Goal: Task Accomplishment & Management: Manage account settings

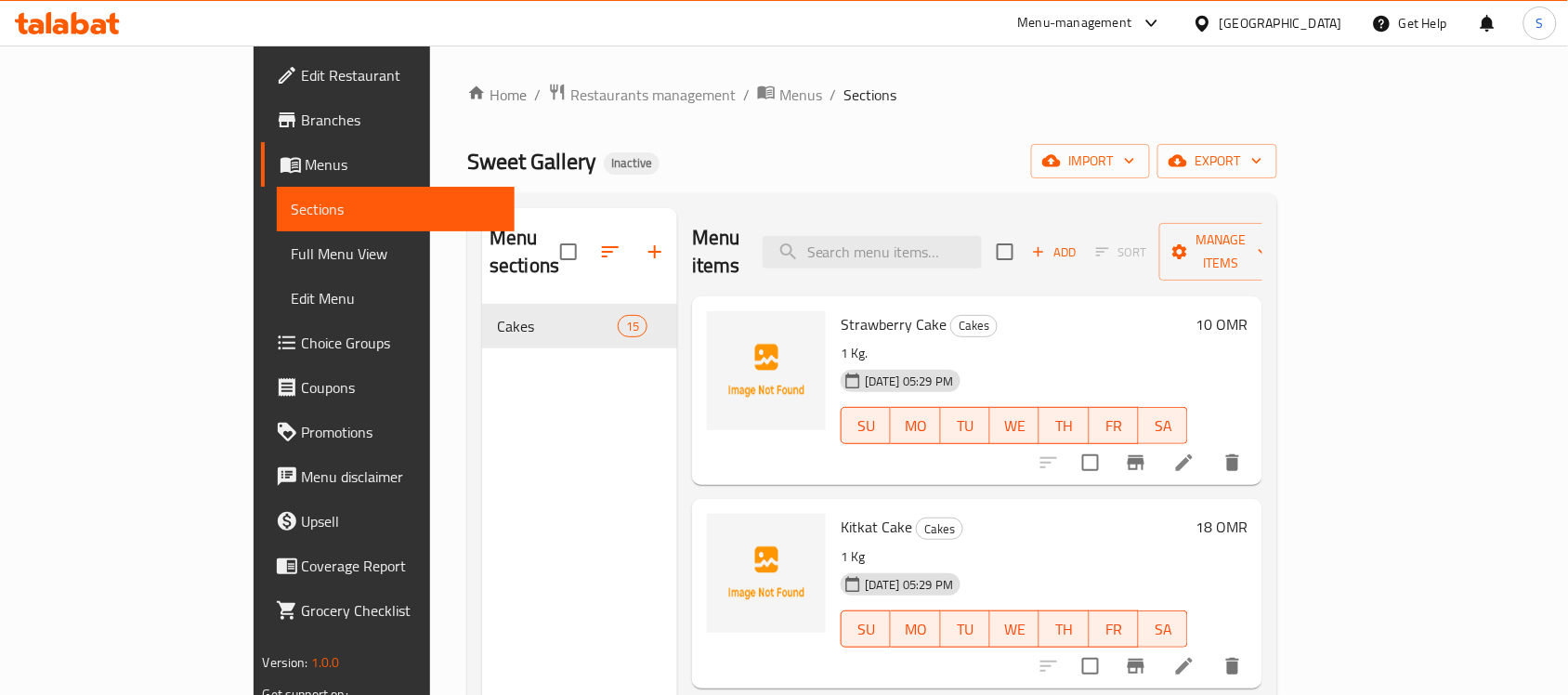
click at [1336, 23] on div "Oman" at bounding box center [1281, 23] width 123 height 20
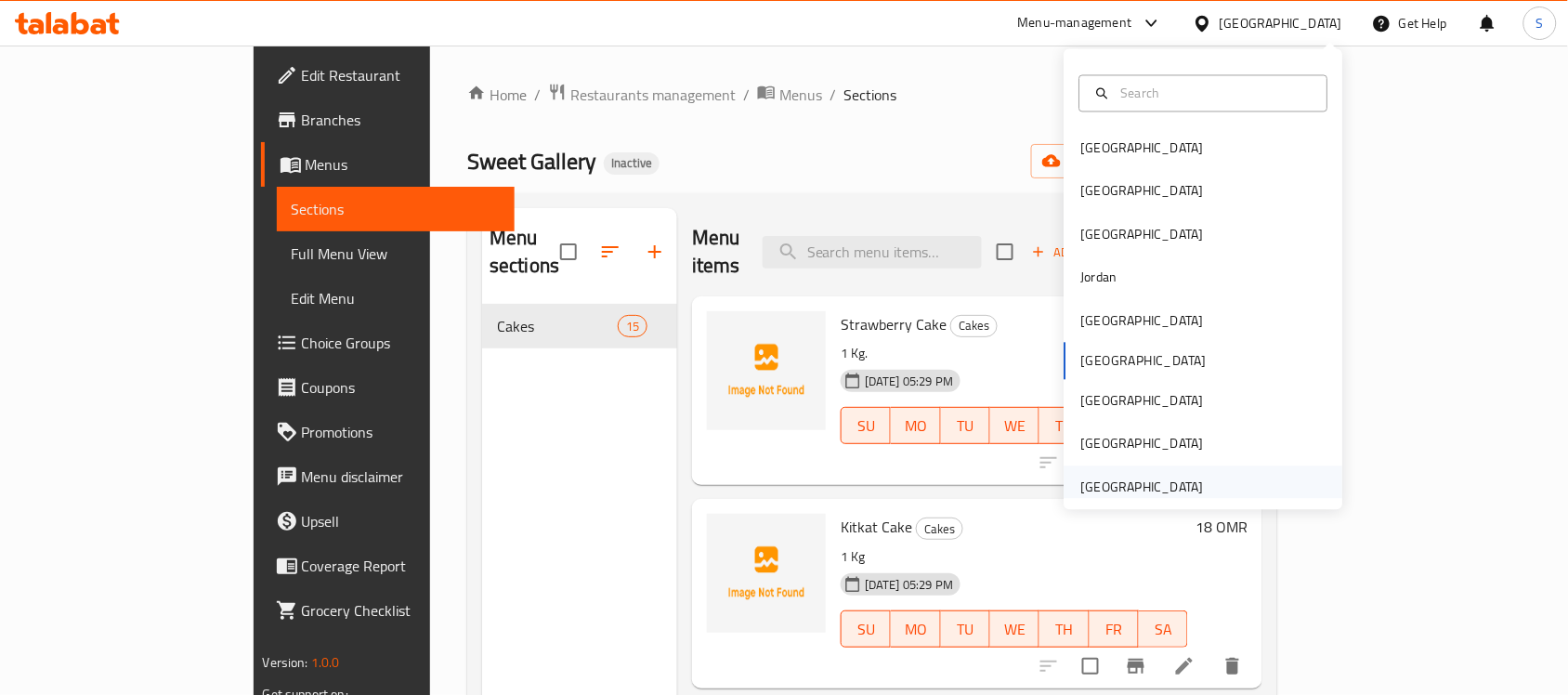
click at [1121, 486] on div "[GEOGRAPHIC_DATA]" at bounding box center [1143, 486] width 123 height 20
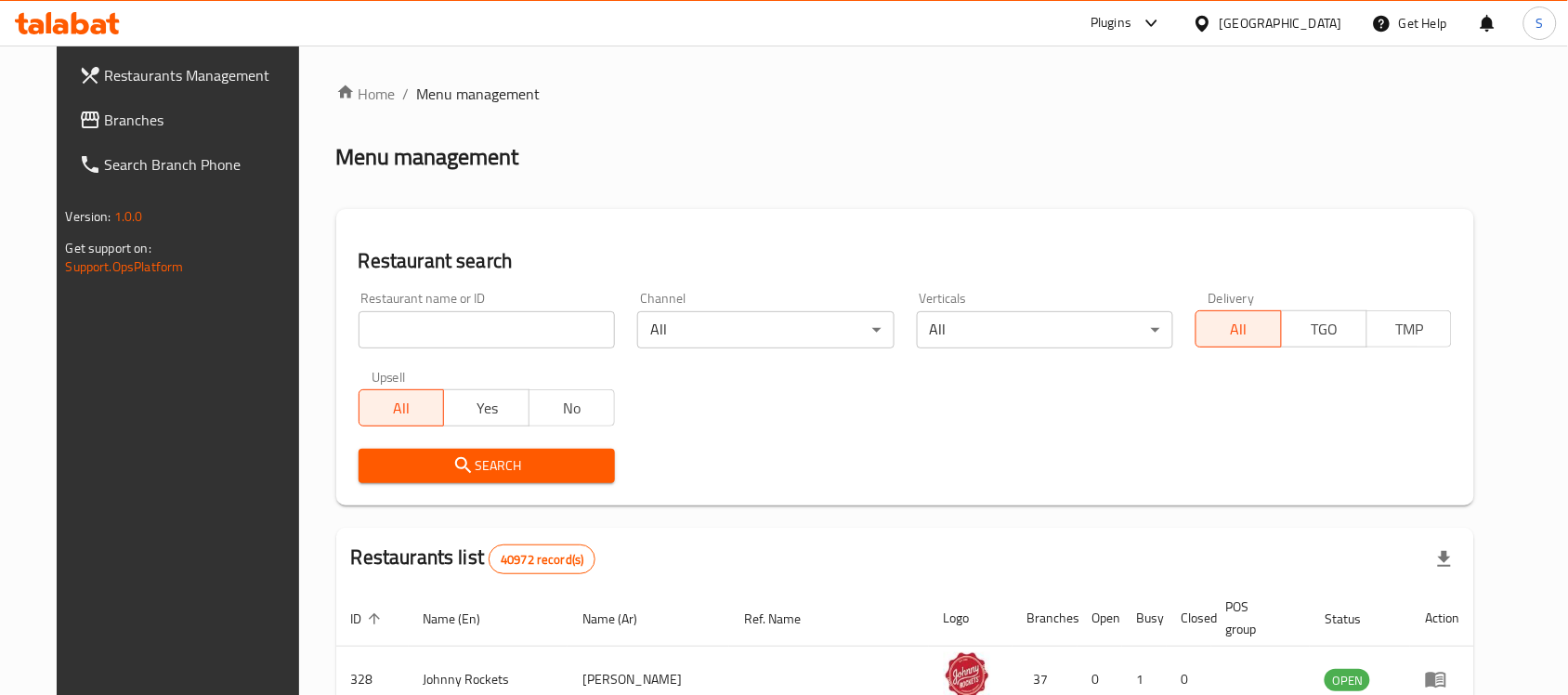
click at [127, 117] on span "Branches" at bounding box center [203, 119] width 199 height 22
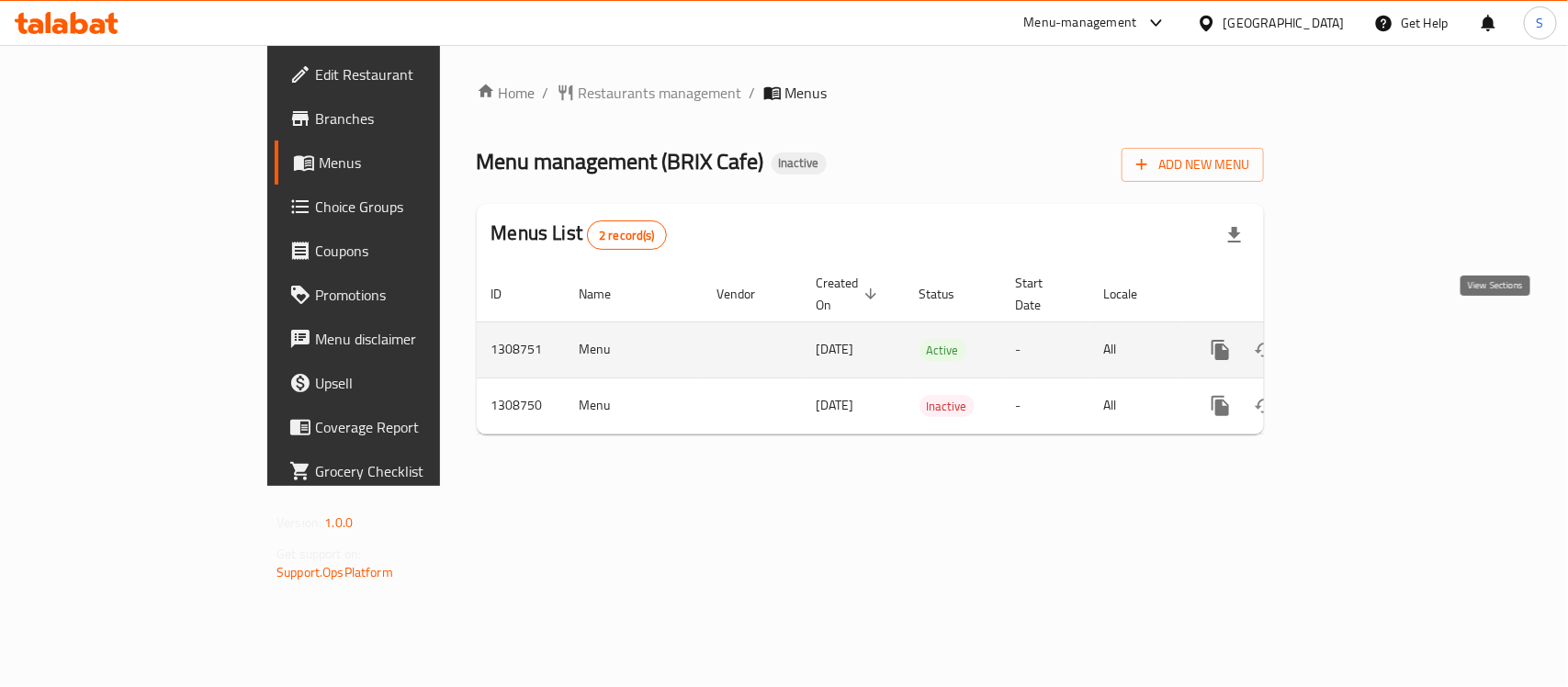
click at [1375, 328] on link "enhanced table" at bounding box center [1353, 350] width 45 height 45
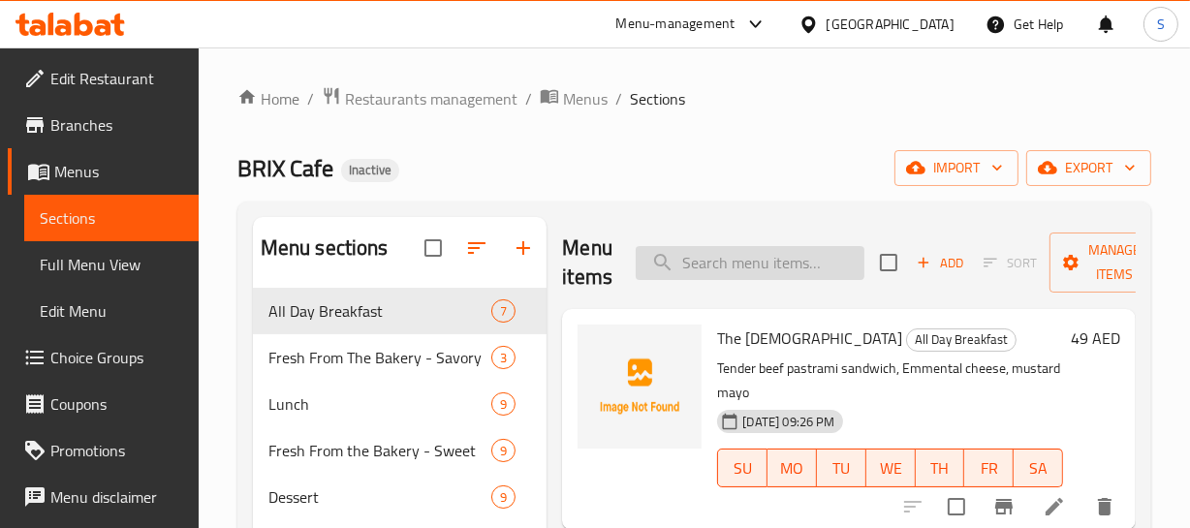
click at [737, 265] on input "search" at bounding box center [750, 263] width 229 height 34
click at [972, 373] on p "Tender beef pastrami sandwich, Emmental cheese, mustard mayo" at bounding box center [890, 381] width 346 height 48
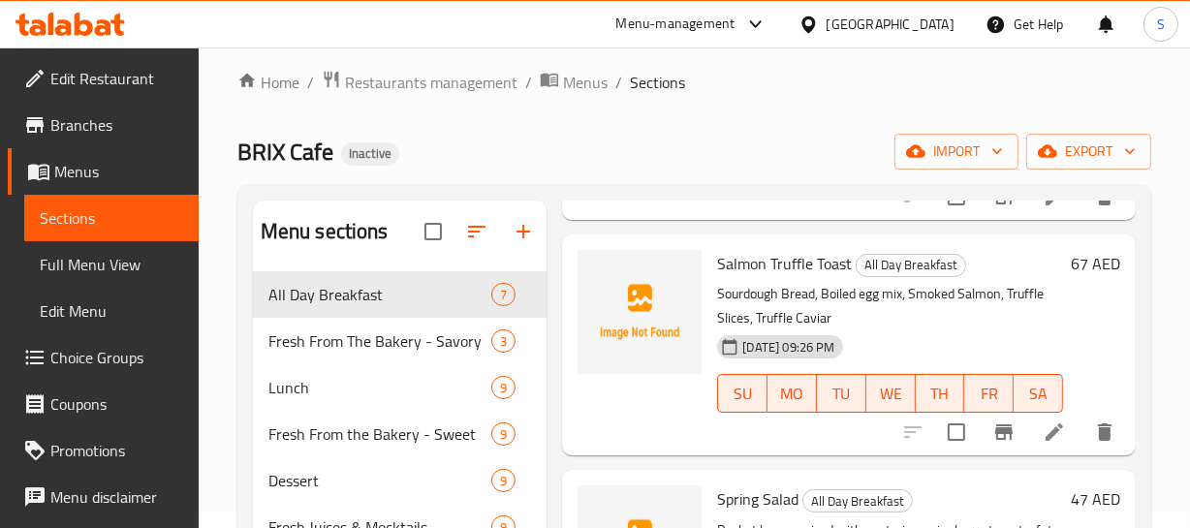
scroll to position [1044, 0]
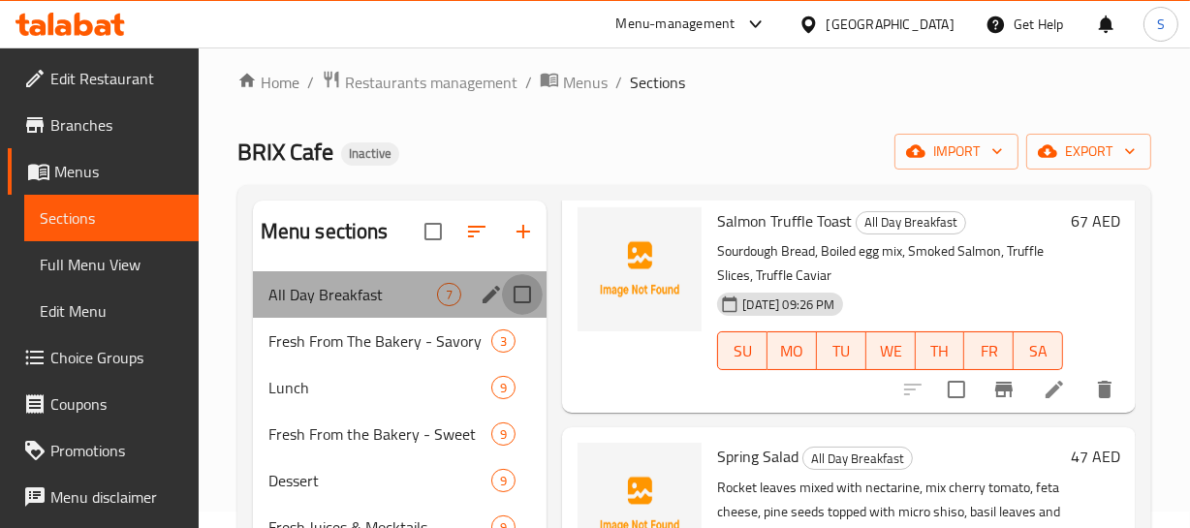
click at [521, 300] on input "Menu sections" at bounding box center [522, 294] width 41 height 41
checkbox input "true"
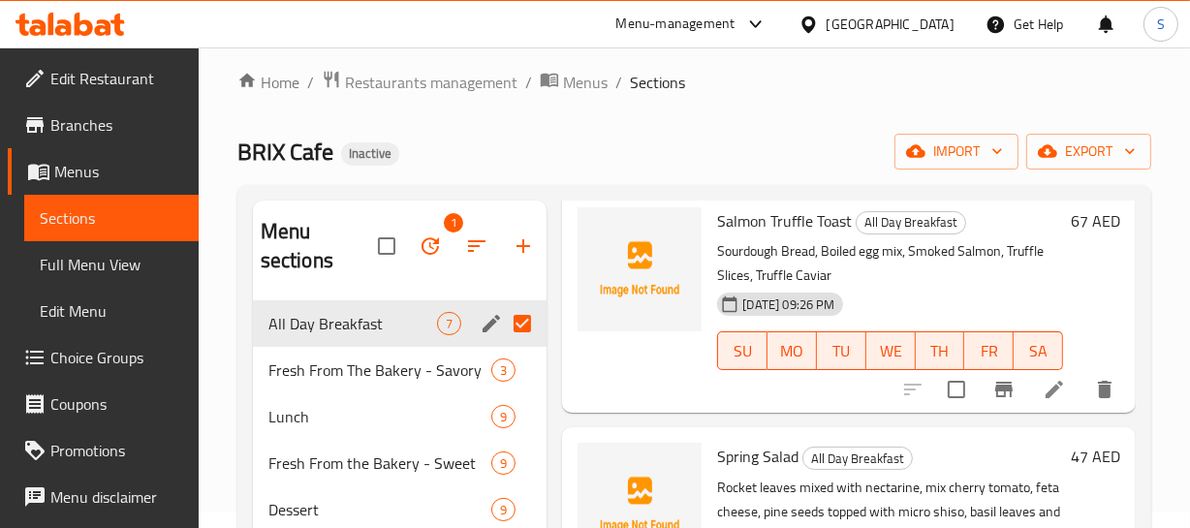
click at [368, 339] on div "All Day Breakfast 7" at bounding box center [400, 323] width 295 height 47
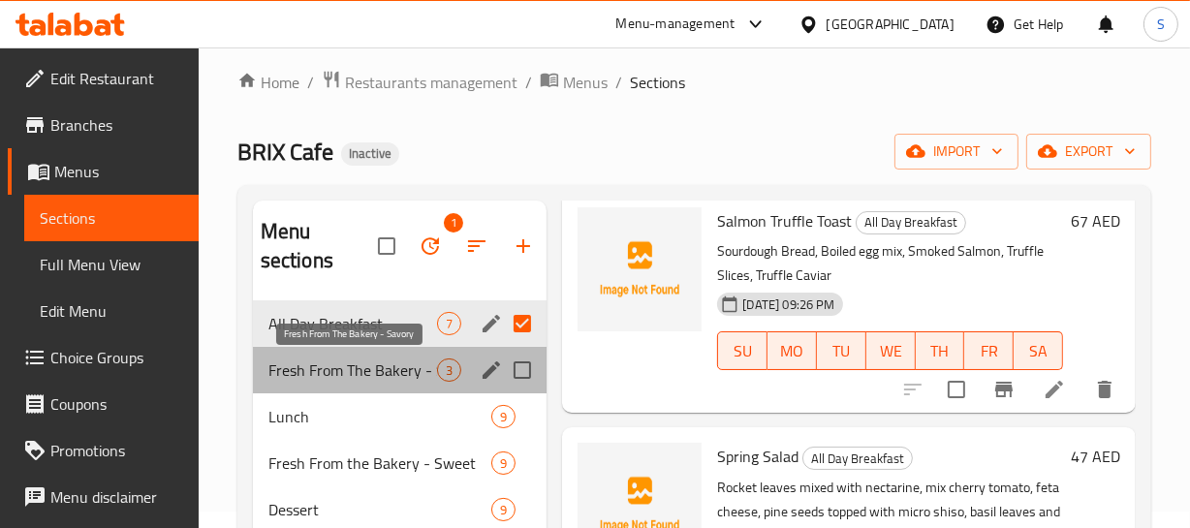
click at [400, 367] on span "Fresh From The Bakery - Savory" at bounding box center [353, 369] width 170 height 23
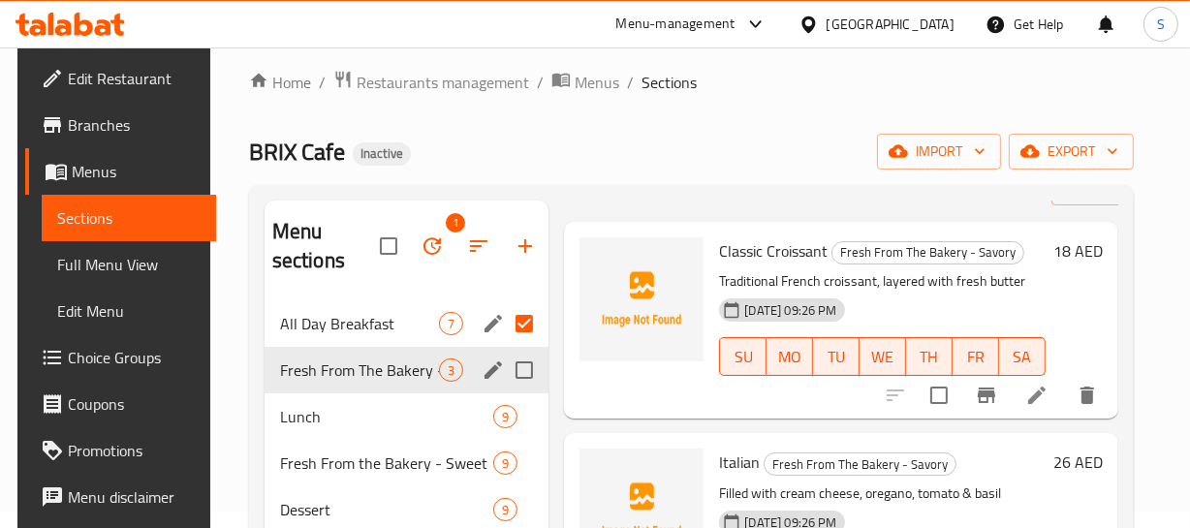
scroll to position [84, 0]
click at [521, 367] on input "Menu sections" at bounding box center [524, 370] width 41 height 41
checkbox input "true"
click at [913, 291] on div "28-08-2025 09:26 PM SU MO TU WE TH FR SA" at bounding box center [881, 343] width 341 height 105
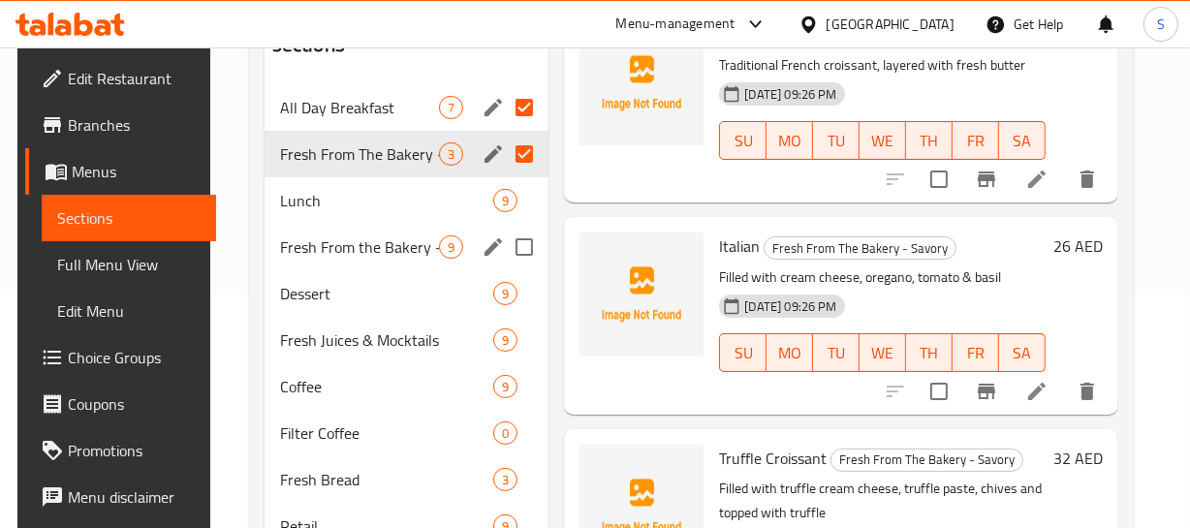
scroll to position [57, 0]
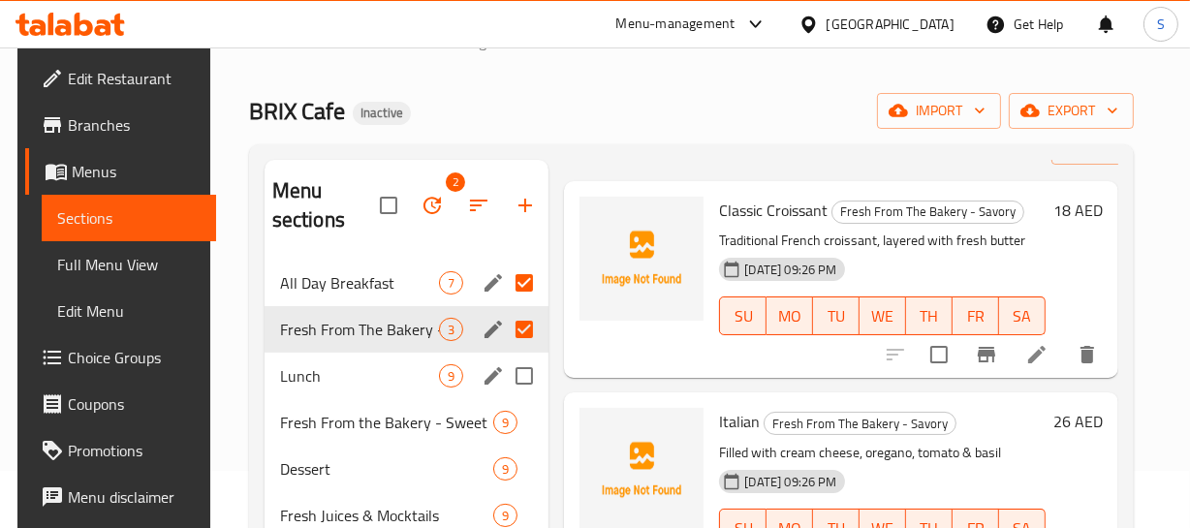
click at [533, 374] on input "Menu sections" at bounding box center [524, 376] width 41 height 41
checkbox input "true"
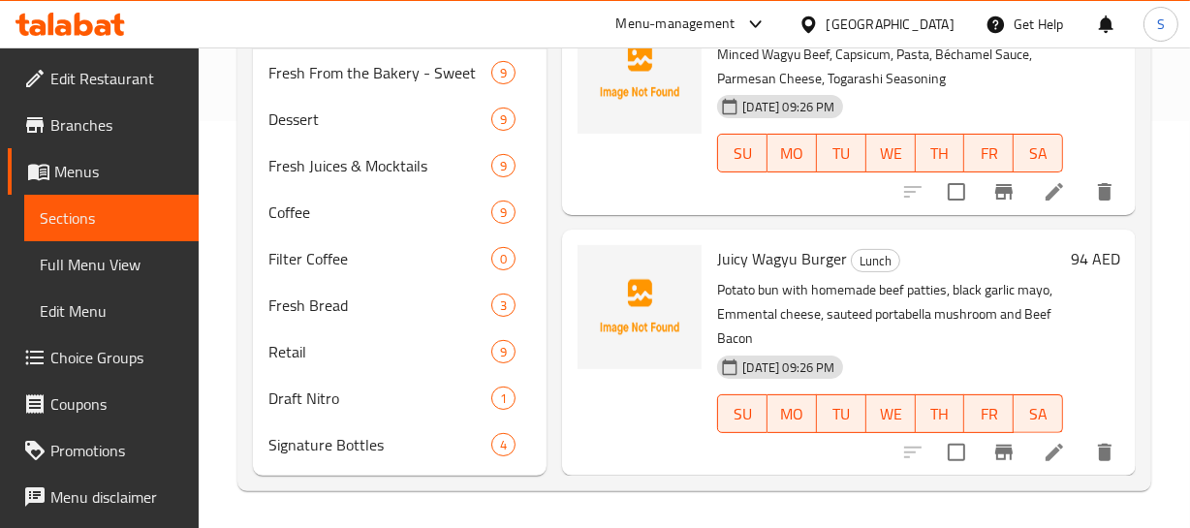
scroll to position [409, 0]
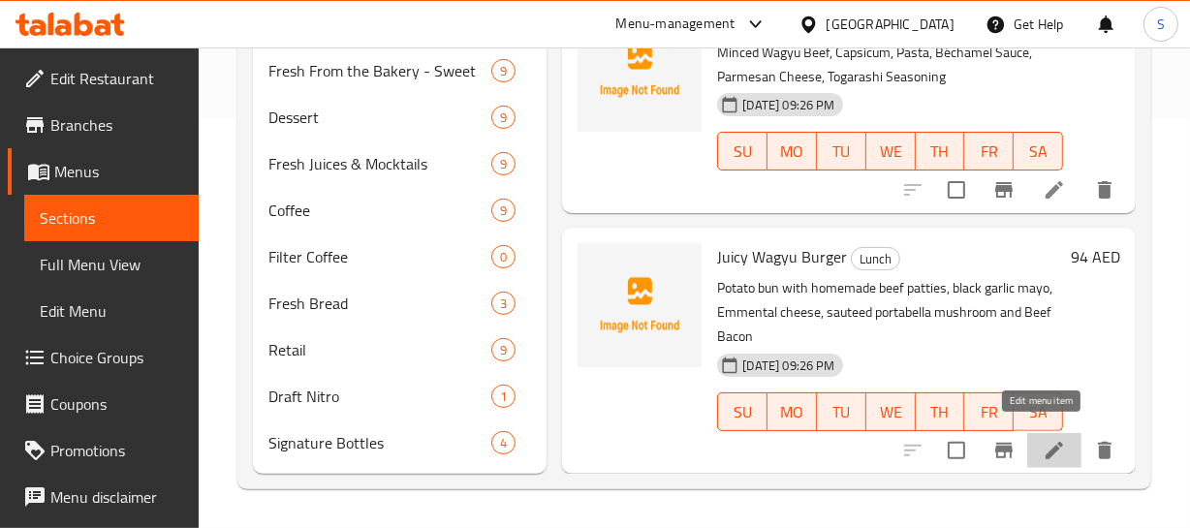
drag, startPoint x: 1039, startPoint y: 433, endPoint x: 1020, endPoint y: 413, distance: 27.4
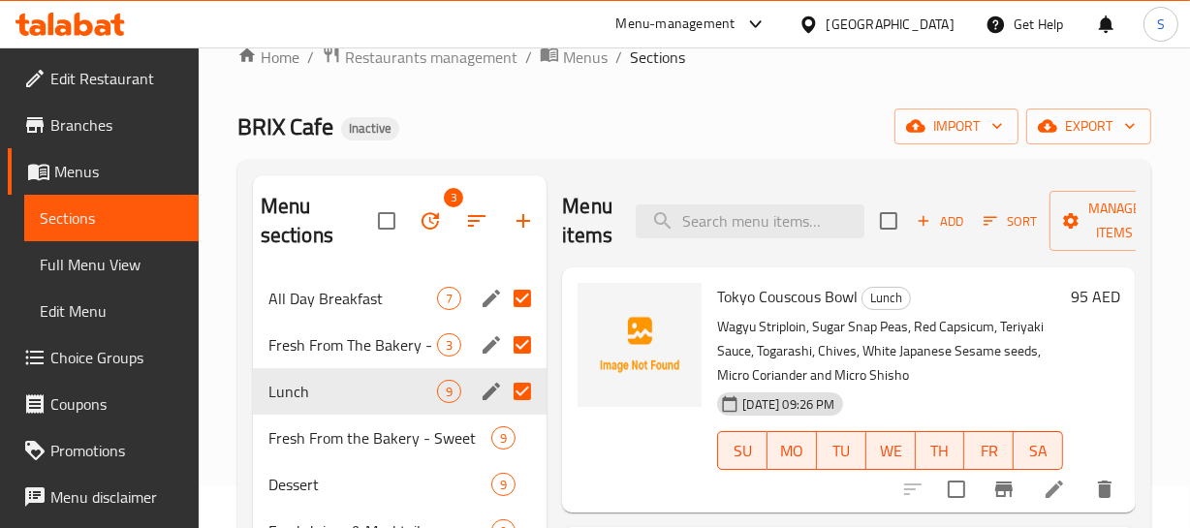
scroll to position [0, 0]
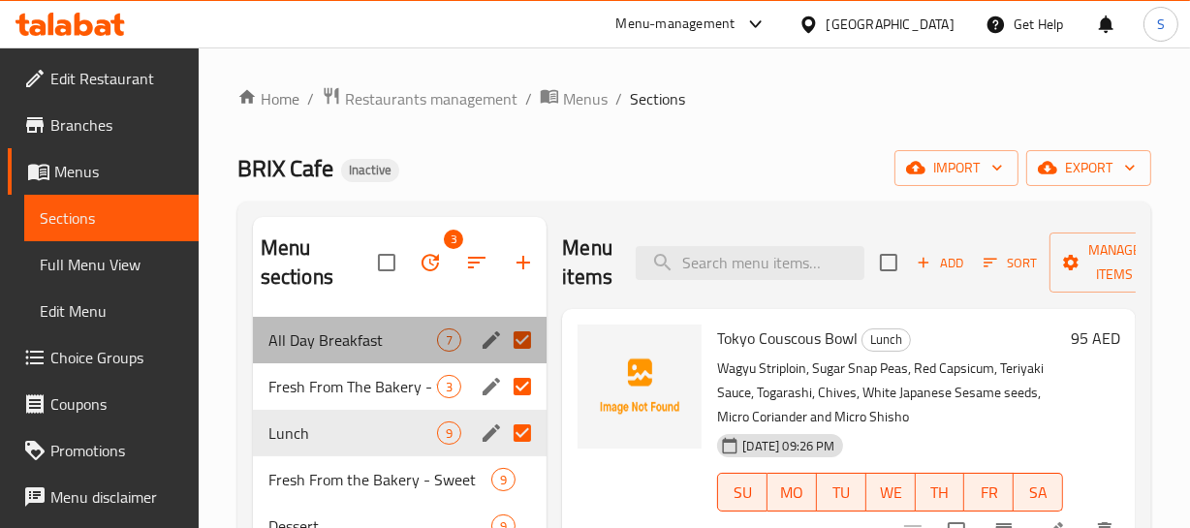
click at [334, 325] on div "All Day Breakfast 7" at bounding box center [400, 340] width 295 height 47
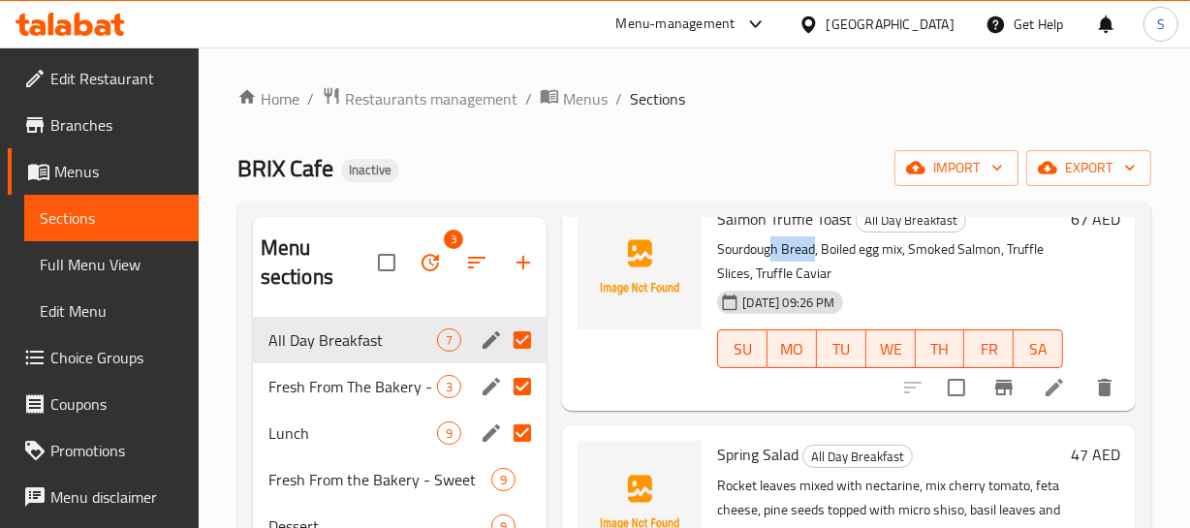
scroll to position [1058, 0]
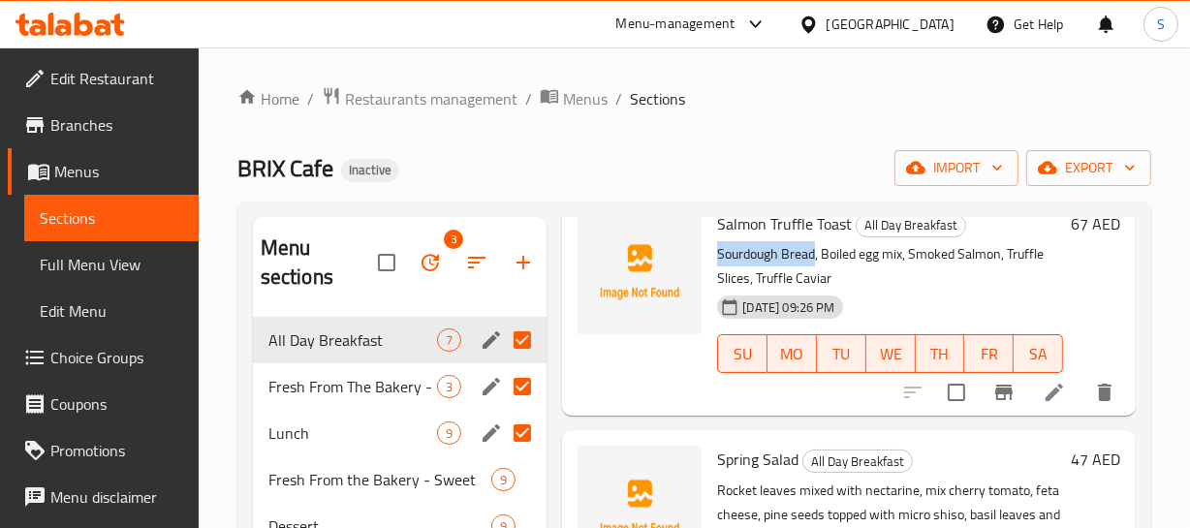
drag, startPoint x: 814, startPoint y: 233, endPoint x: 716, endPoint y: 263, distance: 102.3
click at [716, 263] on div "Salmon Truffle Toast All Day Breakfast Sourdough Bread, Boiled egg mix, Smoked …" at bounding box center [889, 304] width 361 height 205
copy p "Sourdough Bread"
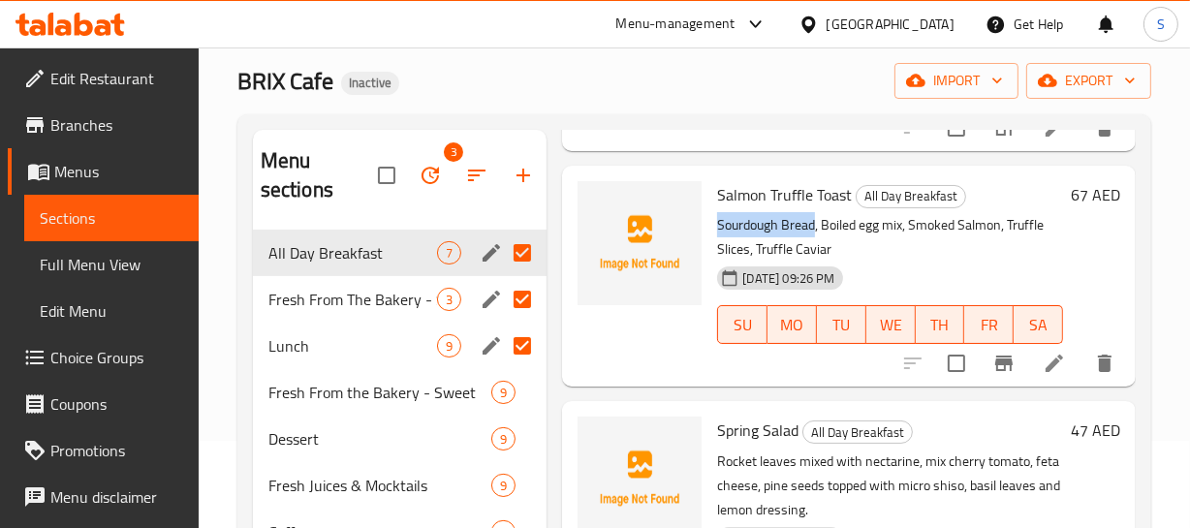
scroll to position [970, 0]
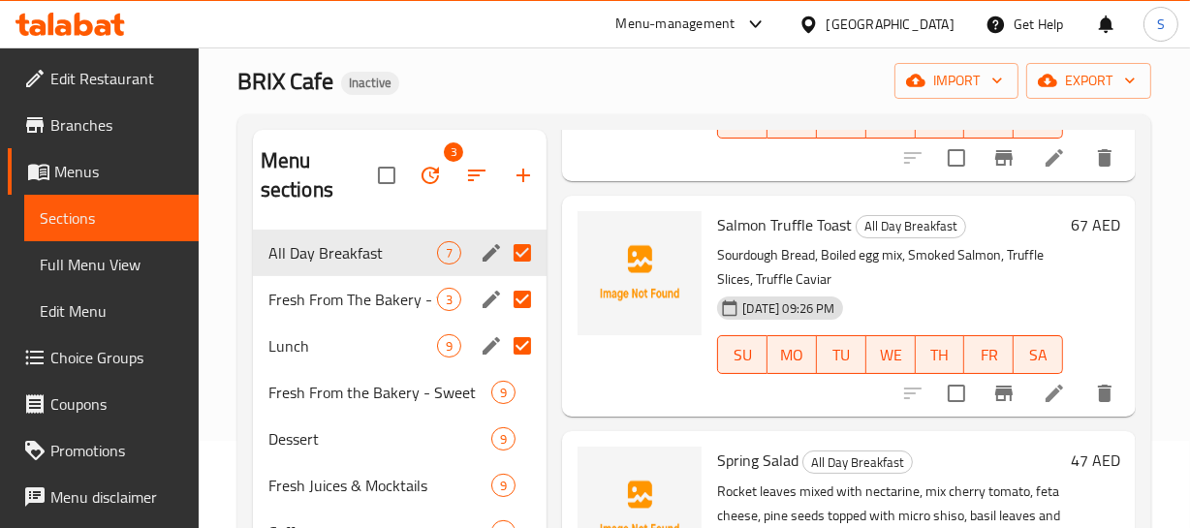
click at [912, 217] on span "All Day Breakfast" at bounding box center [910, 226] width 109 height 22
copy span "All Day Breakfast"
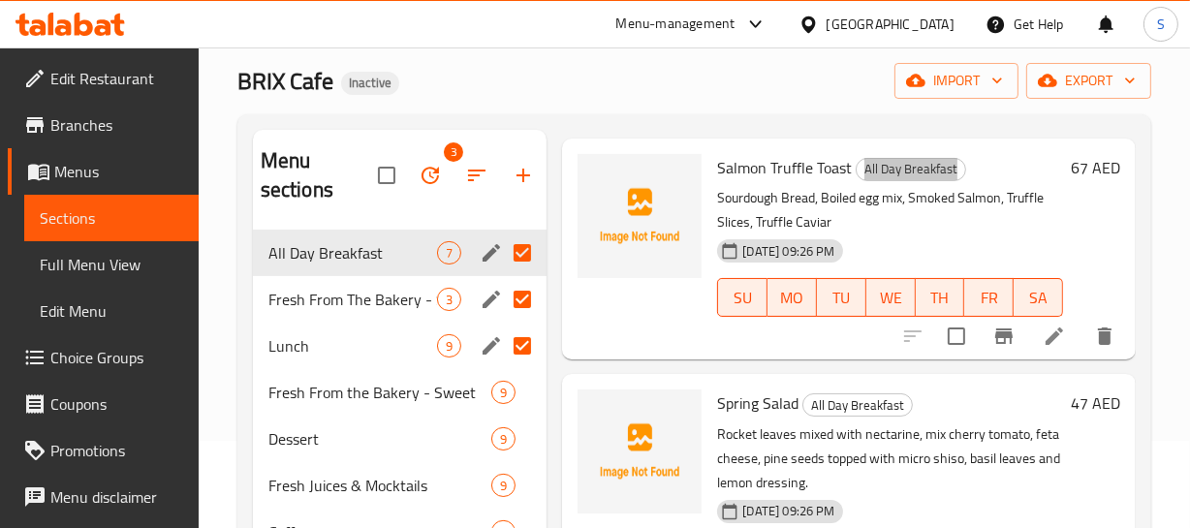
scroll to position [1058, 0]
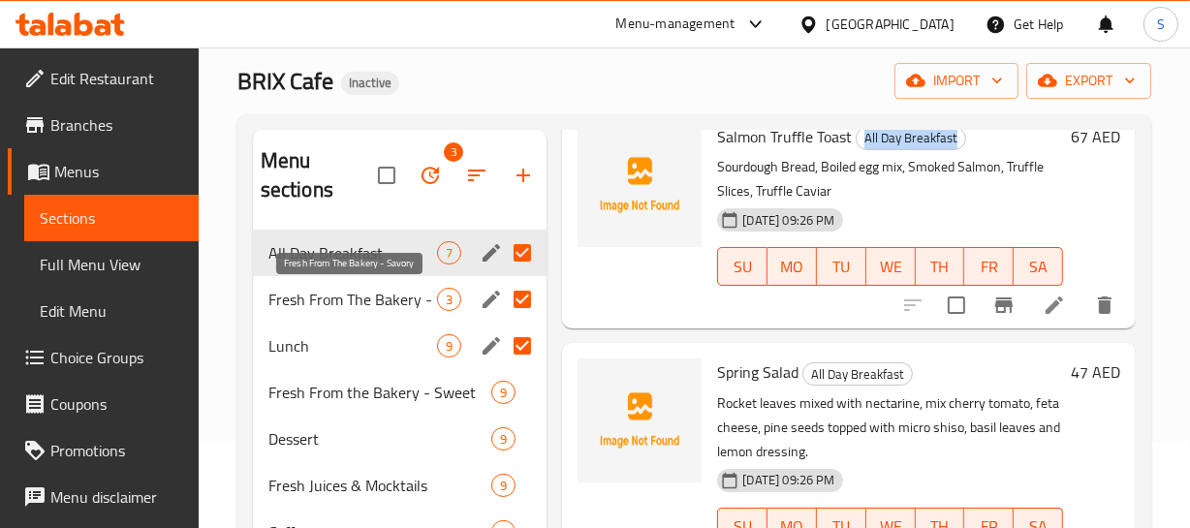
drag, startPoint x: 358, startPoint y: 303, endPoint x: 368, endPoint y: 291, distance: 15.9
click at [358, 303] on span "Fresh From The Bakery - Savory" at bounding box center [353, 299] width 170 height 23
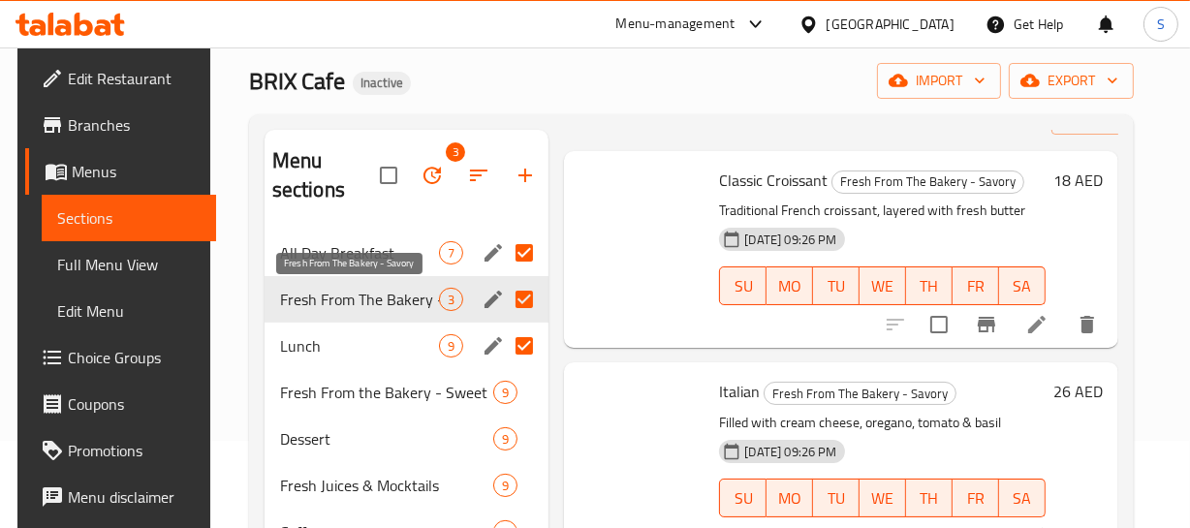
scroll to position [84, 0]
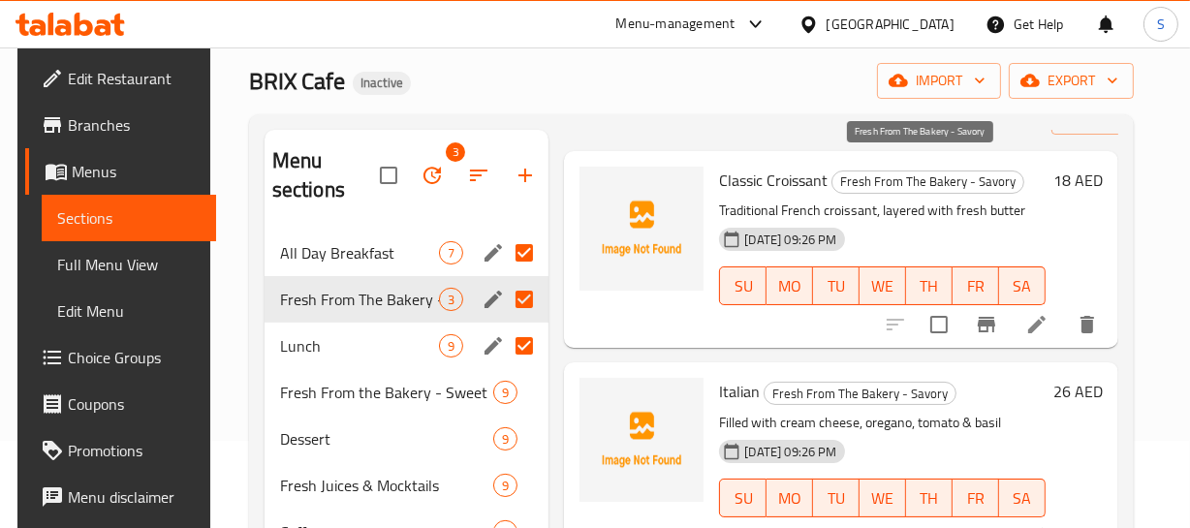
click at [909, 171] on span "Fresh From The Bakery - Savory" at bounding box center [927, 182] width 191 height 22
copy span "Fresh From The Bakery - Savory"
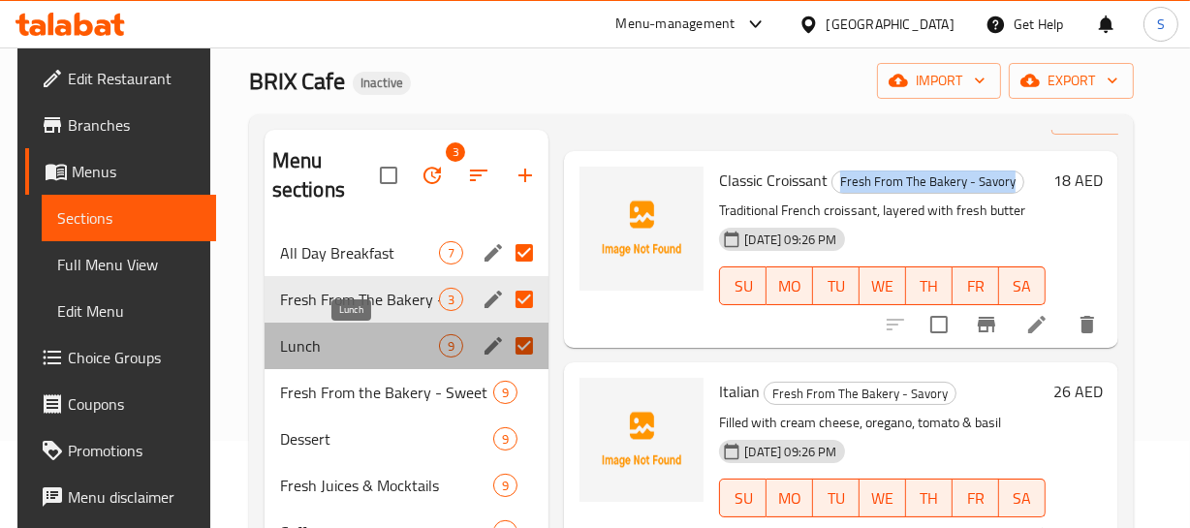
click at [384, 347] on span "Lunch" at bounding box center [360, 345] width 160 height 23
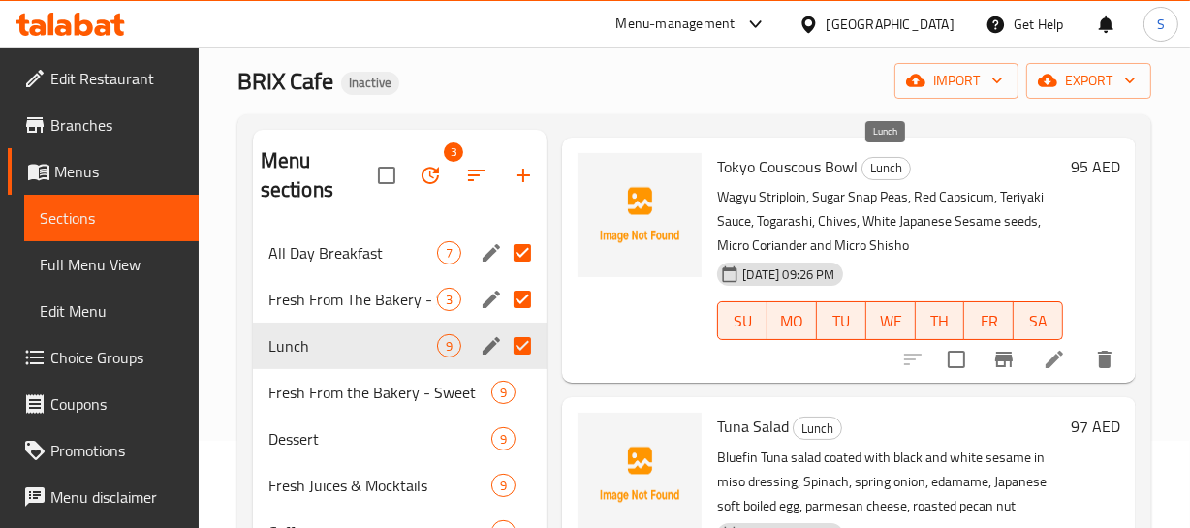
click at [895, 171] on span "Lunch" at bounding box center [885, 168] width 47 height 22
copy span "Lunch"
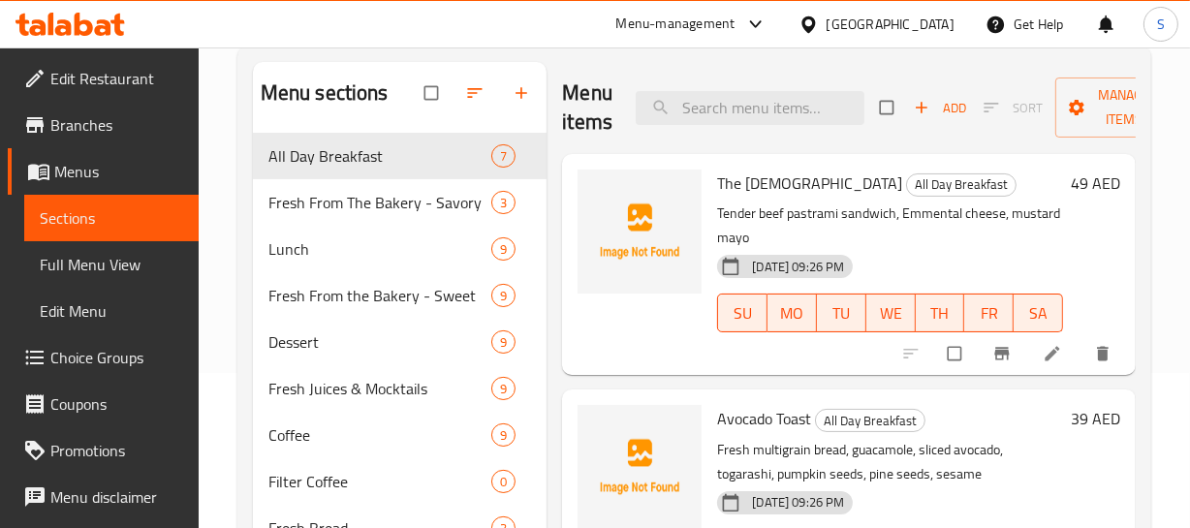
scroll to position [175, 0]
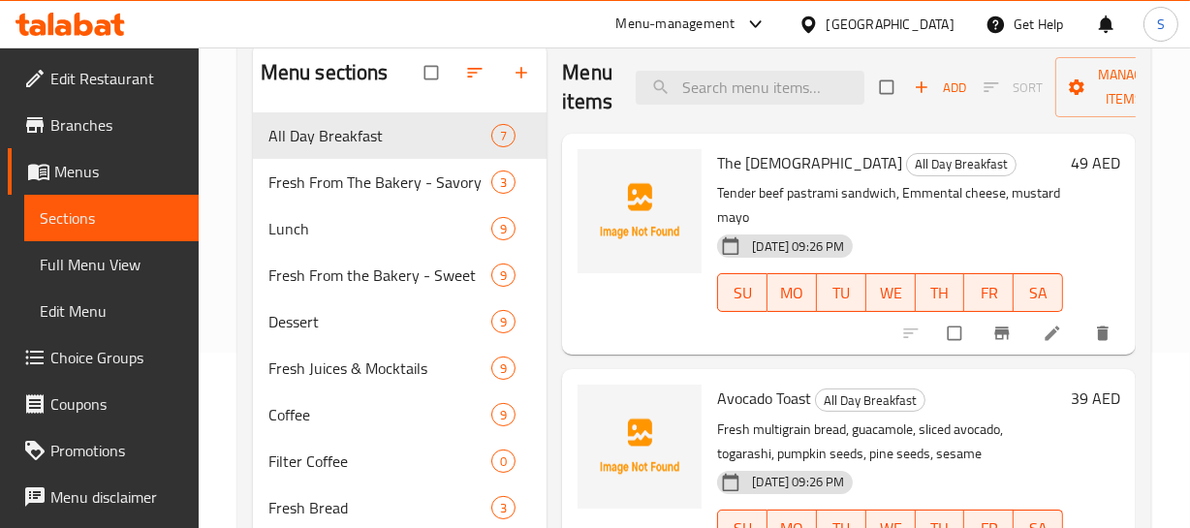
drag, startPoint x: 94, startPoint y: 259, endPoint x: 27, endPoint y: 259, distance: 66.8
click at [94, 259] on span "Full Menu View" at bounding box center [111, 264] width 143 height 23
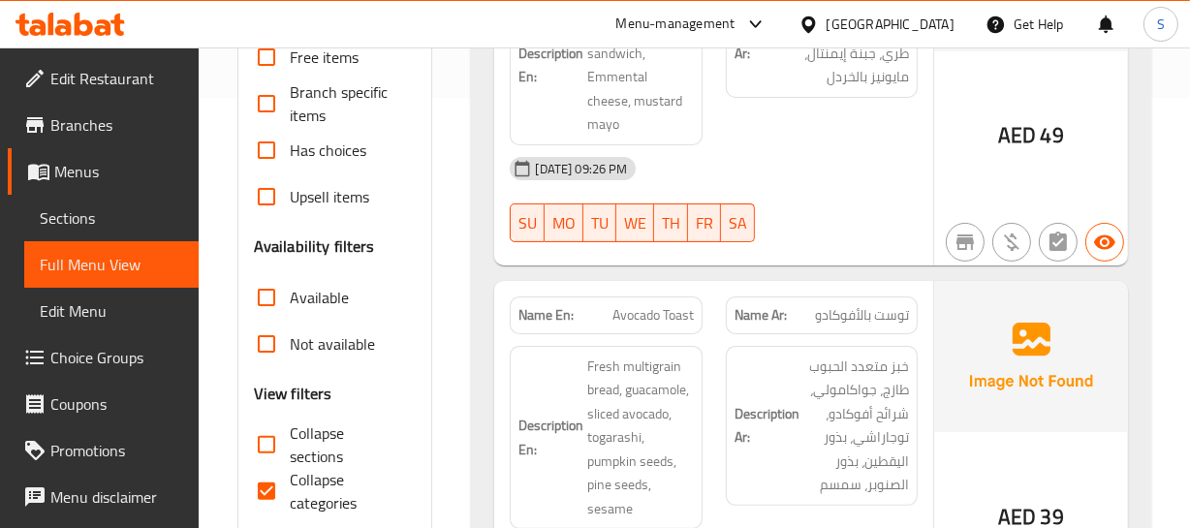
scroll to position [440, 0]
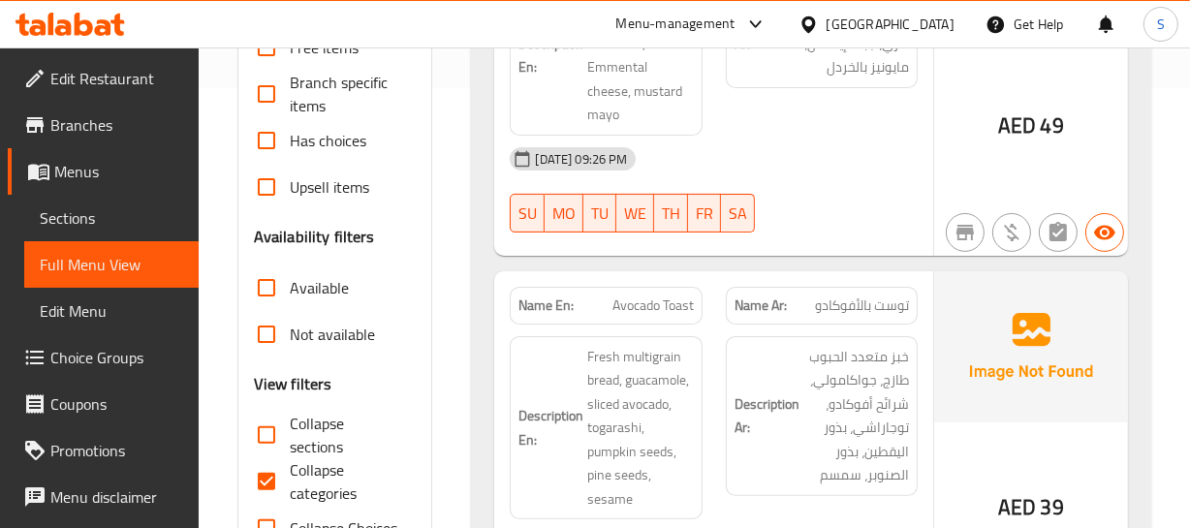
click at [659, 295] on span "Avocado Toast" at bounding box center [652, 305] width 81 height 20
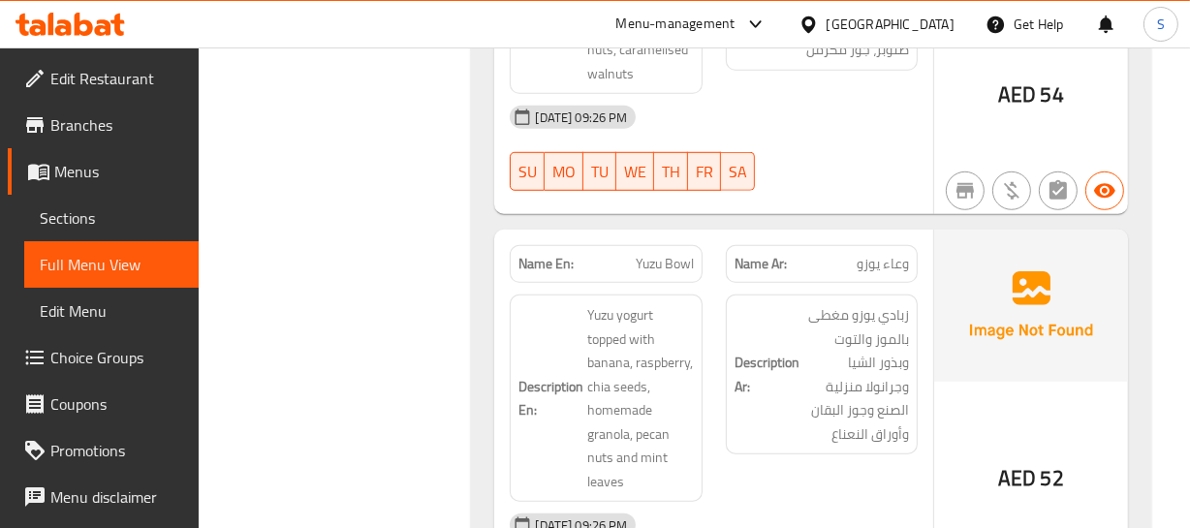
scroll to position [1232, 0]
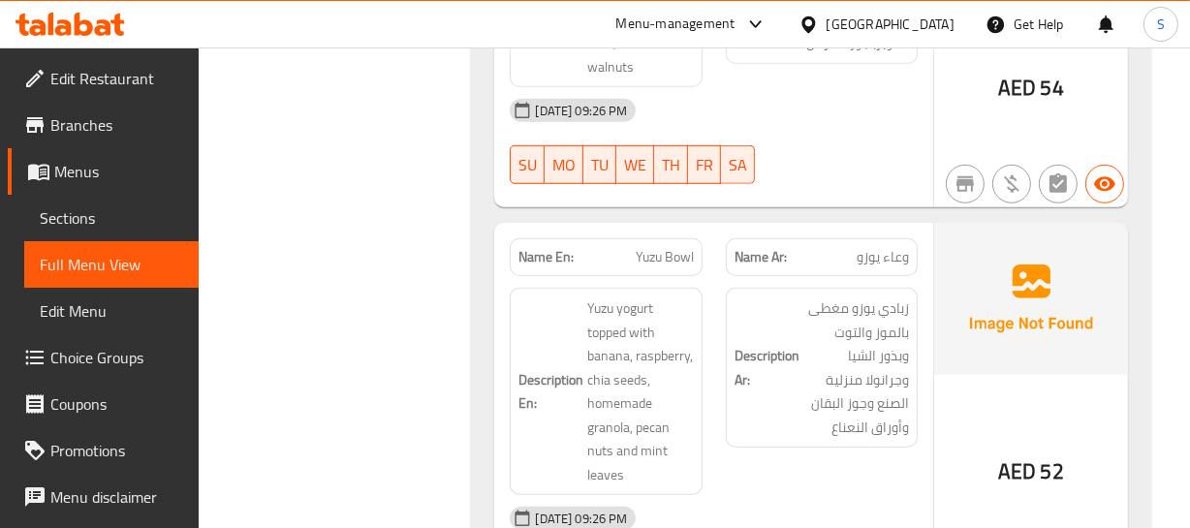
click at [654, 247] on span "Yuzu Bowl" at bounding box center [665, 257] width 58 height 20
click at [636, 247] on span "Yuzu Bowl" at bounding box center [665, 257] width 58 height 20
click at [637, 247] on span "Yuzu Bowl" at bounding box center [665, 257] width 58 height 20
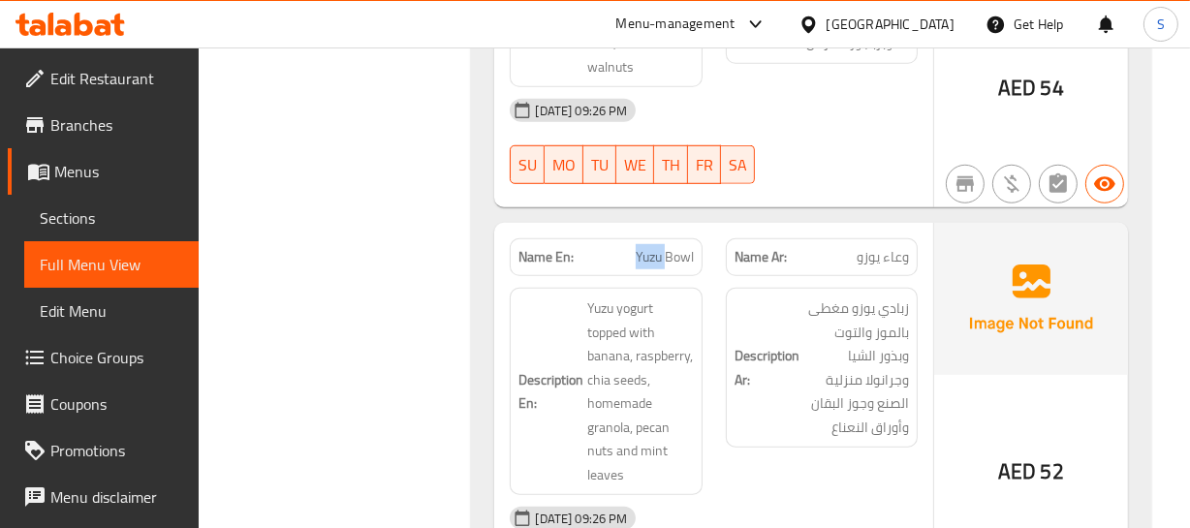
click at [639, 247] on span "Yuzu Bowl" at bounding box center [665, 257] width 58 height 20
copy span "Yuzu Bowl"
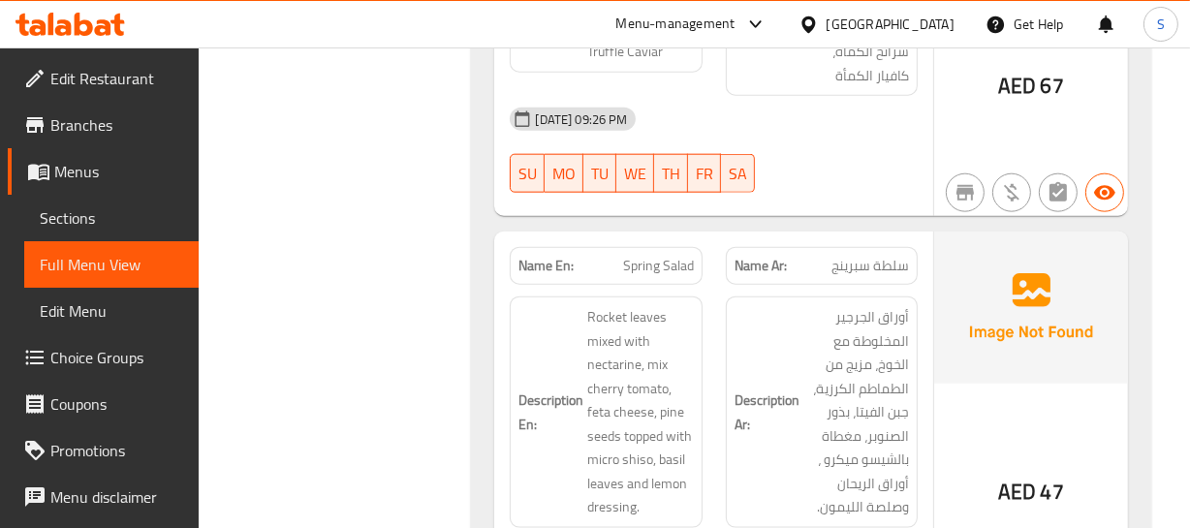
scroll to position [2113, 0]
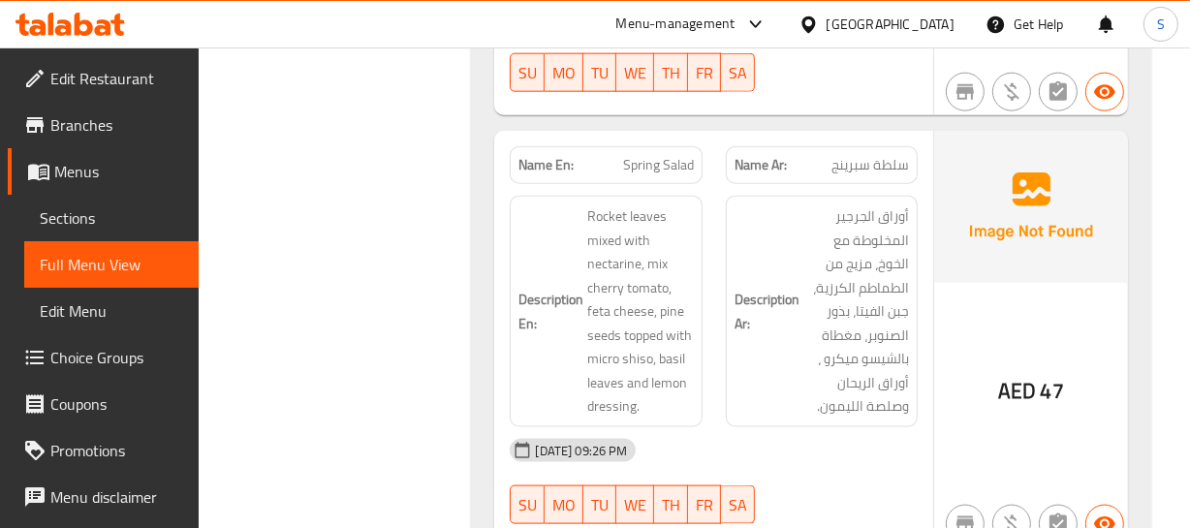
click at [580, 213] on h6 "Description En: Rocket leaves mixed with nectarine, mix cherry tomato, feta che…" at bounding box center [605, 311] width 174 height 214
copy span "nectarine"
drag, startPoint x: 652, startPoint y: 307, endPoint x: 572, endPoint y: 307, distance: 80.4
click at [572, 307] on h6 "Description En: Rocket leaves mixed with nectarine, mix cherry tomato, feta che…" at bounding box center [605, 311] width 174 height 214
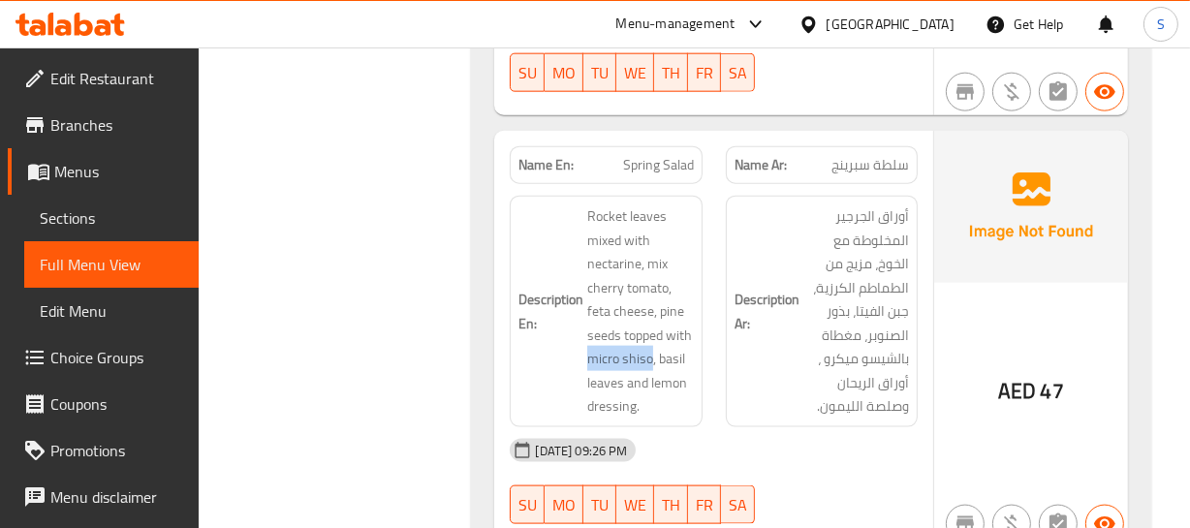
copy span "micro shiso"
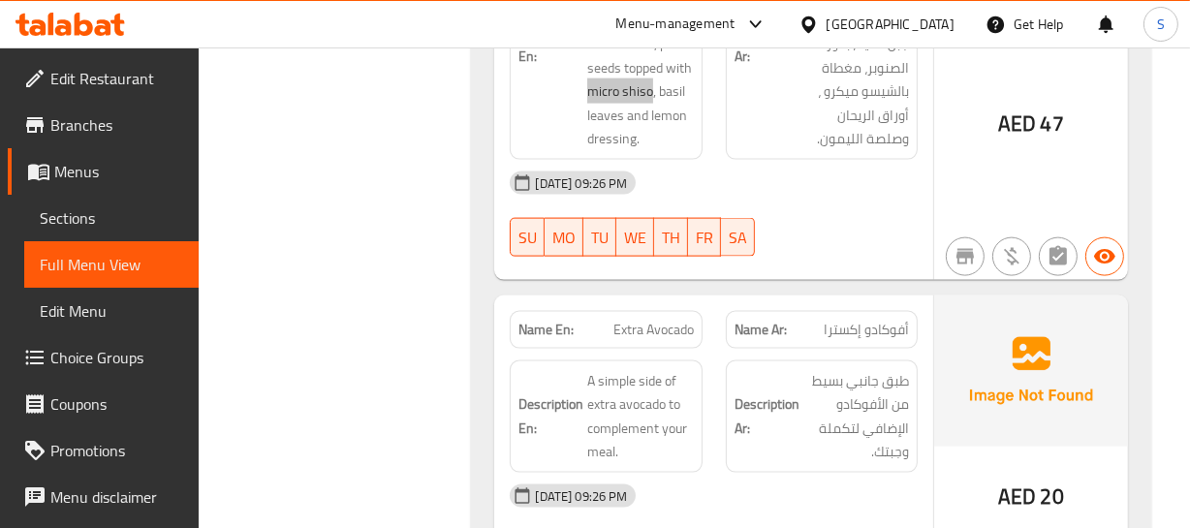
scroll to position [2465, 0]
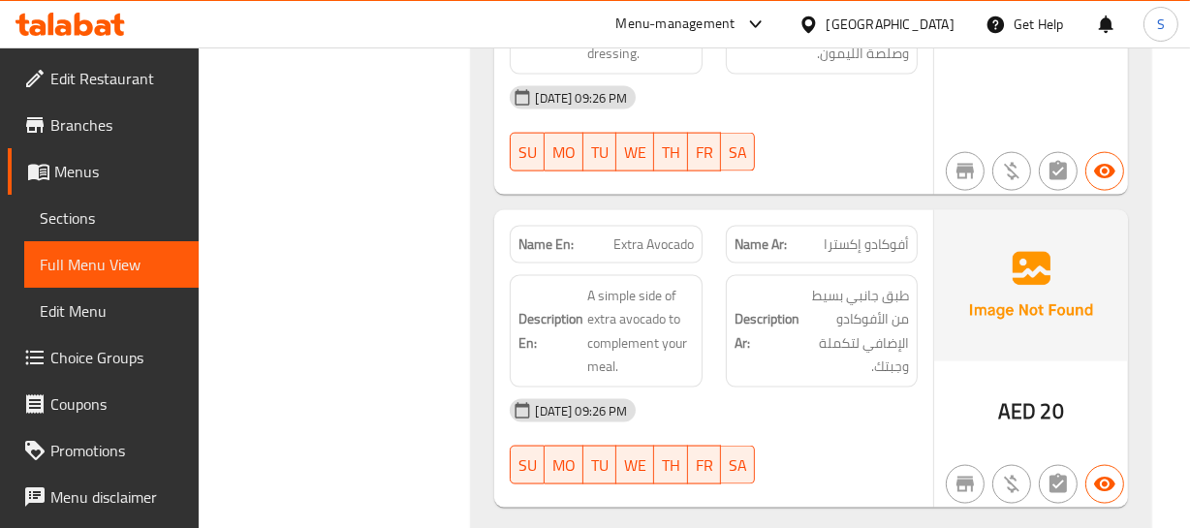
click at [623, 226] on div "Name En: Extra Avocado" at bounding box center [606, 245] width 192 height 38
click at [624, 226] on div "Name En: Extra Avocado" at bounding box center [606, 245] width 192 height 38
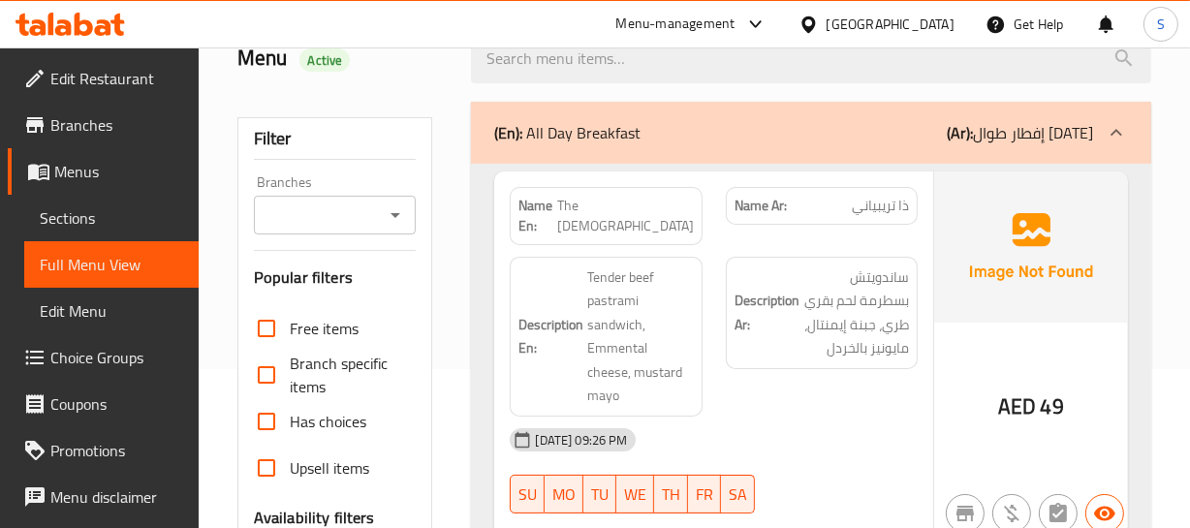
scroll to position [0, 0]
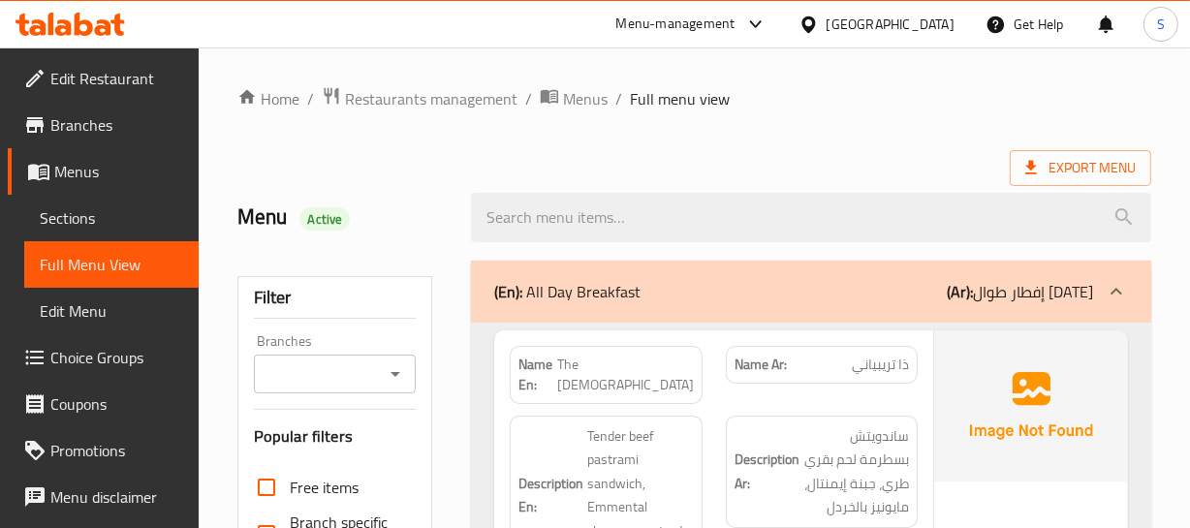
click at [669, 266] on div "(En): All Day Breakfast (Ar): إفطار طوال [DATE]" at bounding box center [810, 292] width 679 height 62
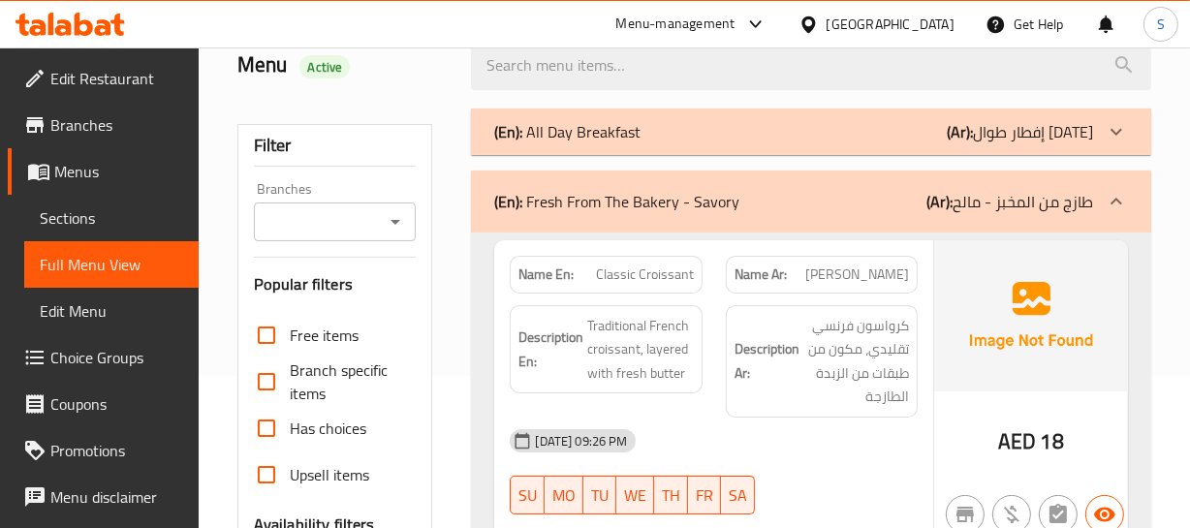
scroll to position [264, 0]
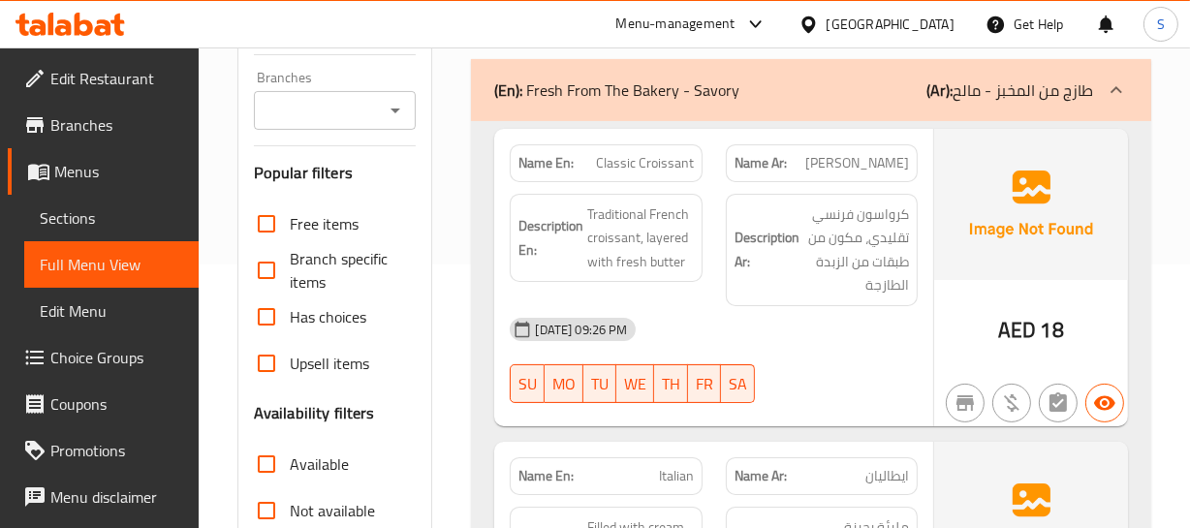
click at [675, 167] on span "Classic Croissant" at bounding box center [645, 163] width 98 height 20
copy span "Classic Croissant"
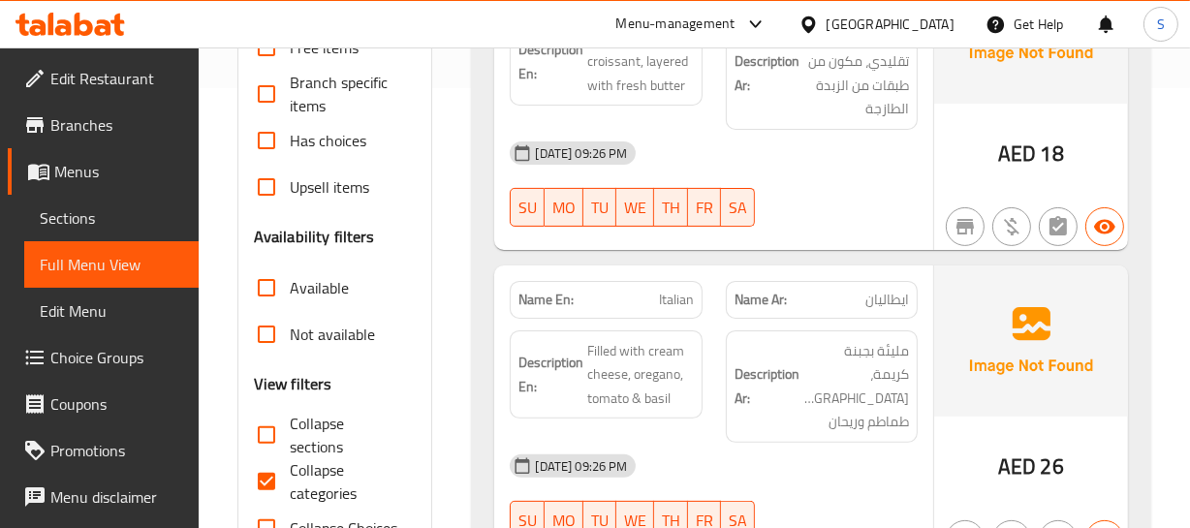
scroll to position [528, 0]
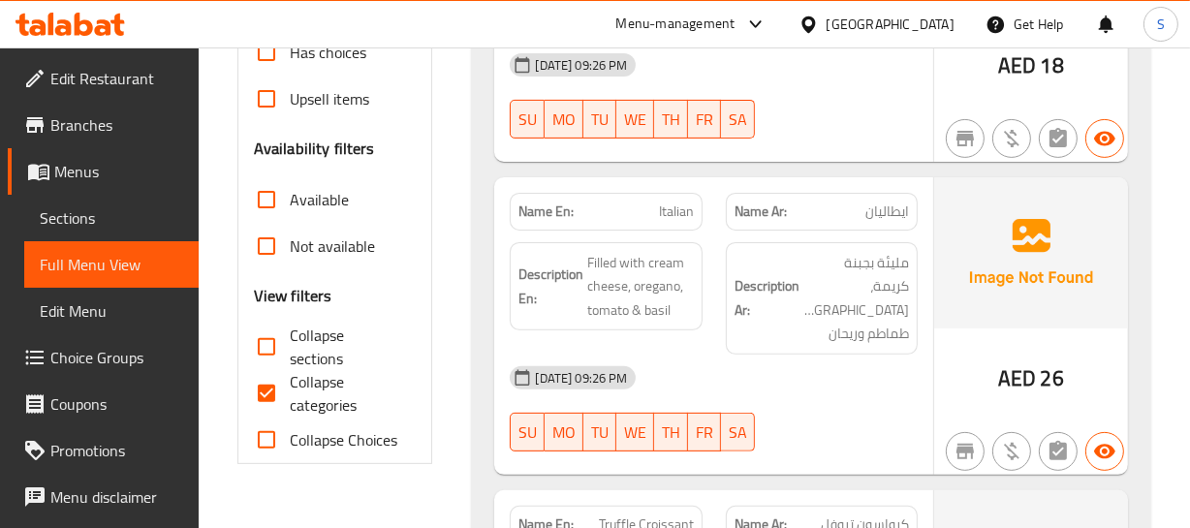
click at [692, 215] on span "Italian" at bounding box center [676, 212] width 35 height 20
copy span "Italian"
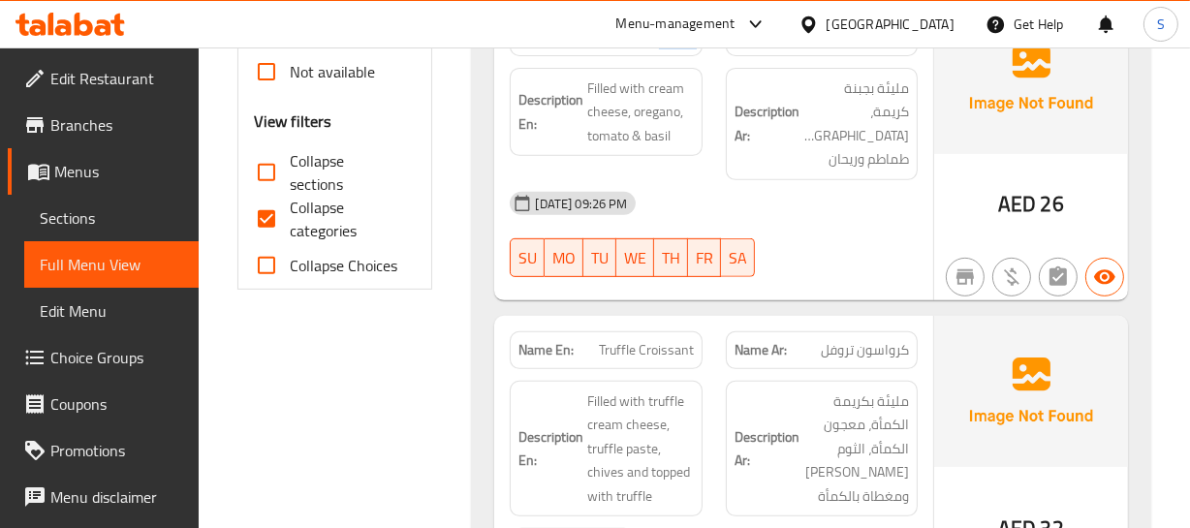
scroll to position [704, 0]
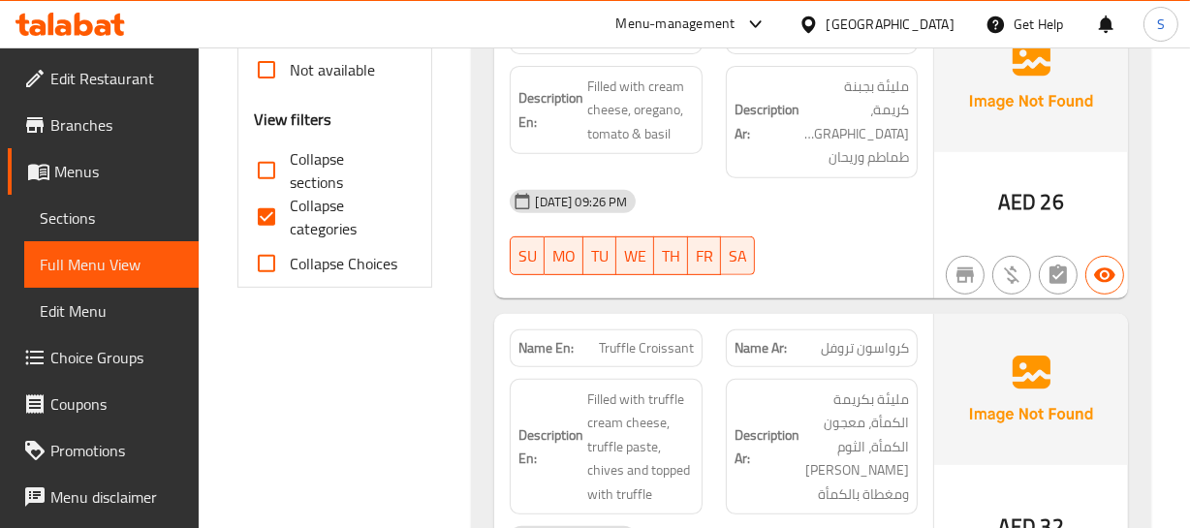
click at [863, 338] on div "Name Ar: كرواسون تروفل" at bounding box center [822, 348] width 192 height 38
drag, startPoint x: 863, startPoint y: 338, endPoint x: 571, endPoint y: 313, distance: 293.6
click at [858, 338] on div "Name Ar: كرواسون تروفل" at bounding box center [822, 348] width 192 height 38
click at [570, 338] on strong "Name En:" at bounding box center [545, 348] width 55 height 20
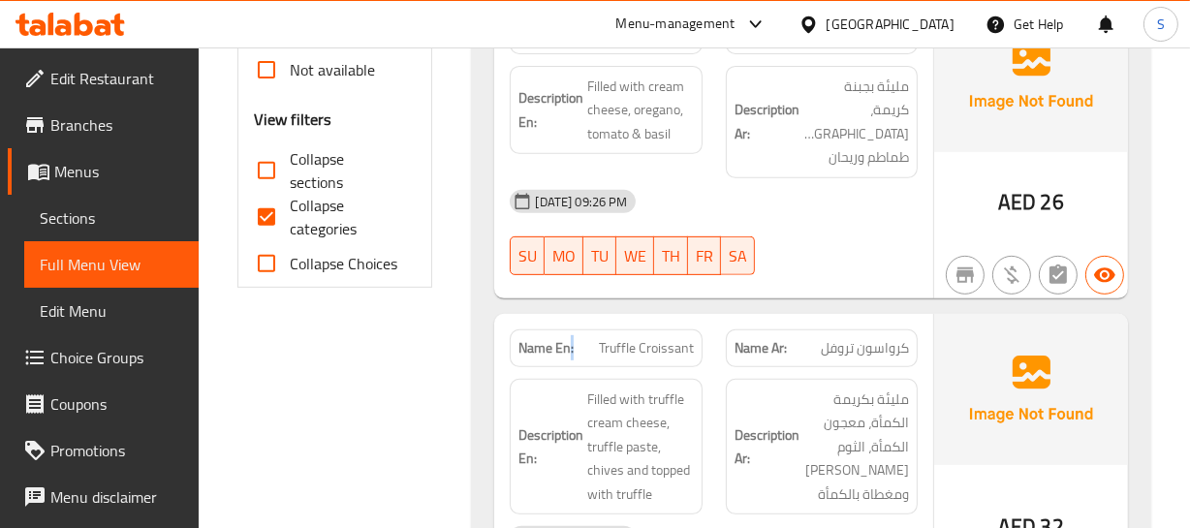
click at [570, 338] on strong "Name En:" at bounding box center [545, 348] width 55 height 20
click at [623, 318] on div "Name En: Truffle Croissant" at bounding box center [605, 348] width 215 height 61
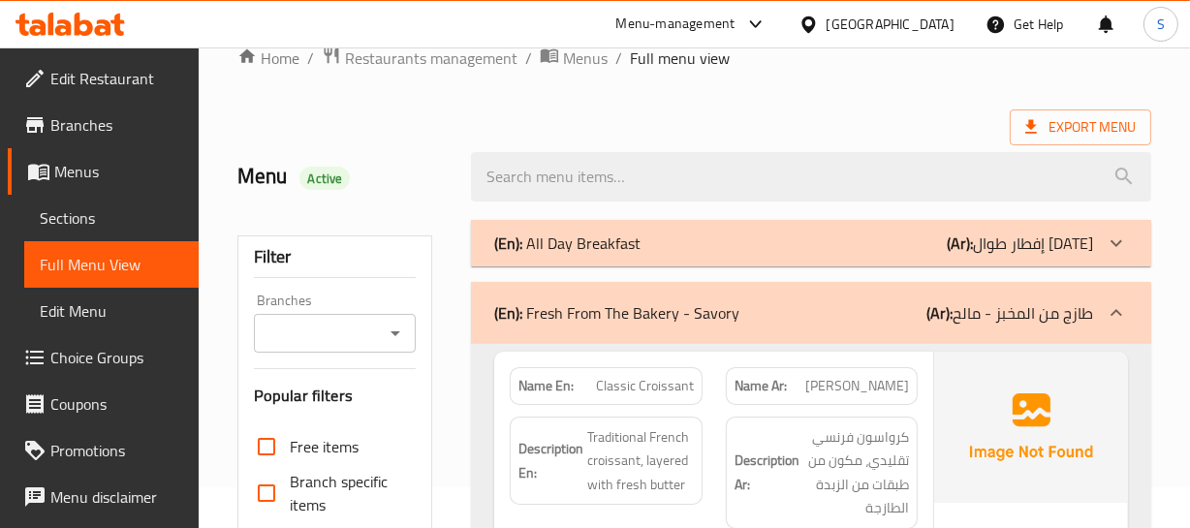
scroll to position [0, 0]
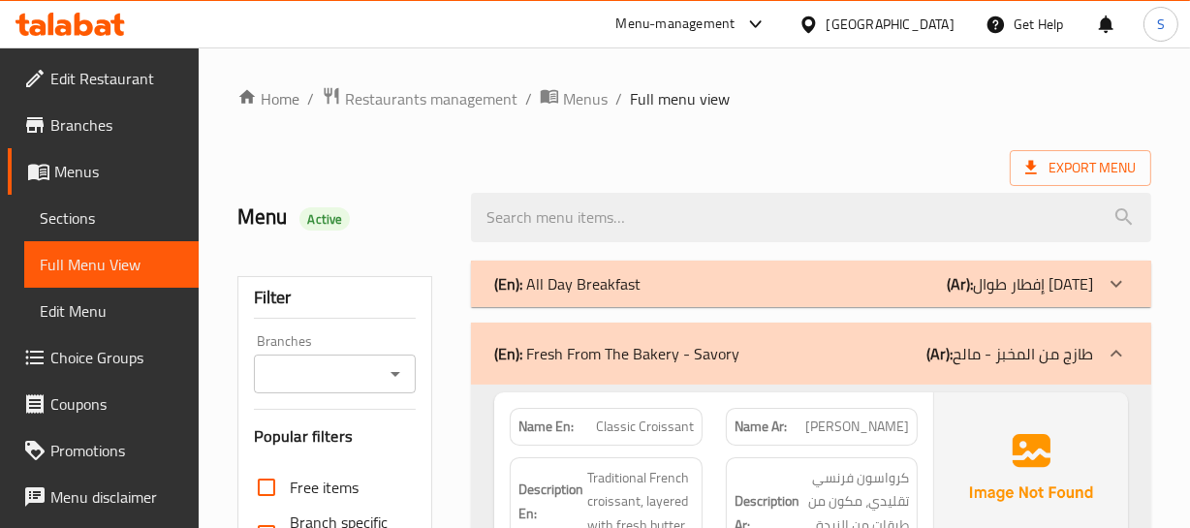
click at [725, 351] on p "(En): Fresh From The Bakery - Savory" at bounding box center [616, 353] width 245 height 23
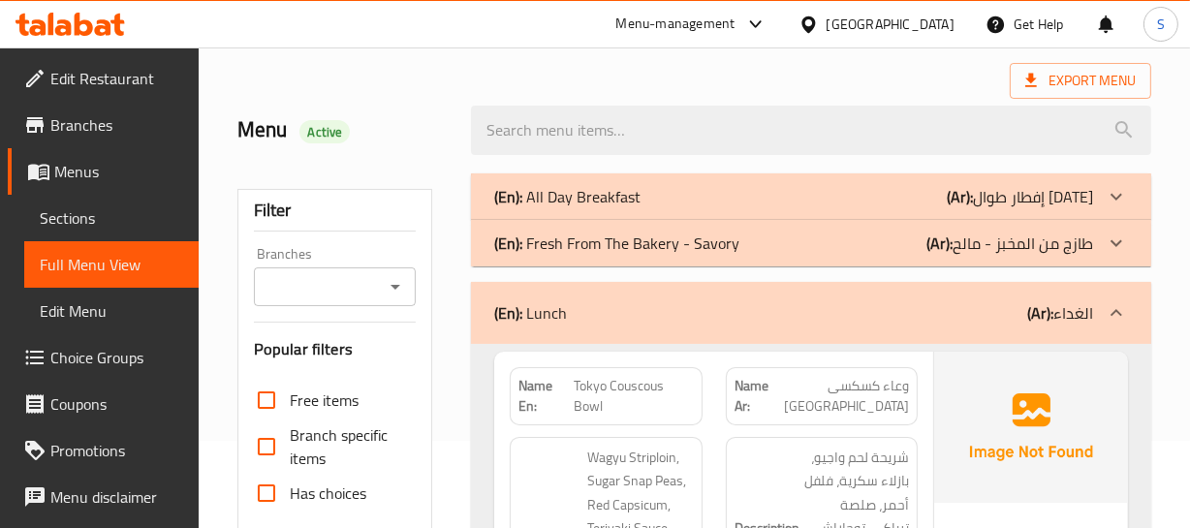
click at [847, 244] on div "(En): Fresh From The Bakery - Savory (Ar): طازج من المخبز - مالح" at bounding box center [793, 243] width 598 height 23
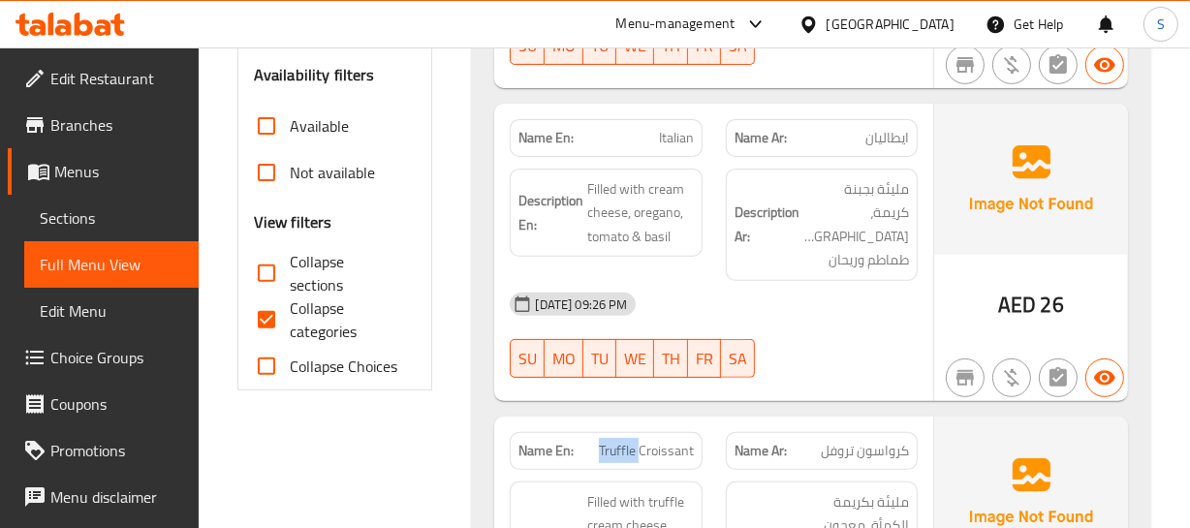
scroll to position [792, 0]
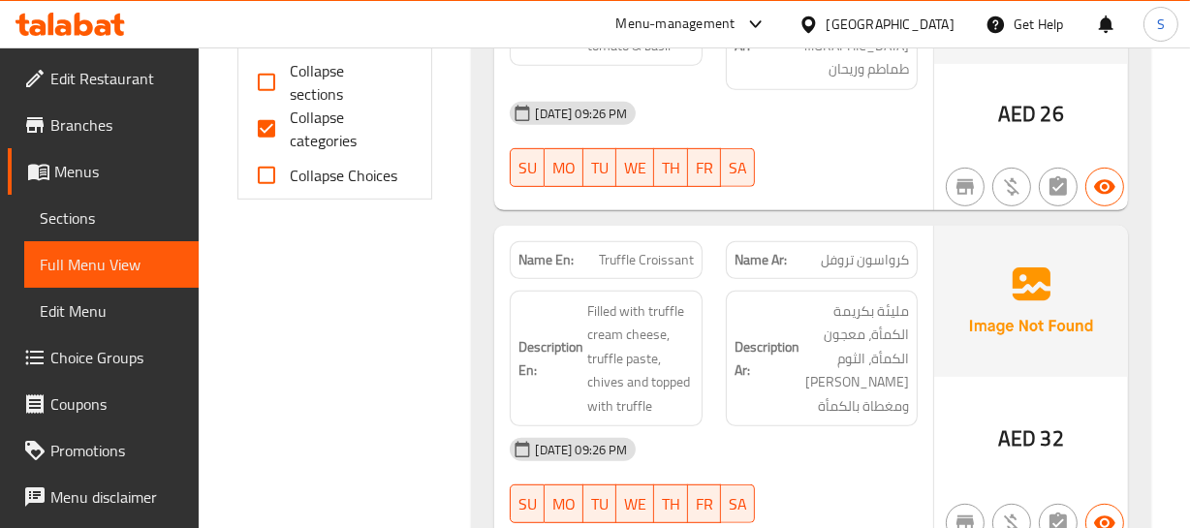
click at [659, 250] on span "Truffle Croissant" at bounding box center [646, 260] width 95 height 20
copy span "Truffle Croissant"
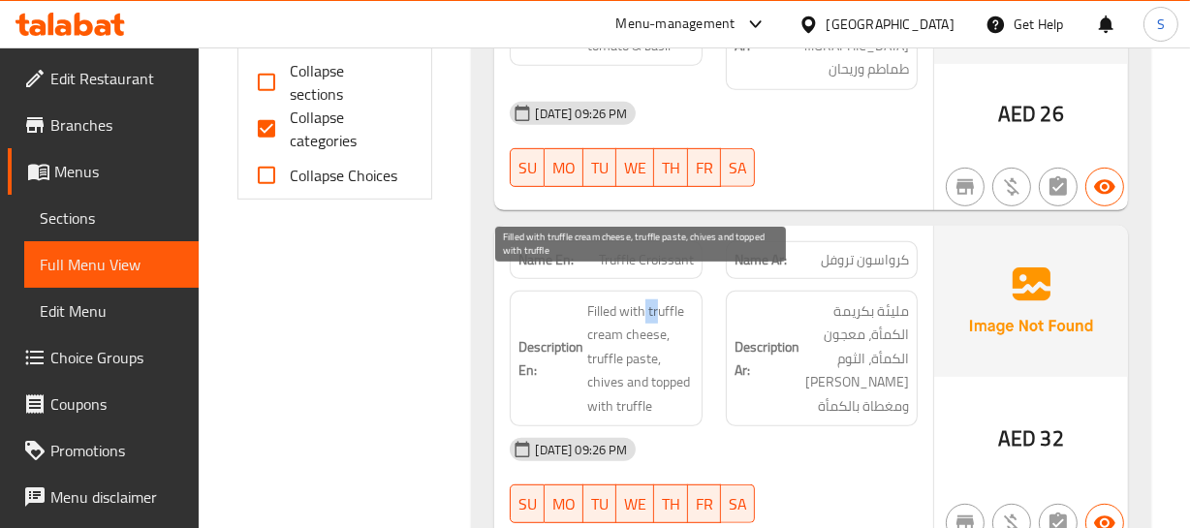
drag, startPoint x: 645, startPoint y: 282, endPoint x: 658, endPoint y: 293, distance: 16.5
click at [658, 299] on span "Filled with truffle cream cheese, truffle paste, chives and topped with truffle" at bounding box center [640, 358] width 106 height 119
click at [636, 310] on span "Filled with truffle cream cheese, truffle paste, chives and topped with truffle" at bounding box center [640, 358] width 106 height 119
drag, startPoint x: 646, startPoint y: 282, endPoint x: 666, endPoint y: 304, distance: 29.5
click at [666, 304] on span "Filled with truffle cream cheese, truffle paste, chives and topped with truffle" at bounding box center [640, 358] width 106 height 119
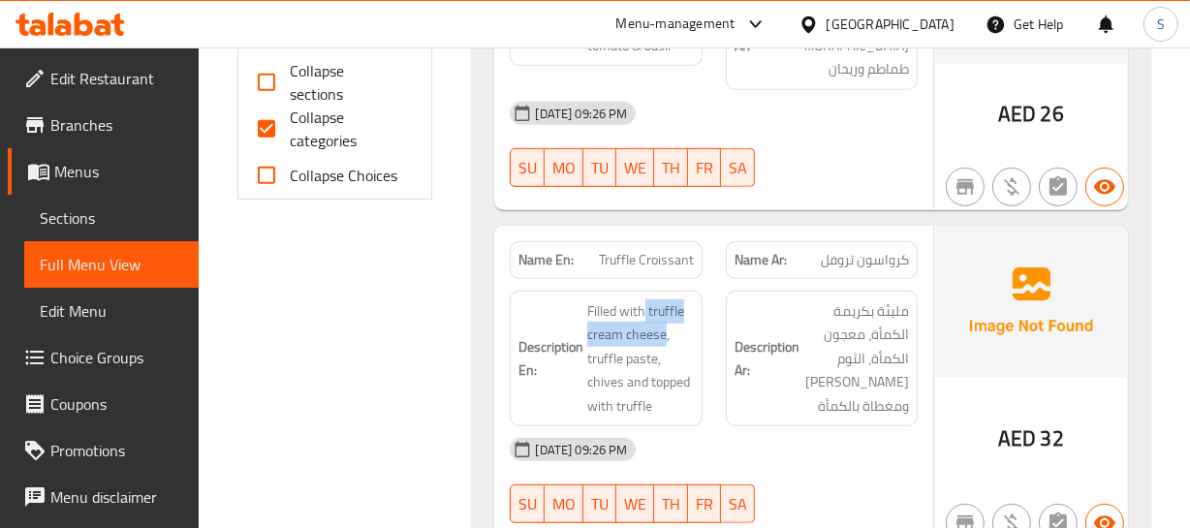
copy span "truffle cream cheese"
drag, startPoint x: 791, startPoint y: 313, endPoint x: 723, endPoint y: 253, distance: 91.3
click at [786, 335] on strong "Description Ar:" at bounding box center [766, 358] width 65 height 47
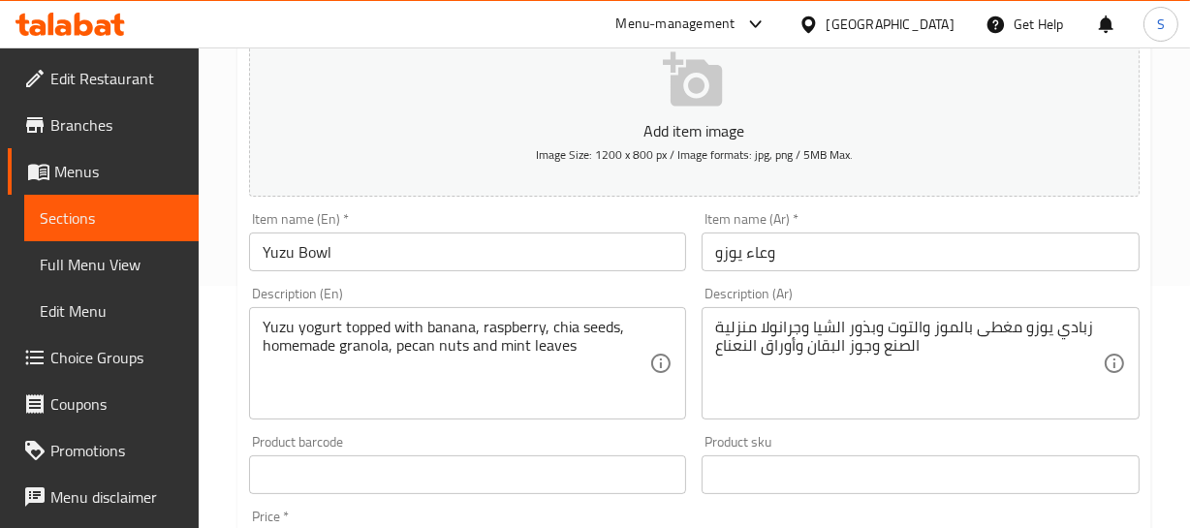
scroll to position [264, 0]
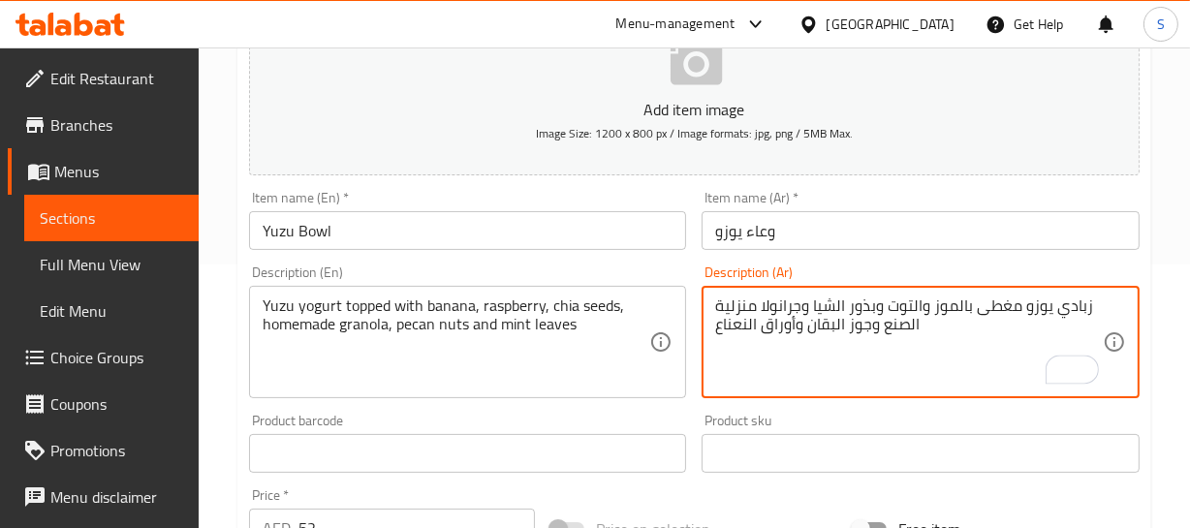
click at [903, 310] on textarea "زبادي يوزو مغطى بالموز والتوت وبذور الشيا وجرانولا منزلية الصنع وجوز البقان وأو…" at bounding box center [909, 342] width 388 height 92
click at [914, 325] on textarea "زبادي يوزو مغطى بالموز والتوت البري الاحمر وبذور الشيا وجرانولا منزلية الصنع وج…" at bounding box center [909, 342] width 388 height 92
click at [856, 324] on textarea "زبادي يوزو مغطى بالموز والتوت البري الاحمر وبذور الشيا وجرانولا منزلية وجوز الب…" at bounding box center [909, 342] width 388 height 92
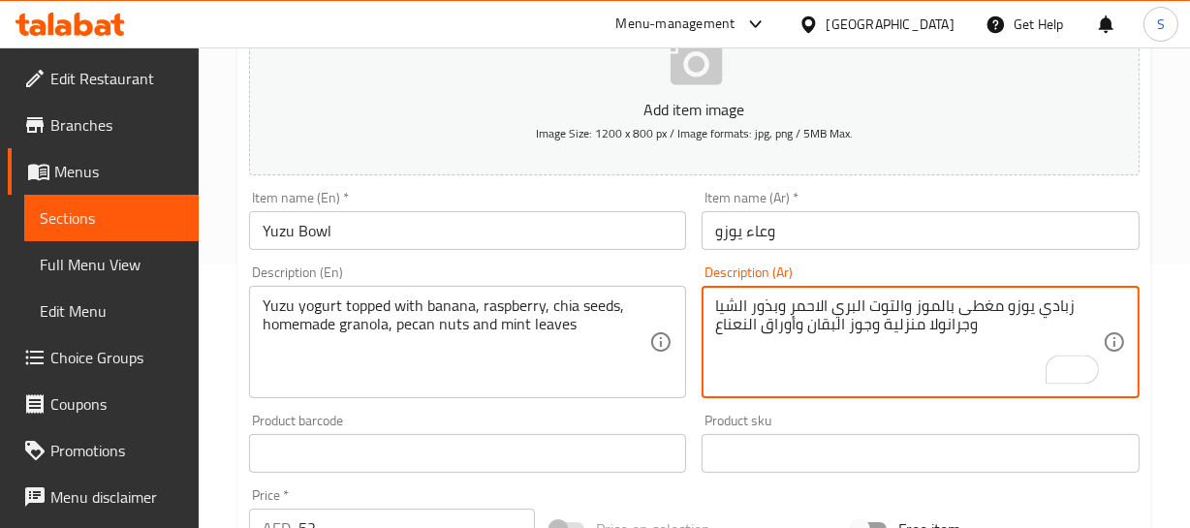
click at [871, 324] on textarea "زبادي يوزو مغطى بالموز والتوت البري الاحمر وبذور الشيا وجرانولا منزلية وجوز الب…" at bounding box center [909, 342] width 388 height 92
type textarea "زبادي يوزو مغطى بالموز والتوت البري الاحمر وبذور الشيا وجرانولا منزلية وكسرات ا…"
drag, startPoint x: 846, startPoint y: 210, endPoint x: 766, endPoint y: 242, distance: 85.6
click at [844, 211] on input "وعاء يوزو" at bounding box center [920, 230] width 438 height 39
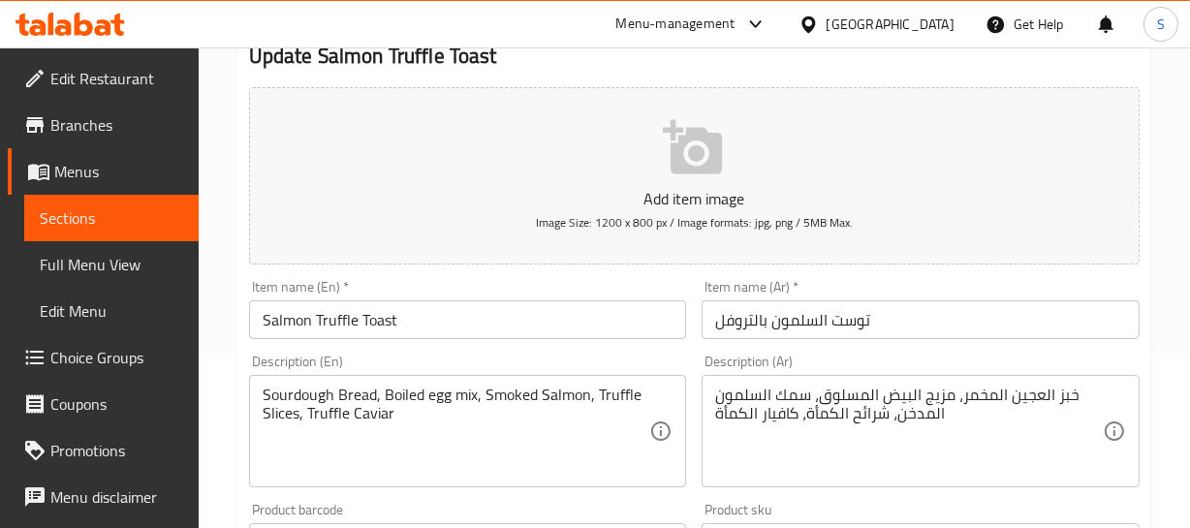
scroll to position [175, 0]
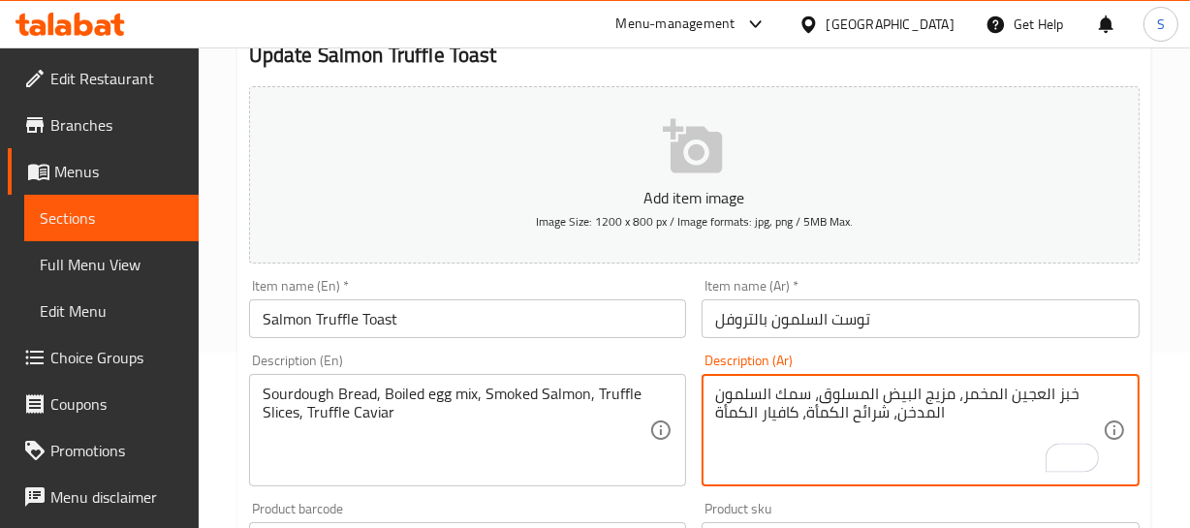
click at [1033, 386] on textarea "خبز العجين المخمر، مزيج البيض المسلوق، سمك السلمون المدخن، شرائح الكمأة، كافيار…" at bounding box center [909, 431] width 388 height 92
click at [961, 386] on textarea "خبز ساور دو المخمر، مزيج البيض المسلوق، سمك السلمون المدخن، شرائح الكمأة، كافيا…" at bounding box center [909, 431] width 388 height 92
click at [977, 391] on textarea "خبز ساور دو المخمر، مزيج البيض المسلوق، سمك السلمون المدخن، شرائح الكمأة، كافيا…" at bounding box center [909, 431] width 388 height 92
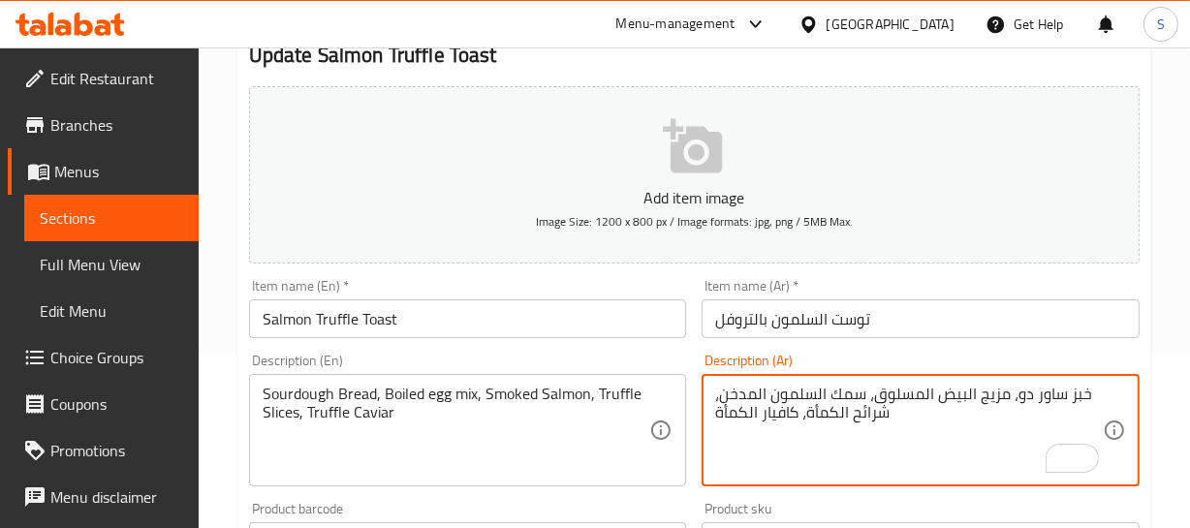
click at [852, 390] on textarea "خبز ساور دو، مزيج البيض المسلوق، سمك السلمون المدخن، شرائح الكمأة، كافيار الكمأة" at bounding box center [909, 431] width 388 height 92
click at [794, 394] on textarea "خبز ساور دو، مزيج البيض المسلوق، سلمون المدخن، شرائح الكمأة، كافيار الكمأة" at bounding box center [909, 431] width 388 height 92
type textarea "خبز ساور دو، مزيج البيض المسلوق، سلمون مدخن، شرائح الكمأة، كافيار الكمأة"
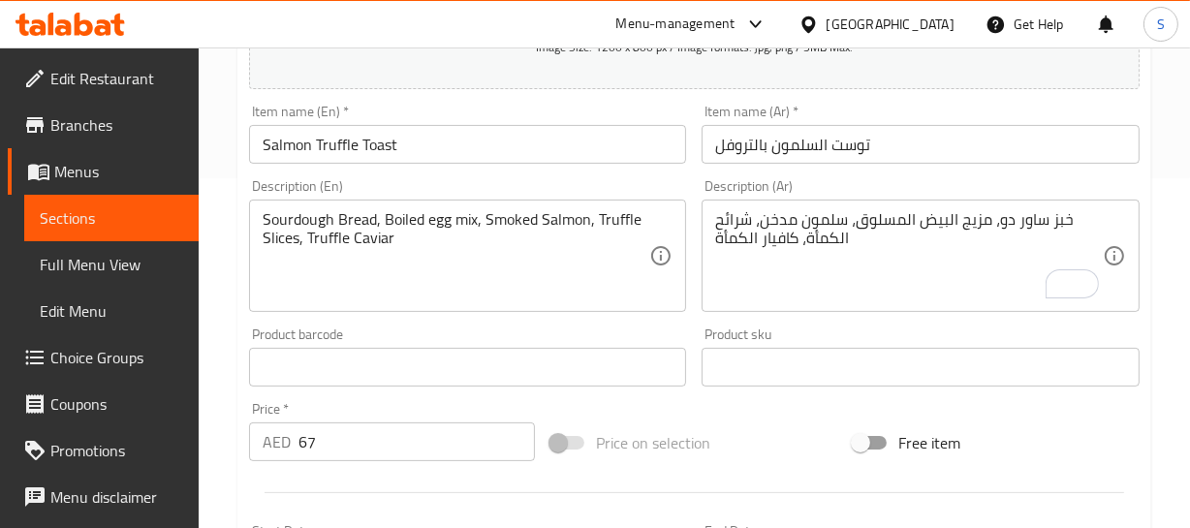
scroll to position [352, 0]
click at [815, 143] on input "توست السلمون بالتروفل" at bounding box center [920, 142] width 438 height 39
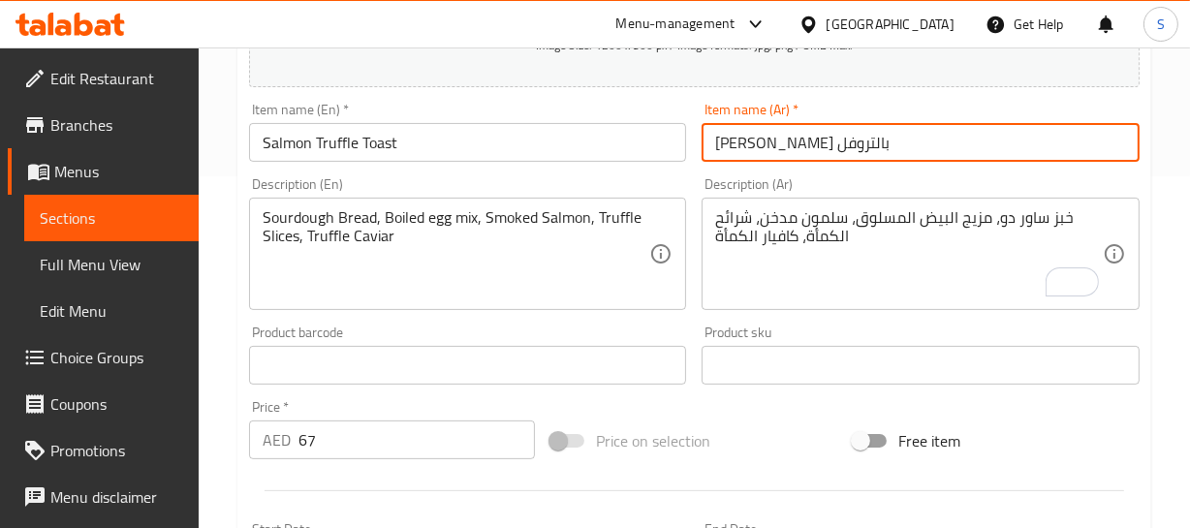
type input "توست سلمون بالتروفل"
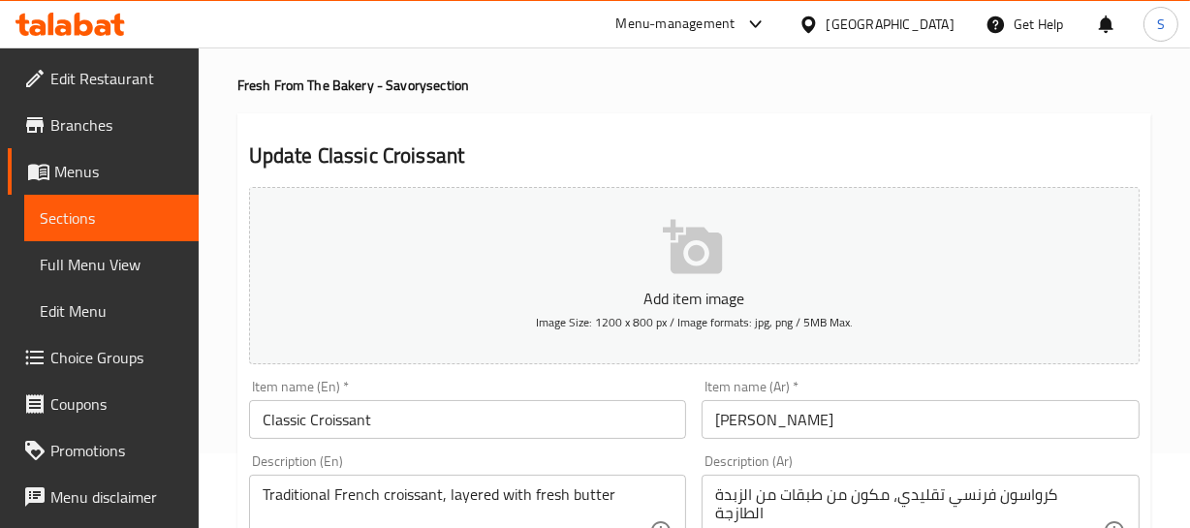
scroll to position [175, 0]
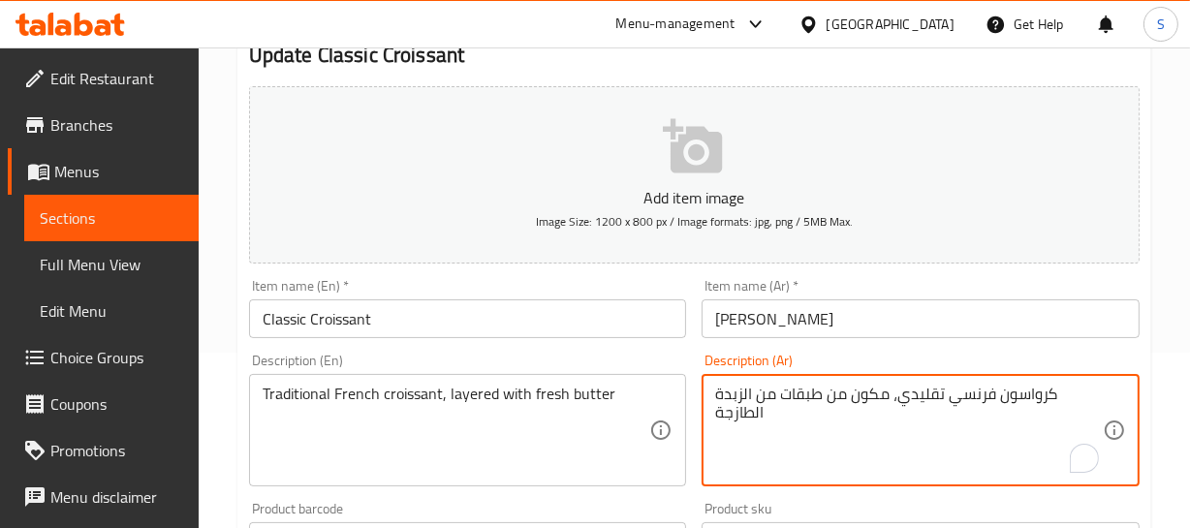
click at [919, 392] on textarea "كرواسون فرنسي تقليدي، مكون من طبقات من الزبدة الطازجة" at bounding box center [909, 431] width 388 height 92
click at [863, 392] on textarea "كرواسون فرنسي تقليدي، مكون من طبقات من الزبدة الطازجة" at bounding box center [909, 431] width 388 height 92
click at [884, 393] on textarea "كرواسون فرنسي تقليدي، \من طبقات من الزبدة الطازجة" at bounding box center [909, 431] width 388 height 92
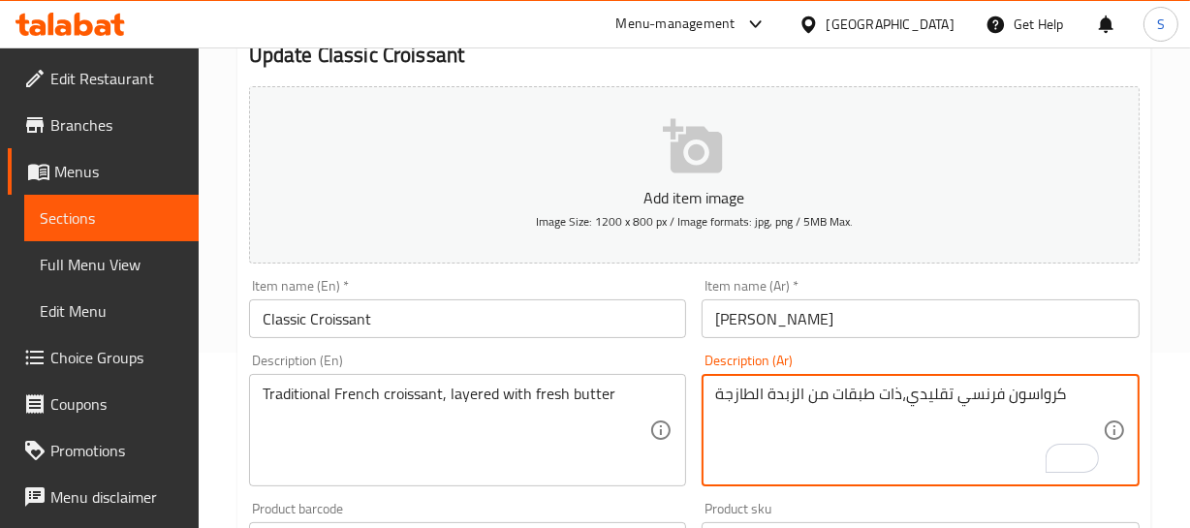
click at [814, 391] on textarea "كرواسون فرنسي تقليدي،ذات طبقات من الزبدة الطازجة" at bounding box center [909, 431] width 388 height 92
type textarea "كرواسون فرنسي تقليدي،ذات طبقات بالزبدة الطازجة"
click at [777, 311] on input "كرواسون كلاسيكي" at bounding box center [920, 318] width 438 height 39
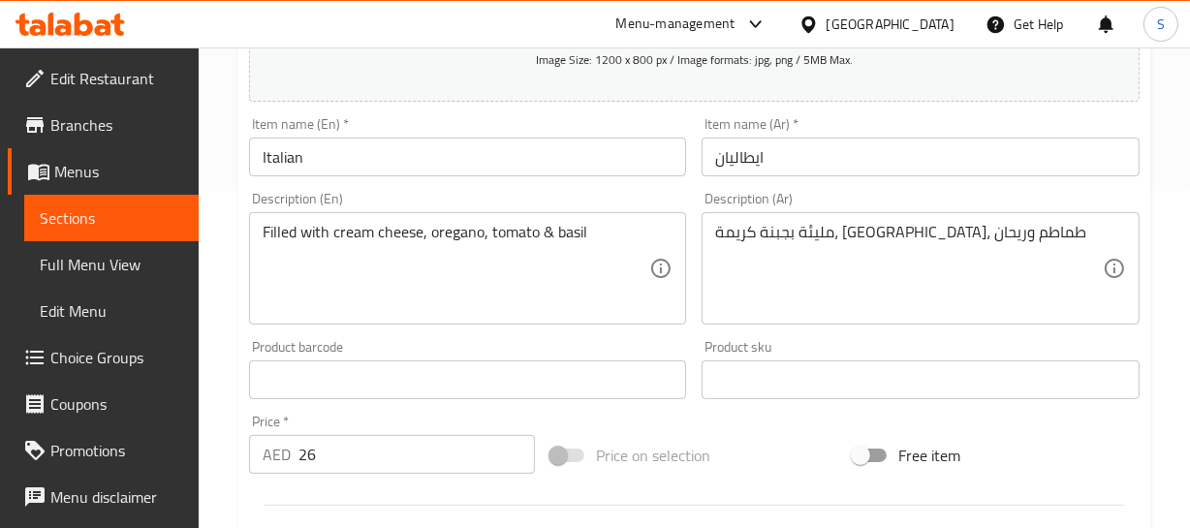
scroll to position [352, 0]
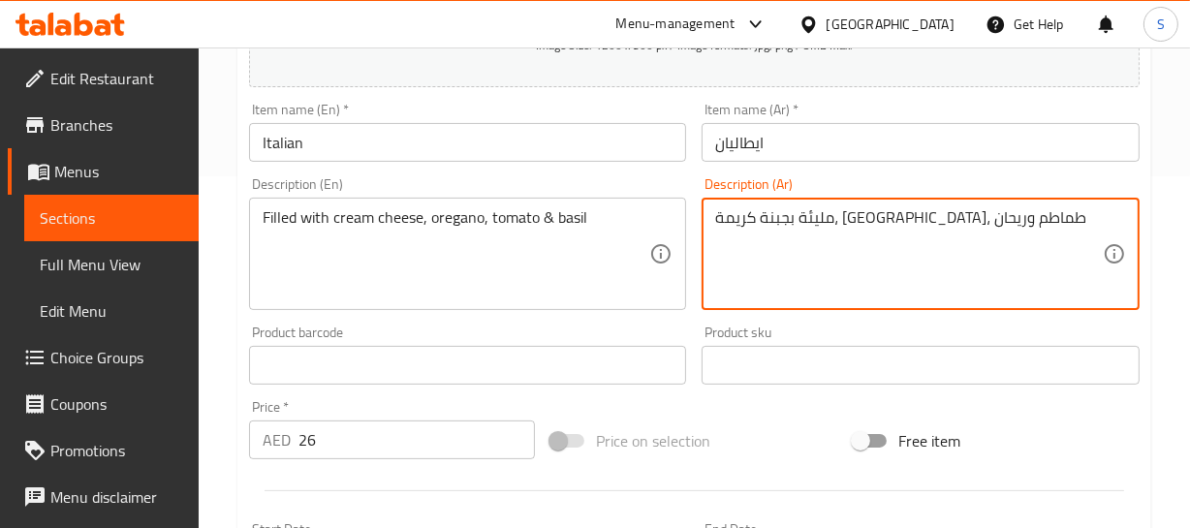
click at [890, 219] on textarea "مليئة بجبنة كريمة، [GEOGRAPHIC_DATA]، طماطم وريحان" at bounding box center [909, 254] width 388 height 92
click at [900, 213] on textarea "مليئة بجبنة ، أوريجانو، طماطم وريحان" at bounding box center [909, 254] width 388 height 92
paste textarea "كريمة"
click at [866, 219] on textarea "مليئة بكريمة جبنة ، [GEOGRAPHIC_DATA]، طماطم وريحان" at bounding box center [909, 254] width 388 height 92
type textarea "مليئة بكريمة جبنة، [GEOGRAPHIC_DATA]، طماطم وريحان"
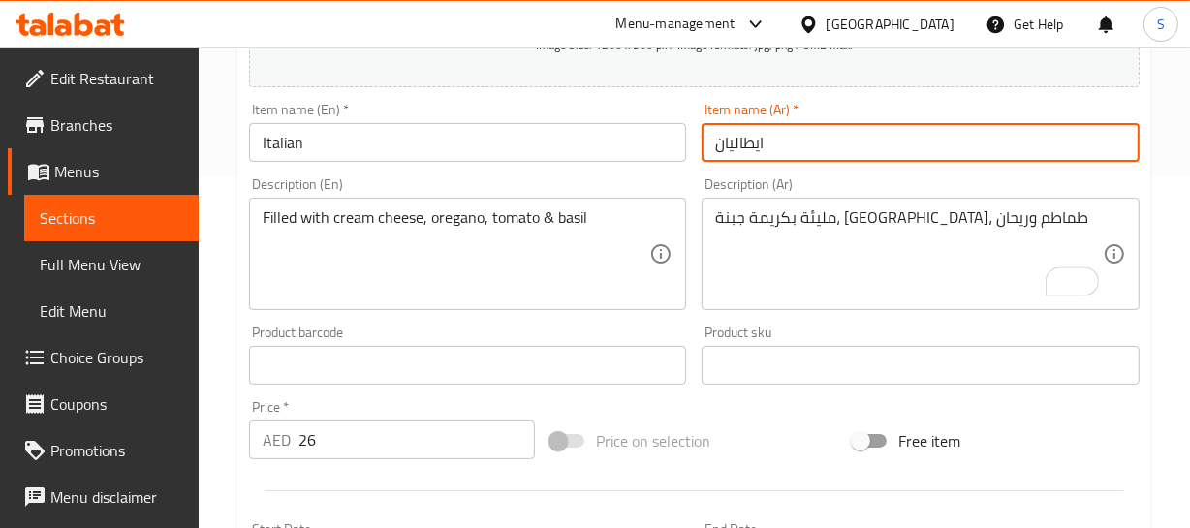
click at [827, 148] on input "ايطاليان" at bounding box center [920, 142] width 438 height 39
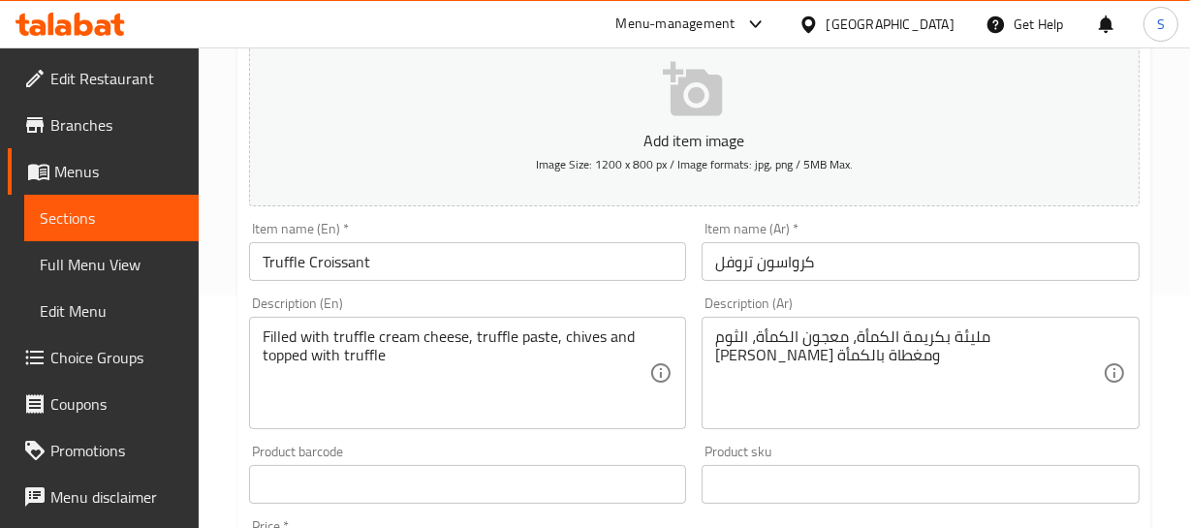
scroll to position [264, 0]
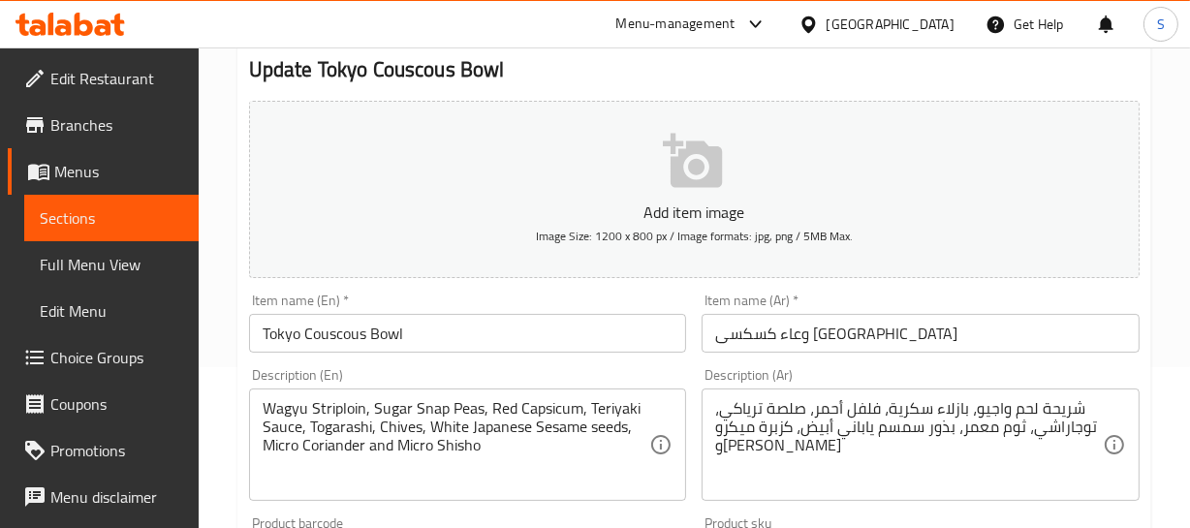
scroll to position [175, 0]
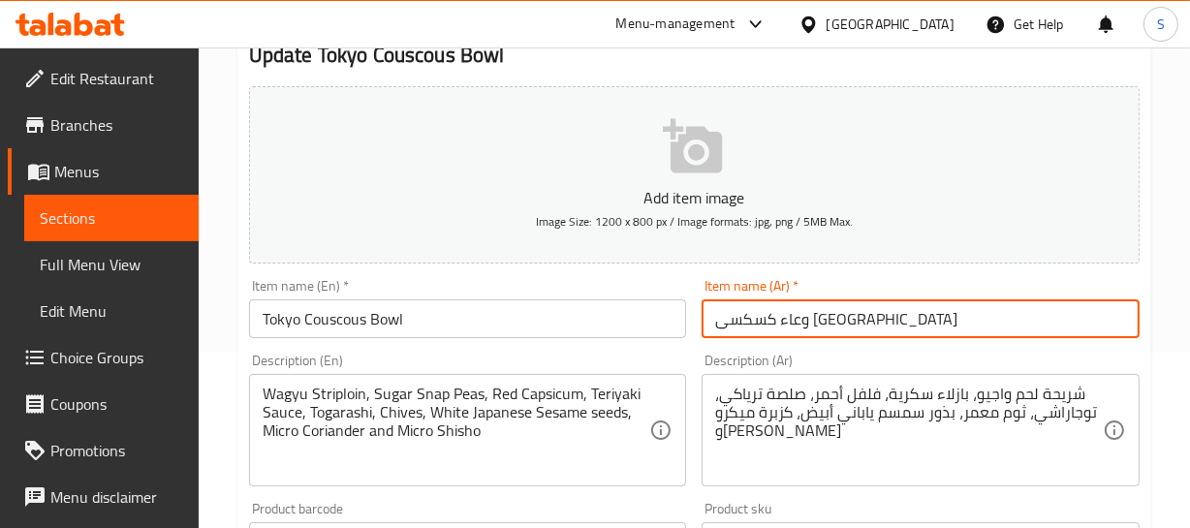
click at [865, 310] on input "وعاء كسكسى طوكيو" at bounding box center [920, 318] width 438 height 39
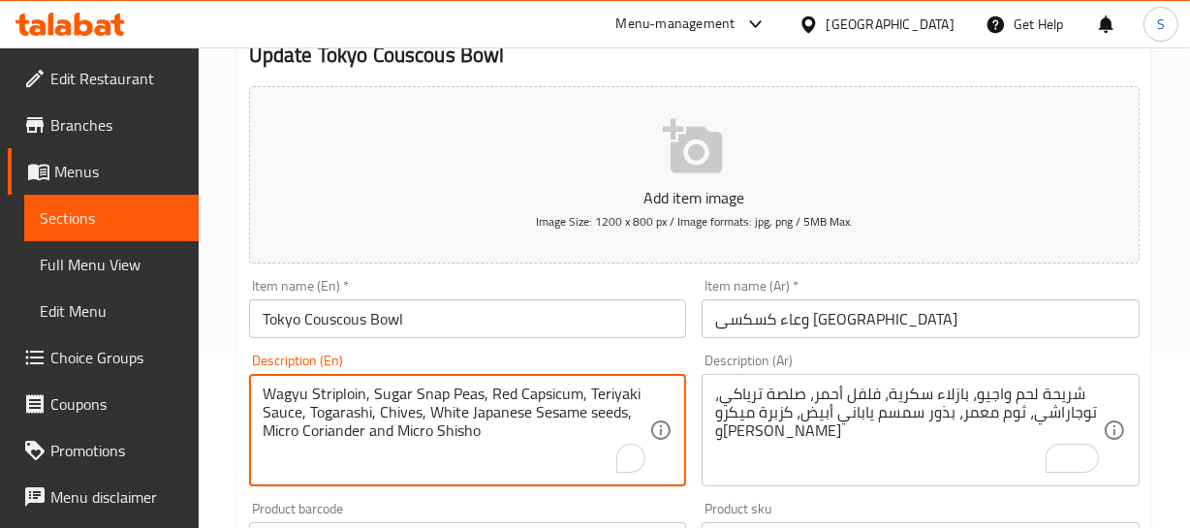
drag, startPoint x: 361, startPoint y: 387, endPoint x: 199, endPoint y: 395, distance: 163.0
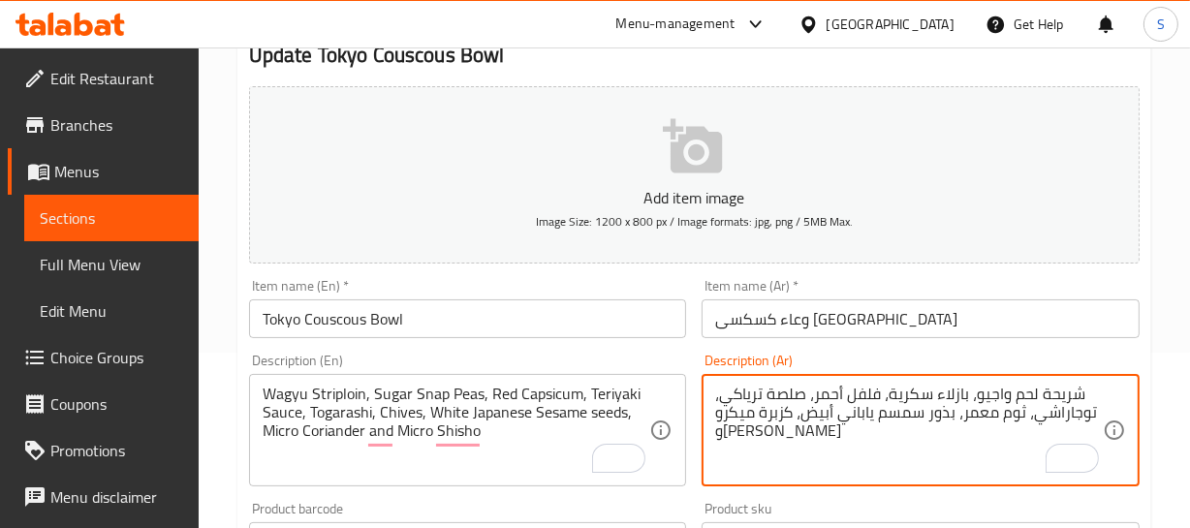
click at [1051, 394] on textarea "شريحة لحم واجيو، بازلاء سكرية، فلفل أحمر، صلصة ترياكي، توجاراشي، ثوم معمر، بذور…" at bounding box center [909, 431] width 388 height 92
paste textarea "تريبوين"
click at [1022, 392] on textarea "ستريبوين لحم واجيو، بازلاء سكرية، فلفل أحمر، صلصة ترياكي، توجاراشي، ثوم معمر، ب…" at bounding box center [909, 431] width 388 height 92
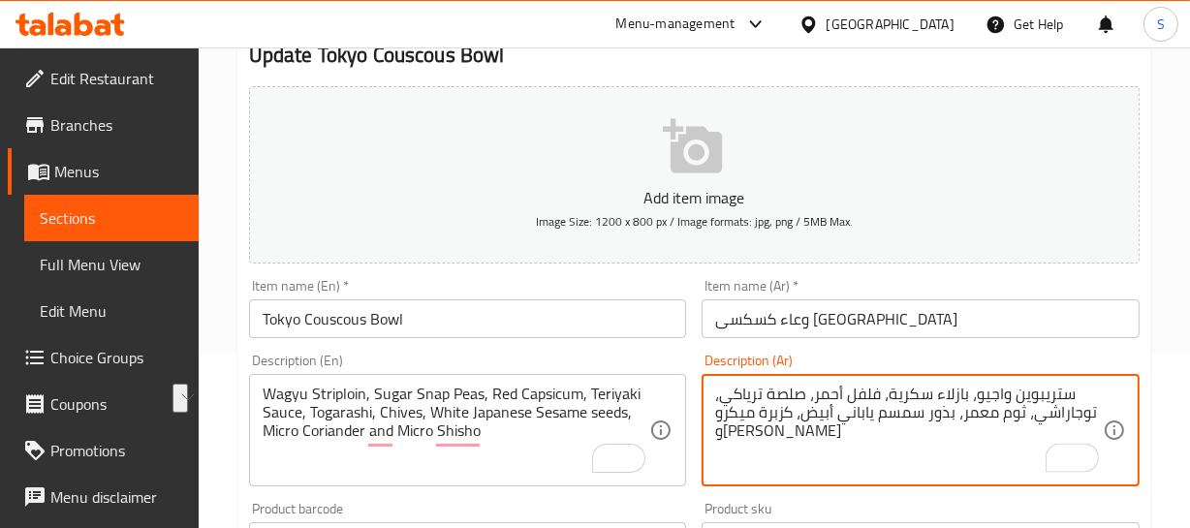
drag, startPoint x: 976, startPoint y: 388, endPoint x: 1067, endPoint y: 385, distance: 91.1
click at [1067, 385] on textarea "ستريبوين واجيو، بازلاء سكرية، فلفل أحمر، صلصة ترياكي، توجاراشي، ثوم معمر، بذور …" at bounding box center [909, 431] width 388 height 92
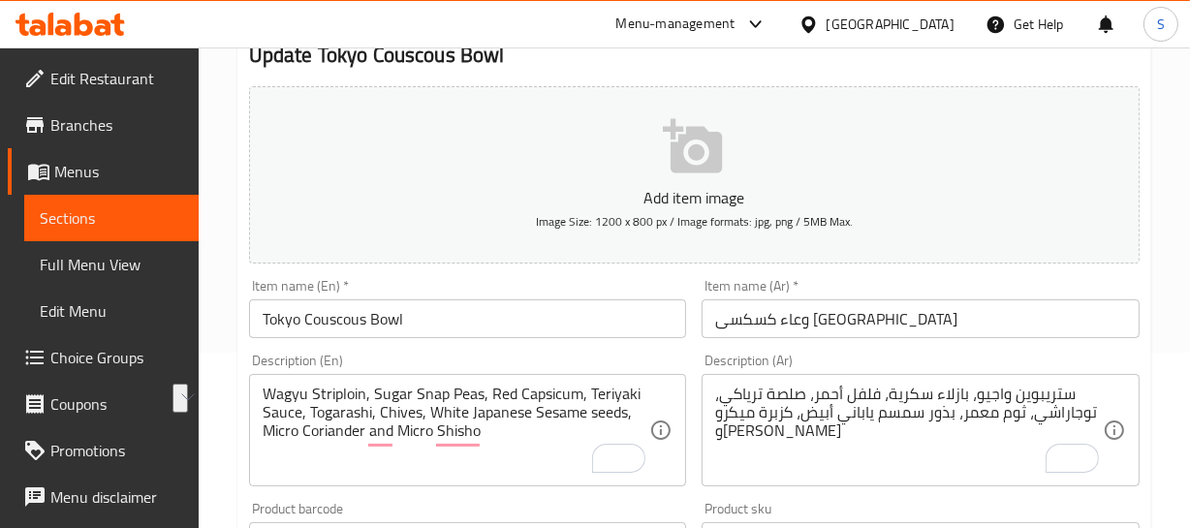
click at [1033, 388] on textarea "ستريبوين واجيو، بازلاء سكرية، فلفل أحمر، صلصة ترياكي، توجاراشي، ثوم معمر، بذور …" at bounding box center [909, 431] width 388 height 92
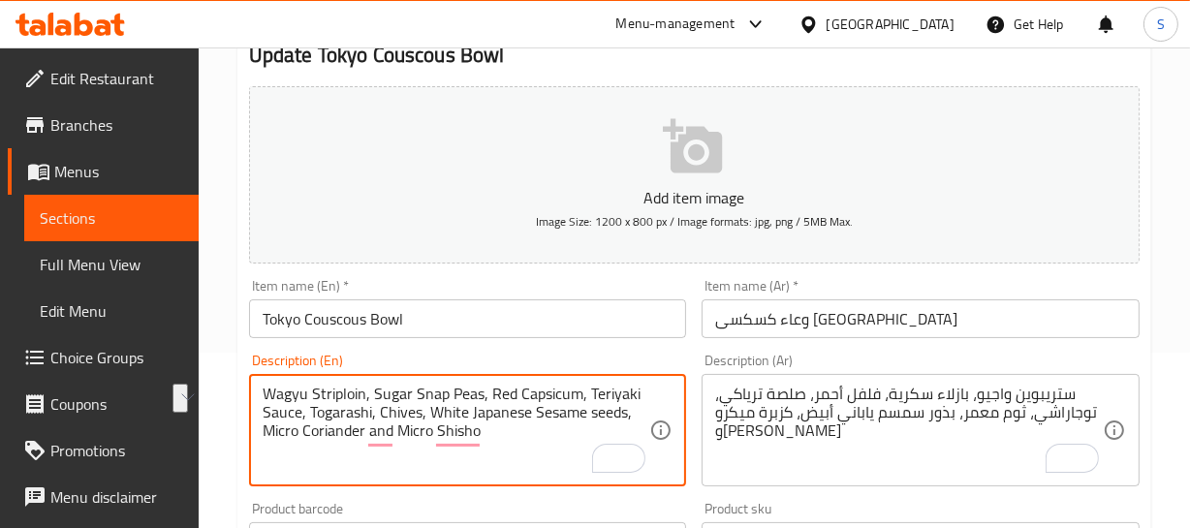
drag, startPoint x: 375, startPoint y: 388, endPoint x: 480, endPoint y: 373, distance: 105.8
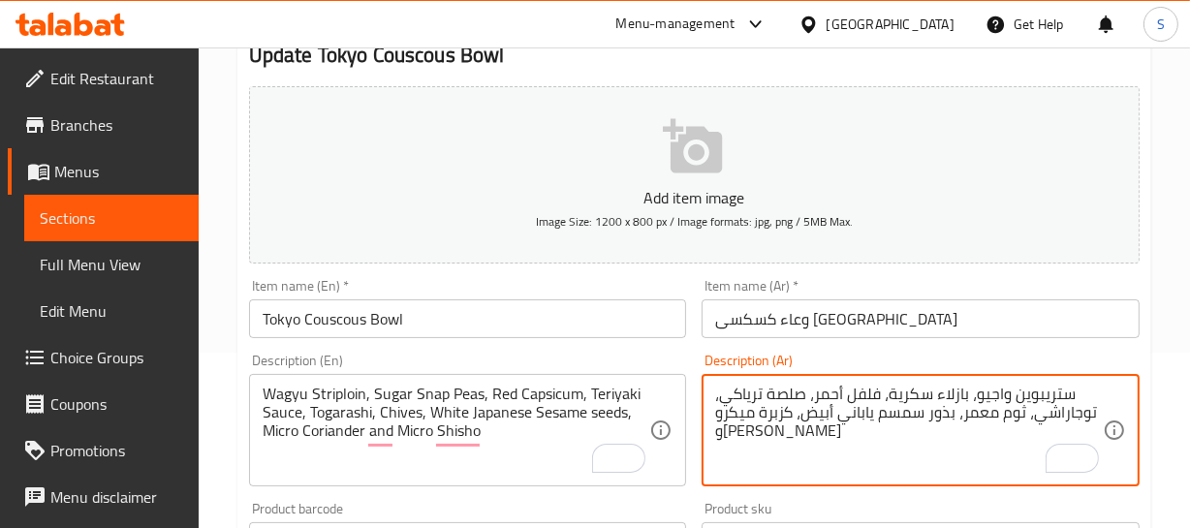
click at [895, 388] on textarea "ستريبوين واجيو، بازلاء سكرية، فلفل أحمر، صلصة ترياكي، توجاراشي، ثوم معمر، بذور …" at bounding box center [909, 431] width 388 height 92
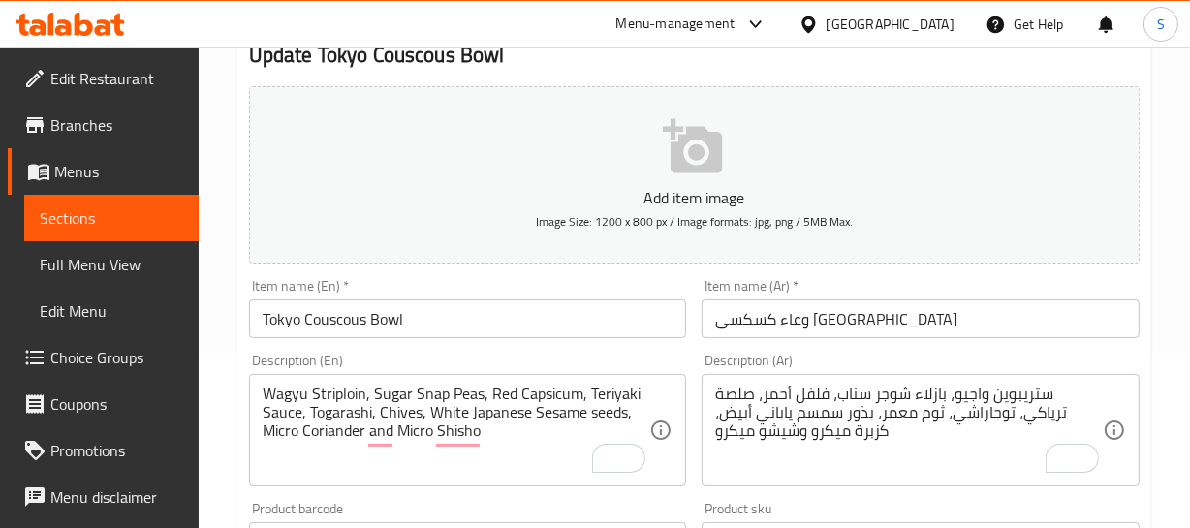
click at [738, 419] on textarea "ستريبوين واجيو، بازلاء شوجر سناب، فلفل أحمر، صلصة ترياكي، توجاراشي، ثوم معمر، ب…" at bounding box center [909, 431] width 388 height 92
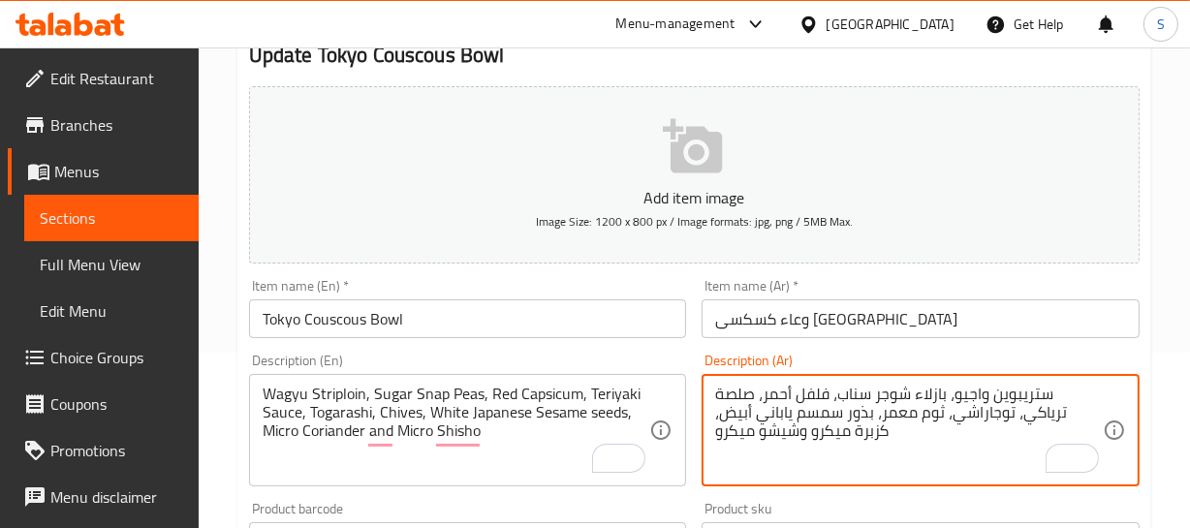
click at [738, 419] on textarea "ستريبوين واجيو، بازلاء شوجر سناب، فلفل أحمر، صلصة ترياكي، توجاراشي، ثوم معمر، ب…" at bounding box center [909, 431] width 388 height 92
click at [736, 433] on textarea "ستريبوين واجيو، بازلاء شوجر سناب، فلفل أحمر، صلصة ترياكي، توجاراشي، ثوم معمر، ب…" at bounding box center [909, 431] width 388 height 92
click at [757, 433] on textarea "ستريبوين واجيو، بازلاء شوجر سناب، فلفل أحمر، صلصة ترياكي، توجاراشي، ثوم معمر، ب…" at bounding box center [909, 431] width 388 height 92
type textarea "ستريبوين واجيو، بازلاء شوجر سناب، فلفل أحمر، صلصة ترياكي، توجاراشي، ثوم معمر، ب…"
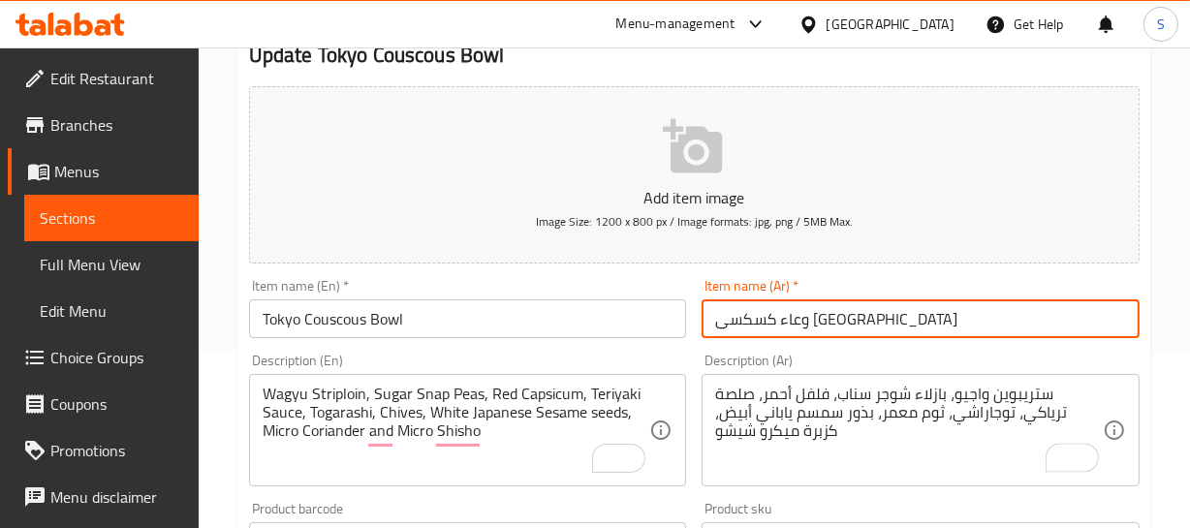
click at [822, 305] on div "Home / Restaurants management / Menus / Sections / item / update Lunch section …" at bounding box center [694, 533] width 914 height 1244
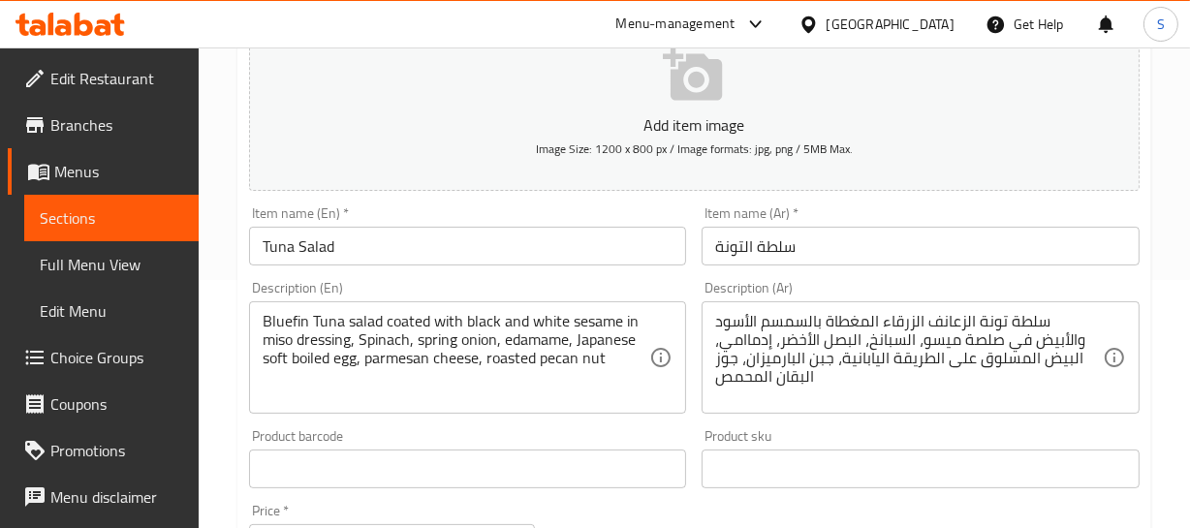
scroll to position [264, 0]
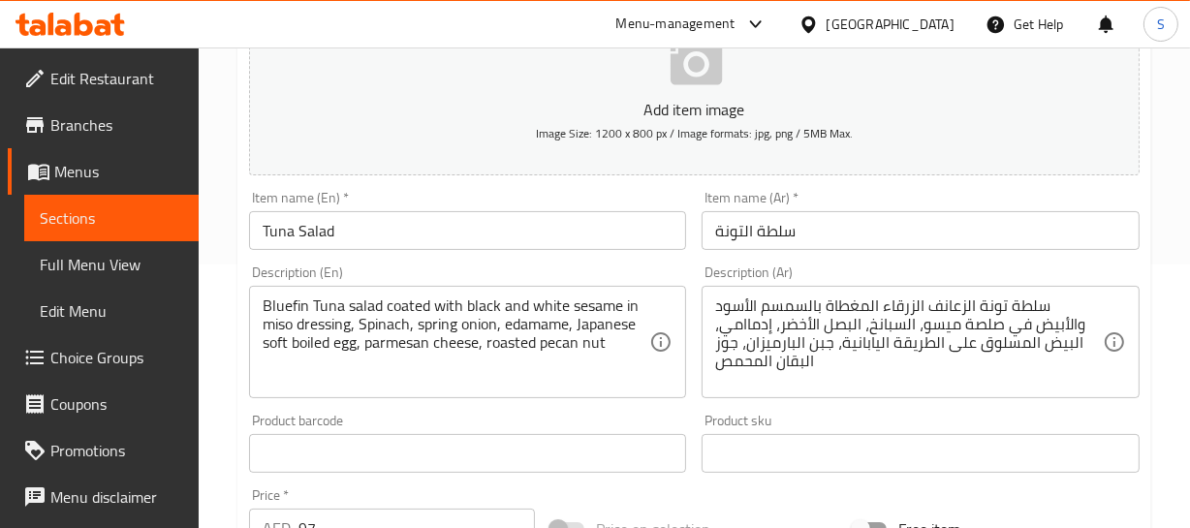
click at [737, 227] on input "سلطة التونة" at bounding box center [920, 230] width 438 height 39
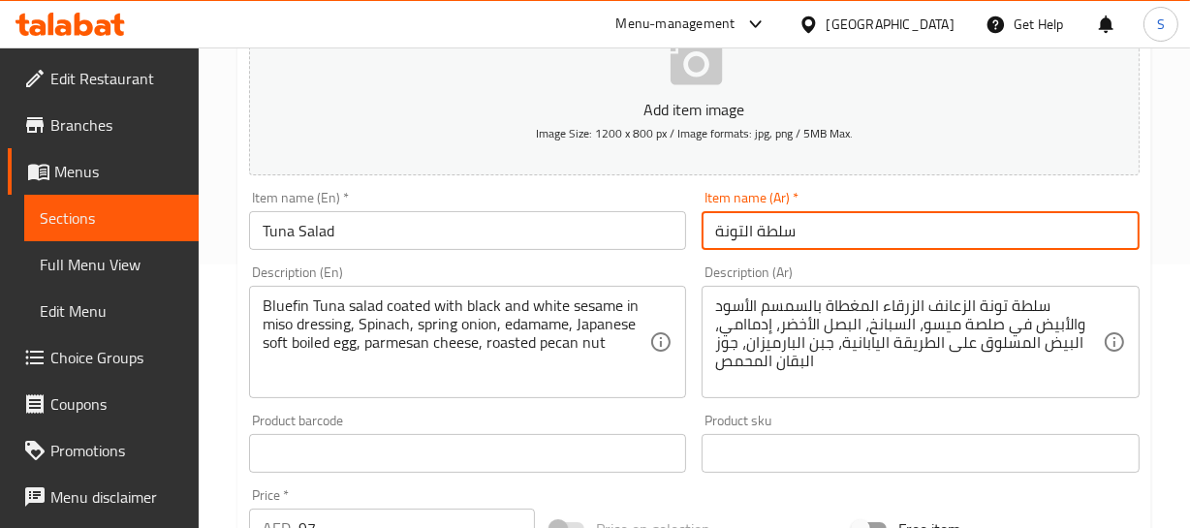
click at [744, 236] on input "سلطة التونة" at bounding box center [920, 230] width 438 height 39
type input "سلطة تونة"
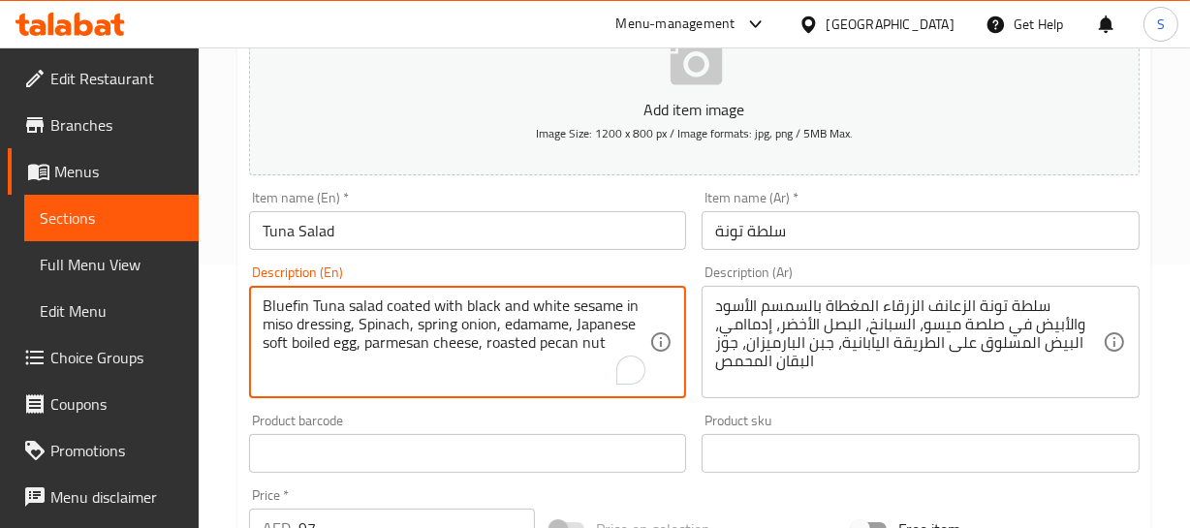
drag, startPoint x: 317, startPoint y: 309, endPoint x: 248, endPoint y: 306, distance: 68.8
click at [516, 304] on textarea "Bluefin Tuna salad coated with black and white sesame in miso dressing, Spinach…" at bounding box center [457, 342] width 388 height 92
drag, startPoint x: 382, startPoint y: 300, endPoint x: 237, endPoint y: 307, distance: 144.5
click at [238, 307] on div "Update Tuna Salad Add item image Image Size: 1200 x 800 px / Image formats: jpg…" at bounding box center [694, 488] width 914 height 1128
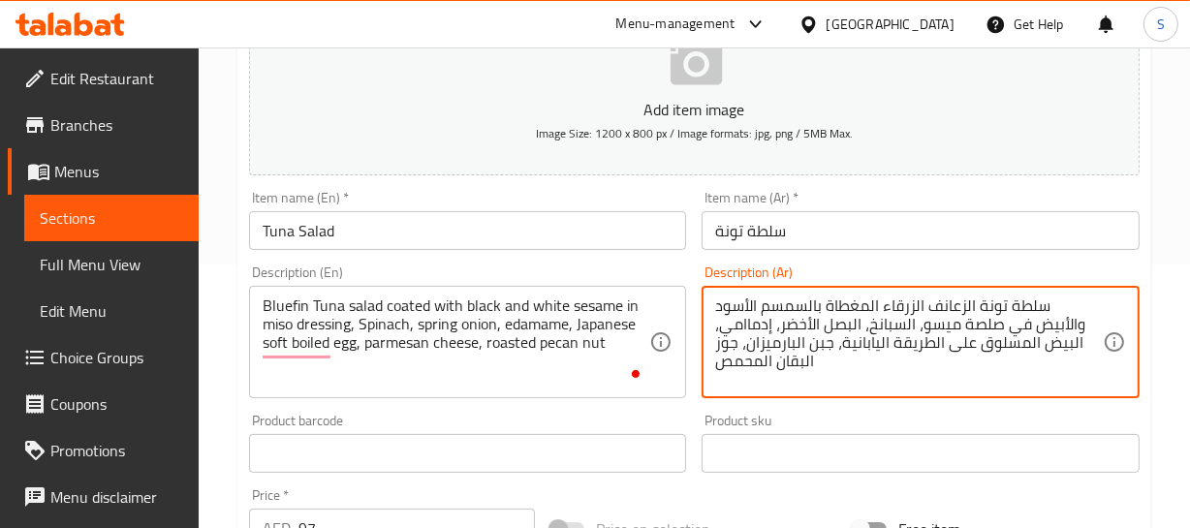
click at [1075, 304] on textarea "سلطة تونة الزعانف الزرقاء المغطاة بالسمسم الأسود والأبيض في صلصة ميسو، السبانخ،…" at bounding box center [909, 342] width 388 height 92
paste textarea "[PERSON_NAME] فين"
click at [1039, 307] on textarea "سلطة تونة الزعانف الزرقاء المغطاة بالسمسم الأسود والأبيض في صلصة ميسو، السبانخ،…" at bounding box center [909, 342] width 388 height 92
paste textarea "لو فين"
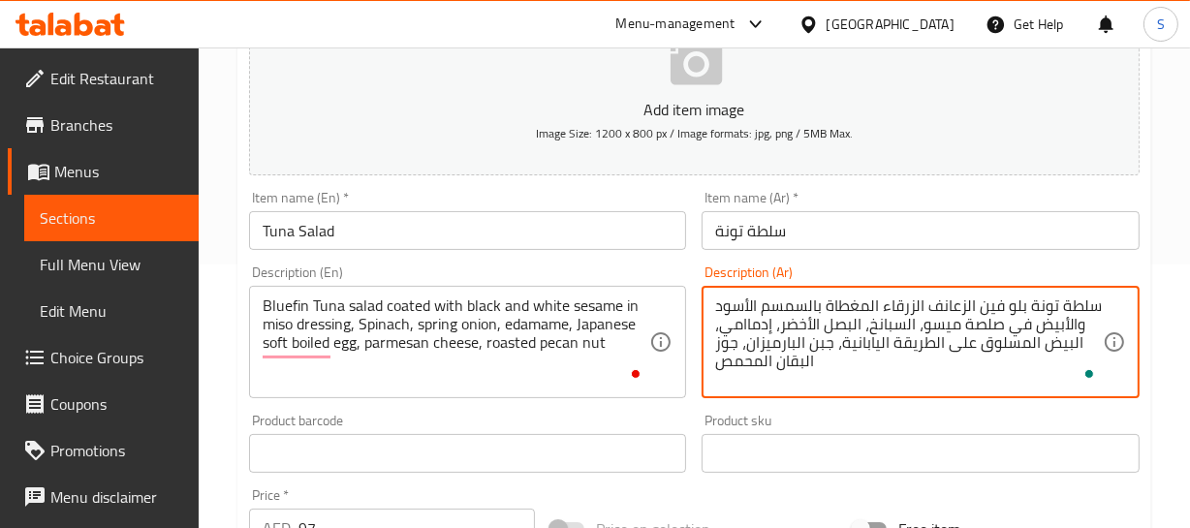
click at [971, 304] on textarea "سلطة تونة بلو فين الزعانف الزرقاء المغطاة بالسمسم الأسود والأبيض في صلصة ميسو، …" at bounding box center [909, 342] width 388 height 92
click at [946, 300] on textarea "سلطة تونة بلو فين الزرقاء المغطاة بالسمسم الأسود والأبيض في صلصة ميسو، السبانخ،…" at bounding box center [909, 342] width 388 height 92
click at [948, 300] on textarea "سلطة تونة بلو فين الزرقاء المغطاة بالسمسم الأسود والأبيض في صلصة ميسو، السبانخ،…" at bounding box center [909, 342] width 388 height 92
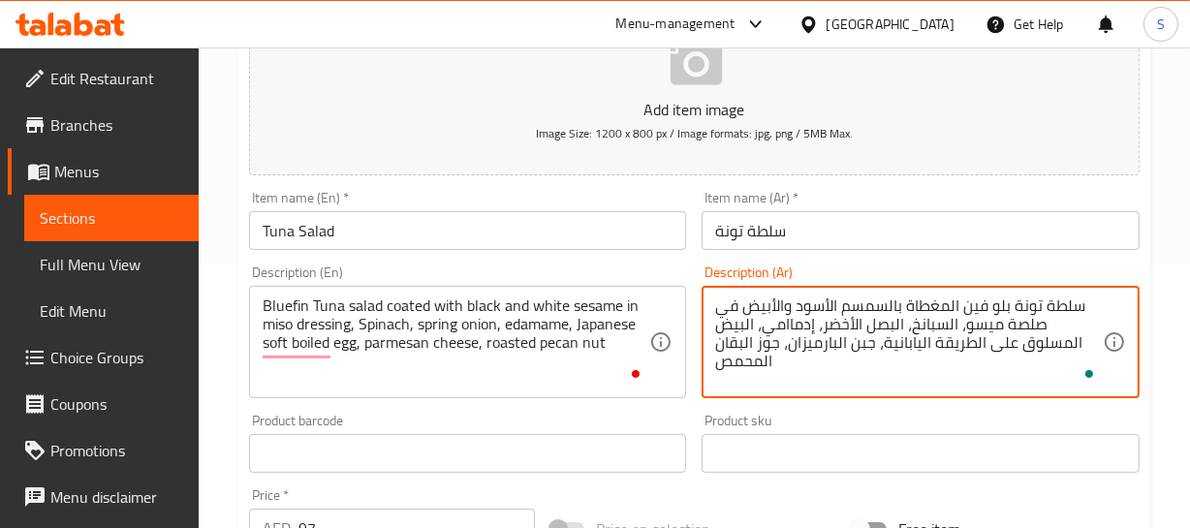
click at [938, 299] on textarea "سلطة تونة بلو فين المغطاة بالسمسم الأسود والأبيض في صلصة ميسو، السبانخ، البصل ا…" at bounding box center [909, 342] width 388 height 92
click at [931, 303] on textarea "سلطة تونة بلو فين مغطاة بالسمسم الأسود والأبيض في صلصة ميسو، السبانخ، البصل الأ…" at bounding box center [909, 342] width 388 height 92
click at [955, 344] on textarea "سلطة تونة بلو فين مغطاة بالسمسم الأسود والأبيض في صلصة ميسو، السبانخ، البصل الأ…" at bounding box center [909, 342] width 388 height 92
click at [1037, 346] on textarea "سلطة تونة بلو فين مغطاة بالسمسم الأسود والأبيض في صلصة ميسو، السبانخ، البصل الأ…" at bounding box center [909, 342] width 388 height 92
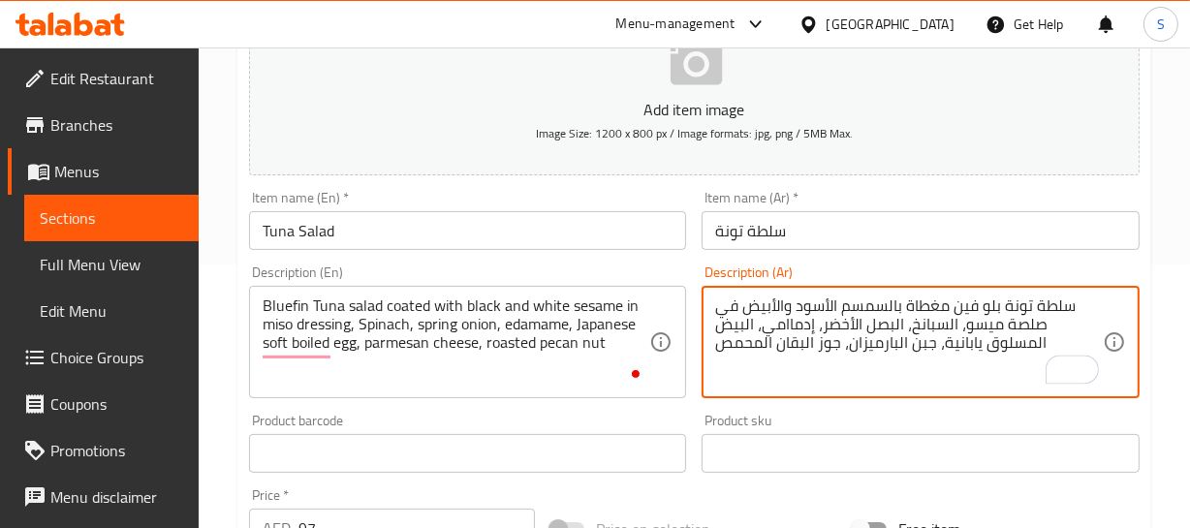
click at [1025, 345] on textarea "سلطة تونة بلو فين مغطاة بالسمسم الأسود والأبيض في صلصة ميسو، السبانخ، البصل الأ…" at bounding box center [909, 342] width 388 height 92
click at [1027, 339] on textarea "سلطة تونة بلو فين مغطاة بالسمسم الأسود والأبيض في صلصة ميسو، السبانخ، البصل الأ…" at bounding box center [909, 342] width 388 height 92
click at [799, 321] on textarea "سلطة تونة بلو فين مغطاة بالسمسم الأسود والأبيض في صلصة ميسو، السبانخ، البصل الأ…" at bounding box center [909, 342] width 388 height 92
click at [944, 347] on textarea "سلطة تونة بلو فين مغطاة بالسمسم الأسود والأبيض في صلصة ميسو، السبانخ، البصل الأ…" at bounding box center [909, 342] width 388 height 92
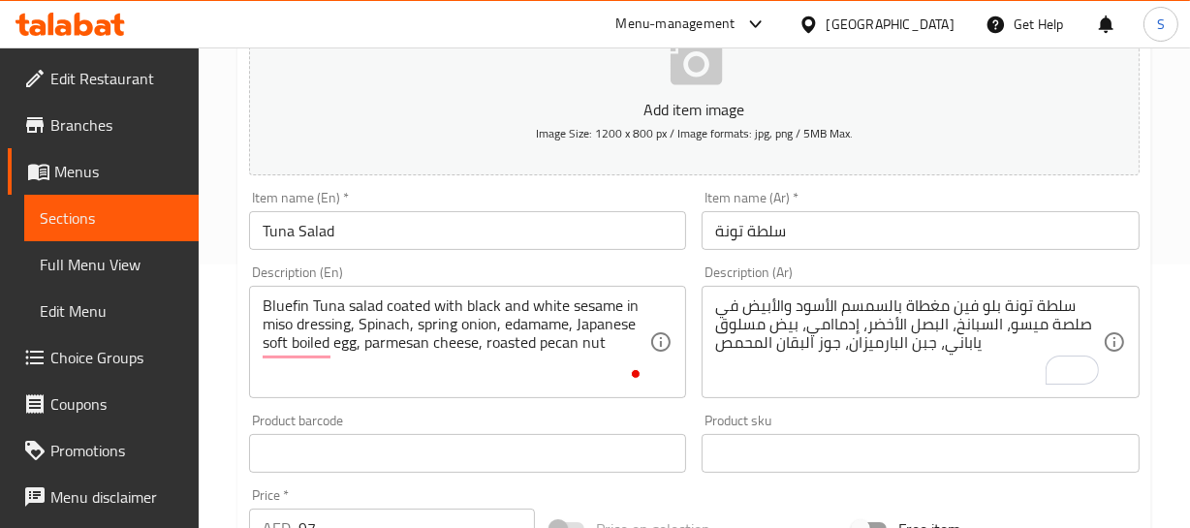
click at [948, 347] on textarea "سلطة تونة بلو فين مغطاة بالسمسم الأسود والأبيض في صلصة ميسو، السبانخ، البصل الأ…" at bounding box center [909, 342] width 388 height 92
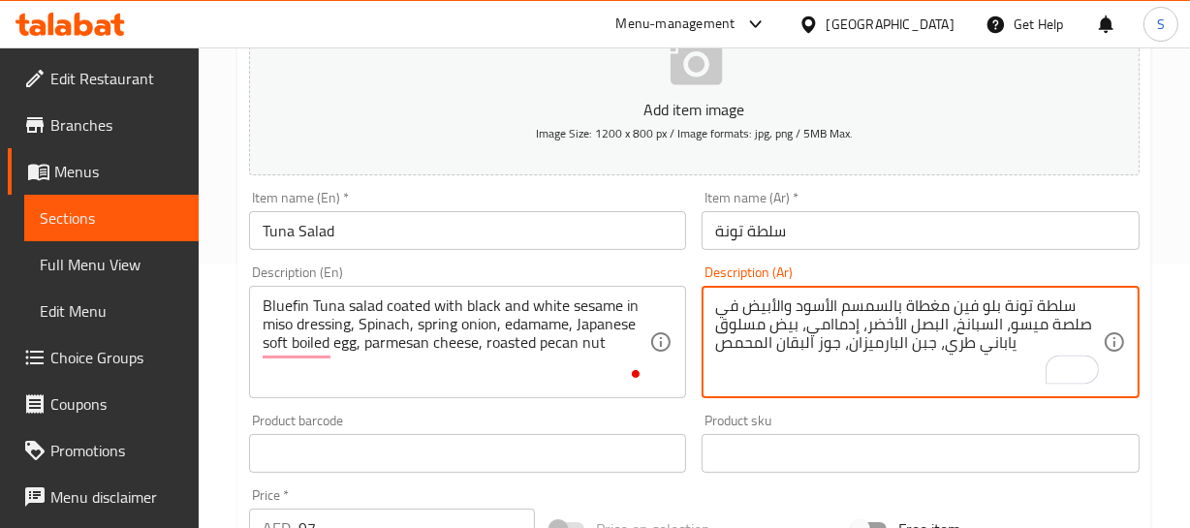
type textarea "سلطة تونة بلو فين مغطاة بالسمسم الأسود والأبيض في صلصة ميسو، السبانخ، البصل الأ…"
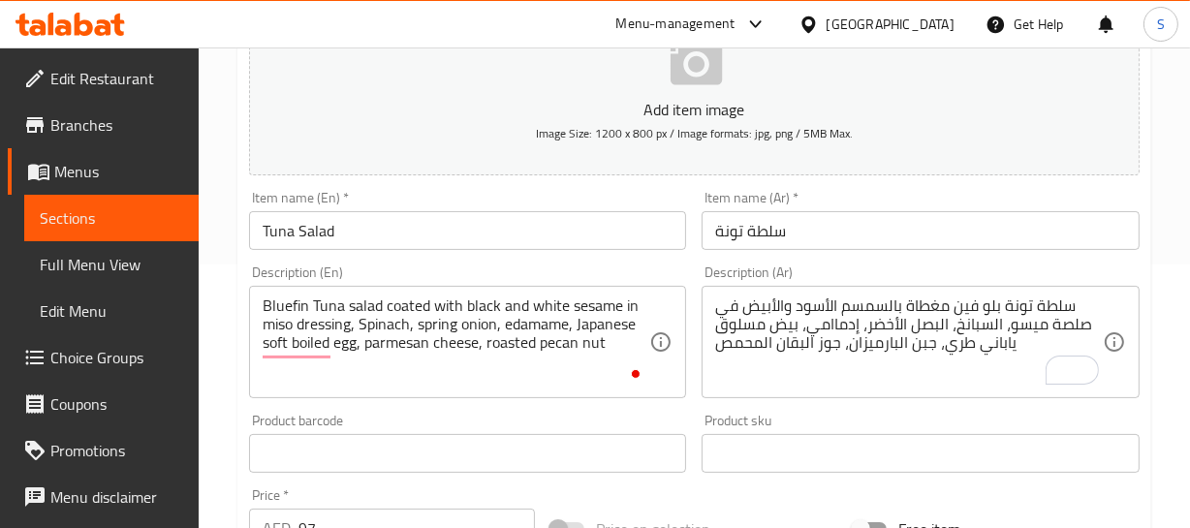
click at [829, 344] on textarea "سلطة تونة بلو فين مغطاة بالسمسم الأسود والأبيض في صلصة ميسو، السبانخ، البصل الأ…" at bounding box center [909, 342] width 388 height 92
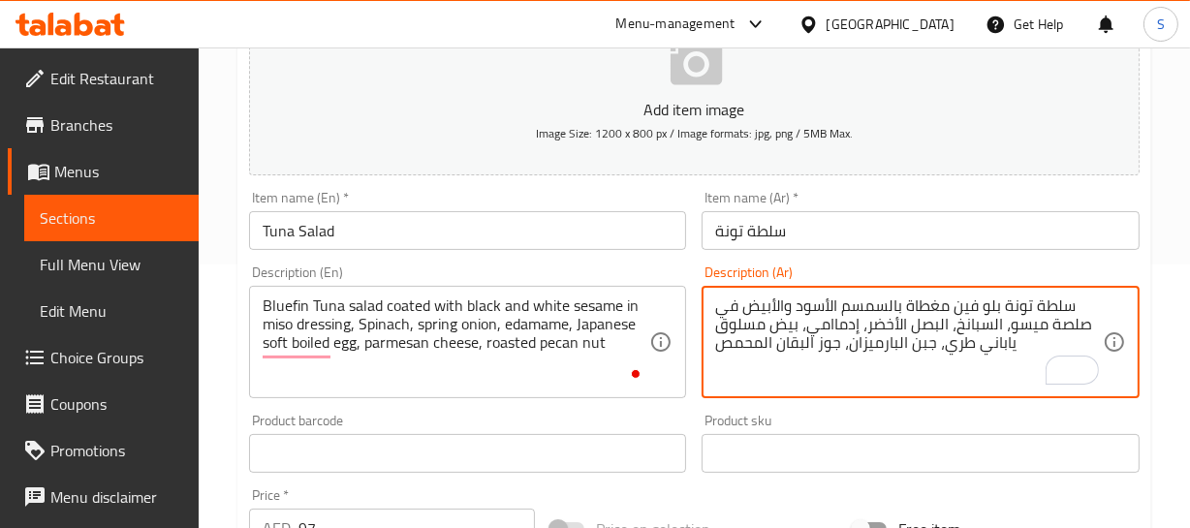
click at [808, 339] on textarea "سلطة تونة بلو فين مغطاة بالسمسم الأسود والأبيض في صلصة ميسو، السبانخ، البصل الأ…" at bounding box center [909, 342] width 388 height 92
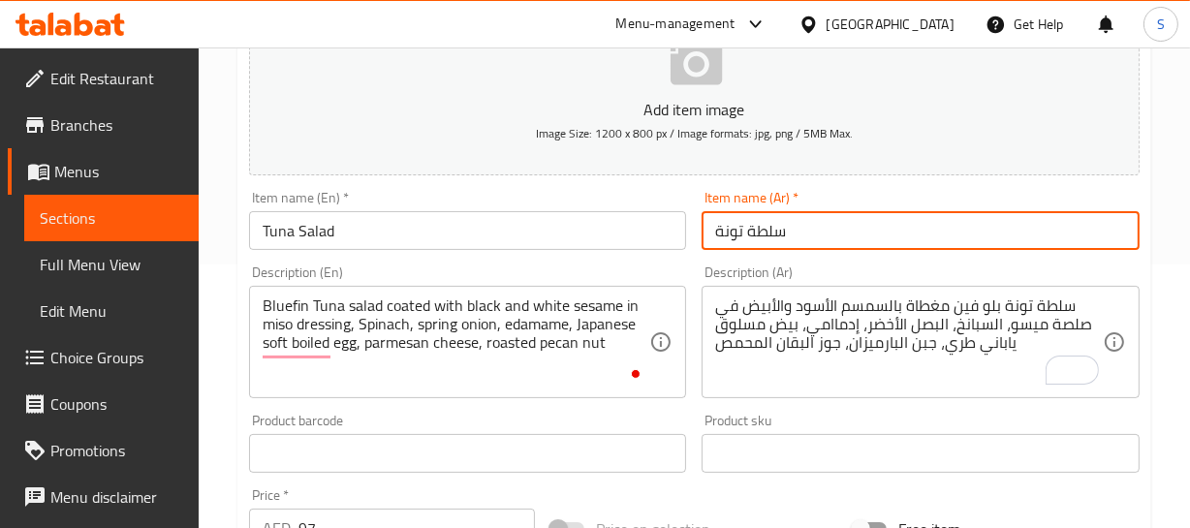
click at [820, 213] on input "سلطة تونة" at bounding box center [920, 230] width 438 height 39
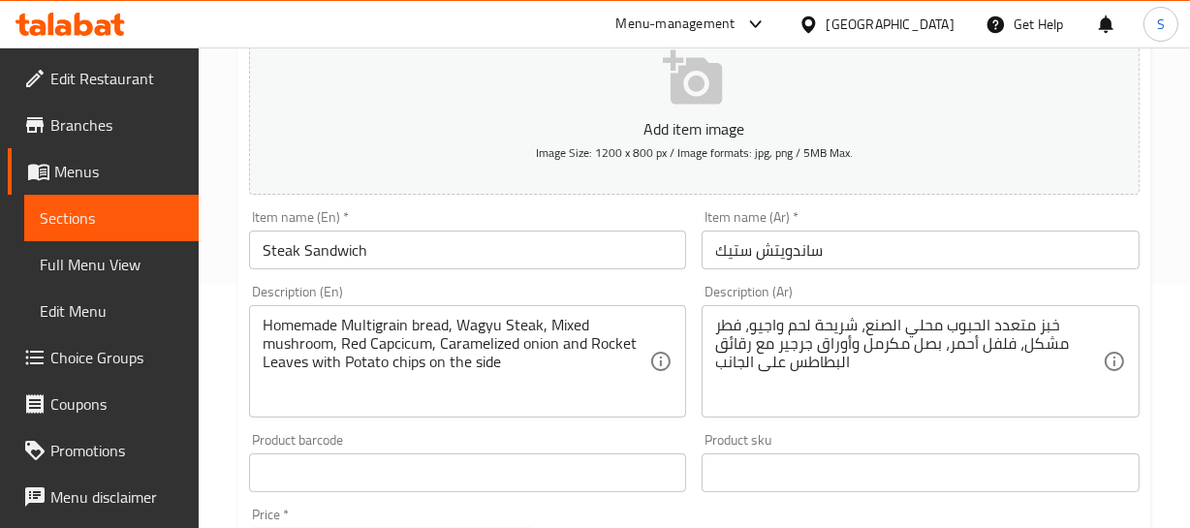
scroll to position [264, 0]
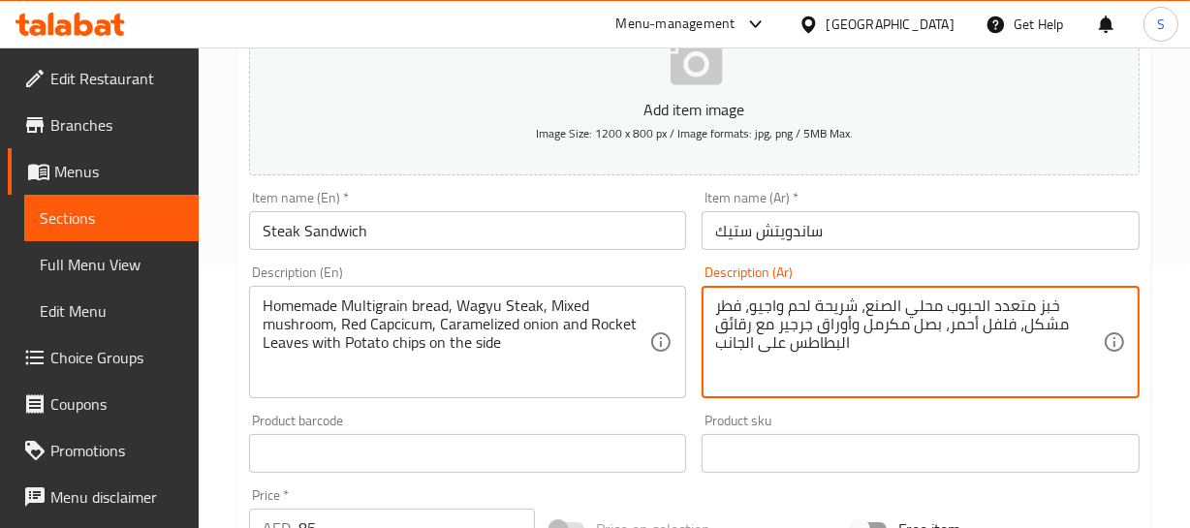
click at [920, 309] on textarea "خبز متعدد الحبوب محلي الصنع، شريحة لحم واجيو، فطر مشكل، فلفل أحمر، بصل مكرمل وأ…" at bounding box center [909, 342] width 388 height 92
click at [933, 301] on textarea "خبز متعدد الحبوب بيتي الصنع، شريحة لحم واجيو، فطر مشكل، فلفل أحمر، بصل مكرمل وأ…" at bounding box center [909, 342] width 388 height 92
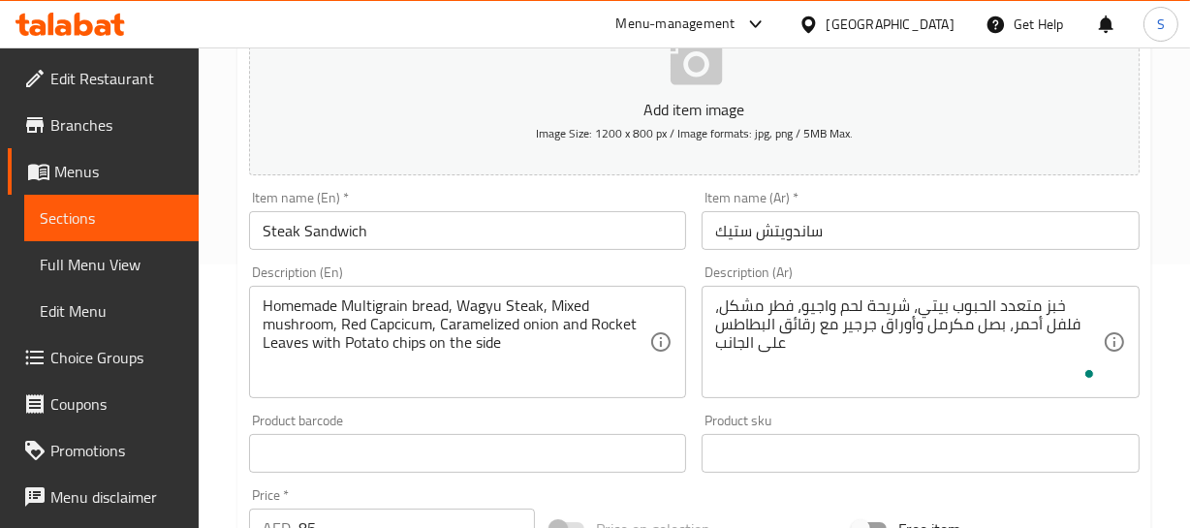
click at [948, 282] on div "Description (Ar) خبز متعدد الحبوب بيتي، شريحة لحم واجيو، فطر مشكل، فلفل أحمر، ب…" at bounding box center [920, 331] width 438 height 133
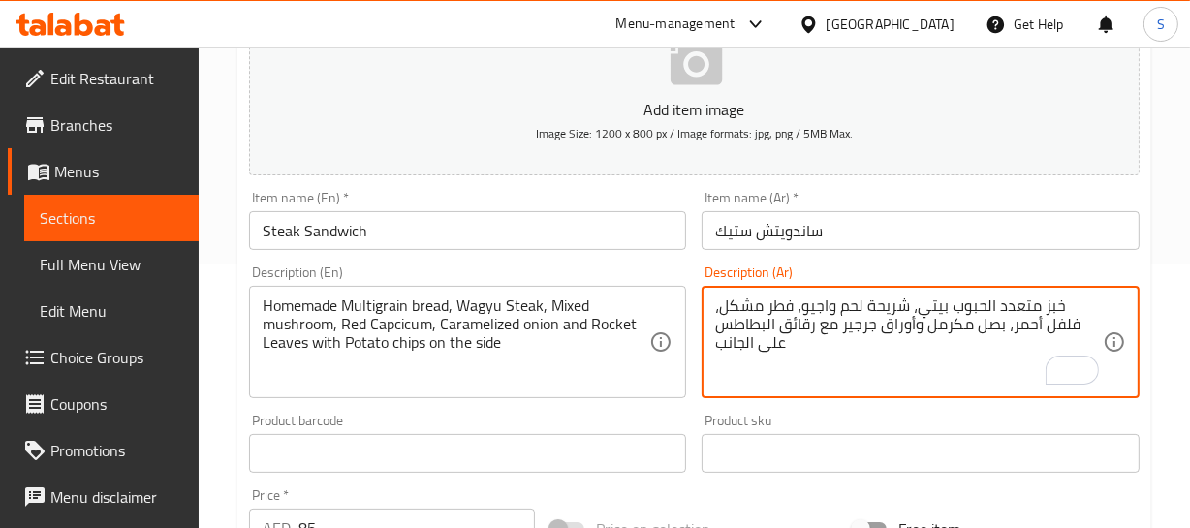
click at [927, 304] on textarea "خبز متعدد الحبوب بيتي، شريحة لحم واجيو، فطر مشكل، فلفل أحمر، بصل مكرمل وأوراق ج…" at bounding box center [909, 342] width 388 height 92
click at [839, 308] on textarea "خبز متعدد الحبوب بيتي، شريحة لحم واجيو، فطر مشكل، فلفل أحمر، بصل مكرمل وأوراق ج…" at bounding box center [909, 342] width 388 height 92
click at [889, 300] on textarea "خبز متعدد الحبوب بيتي، شريحة لحم واجيو، فطر مشكل، فلفل أحمر، بصل مكرمل وأوراق ج…" at bounding box center [909, 342] width 388 height 92
click at [900, 302] on textarea "خبز متعدد الحبوب بيتي، شريحة ستيك واجيو، فطر مشكل، فلفل أحمر، بصل مكرمل وأوراق …" at bounding box center [909, 342] width 388 height 92
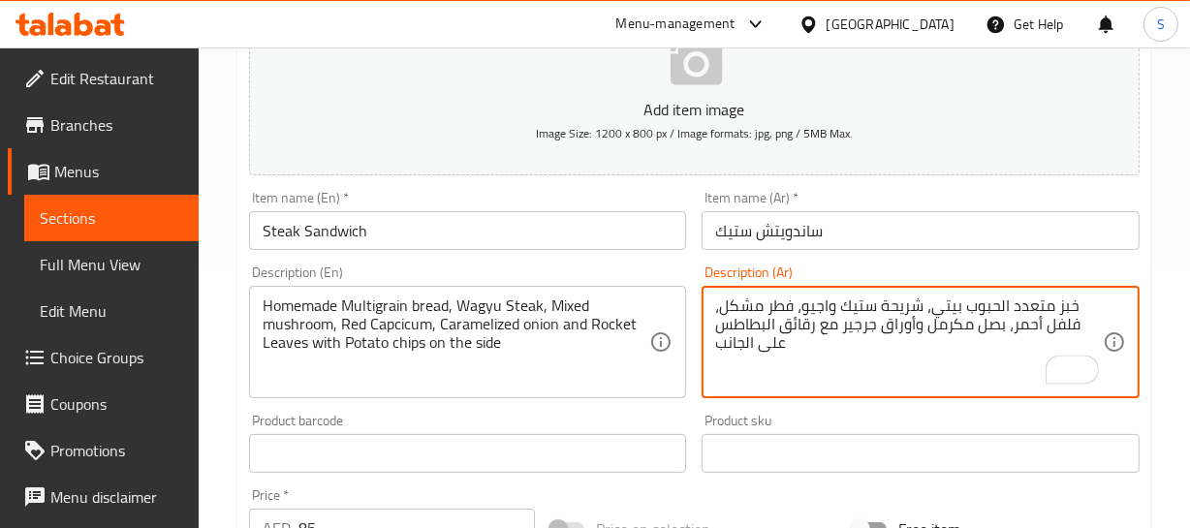
click at [900, 302] on textarea "خبز متعدد الحبوب بيتي، شريحة ستيك واجيو، فطر مشكل، فلفل أحمر، بصل مكرمل وأوراق …" at bounding box center [909, 342] width 388 height 92
click at [835, 319] on textarea "خبز متعدد الحبوب بيتي، ستيك واجيو، فطر مشكل، فلفل أحمر، بصل مكرمل وأوراق جرجير …" at bounding box center [909, 342] width 388 height 92
type textarea "خبز متعدد الحبوب بيتي، ستيك واجيو، فطر مشكل، فلفل أحمر، بصل مكرمل وأوراق جرجير …"
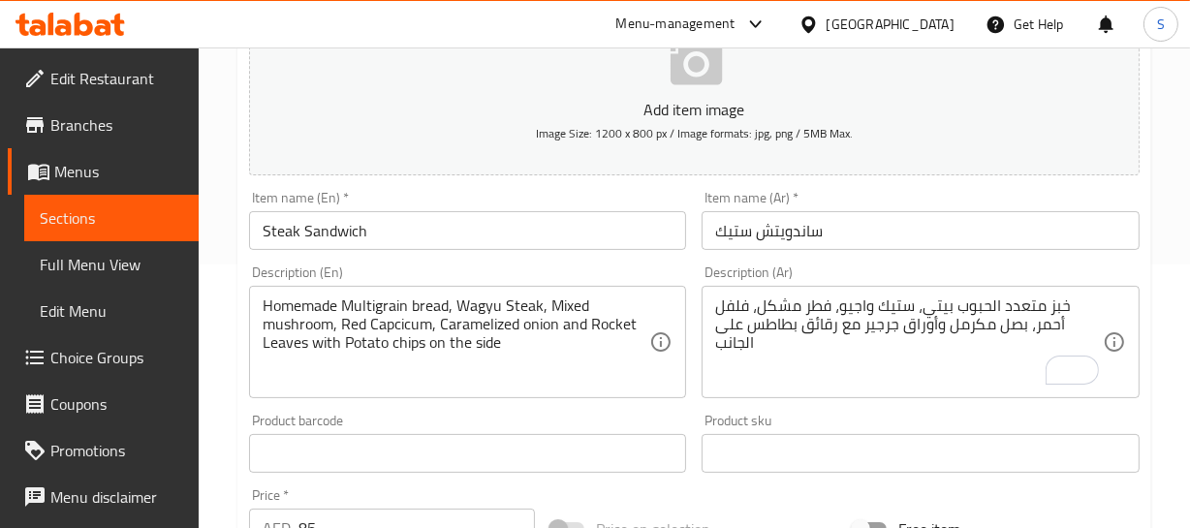
click at [916, 228] on input "ساندويتش ستيك" at bounding box center [920, 230] width 438 height 39
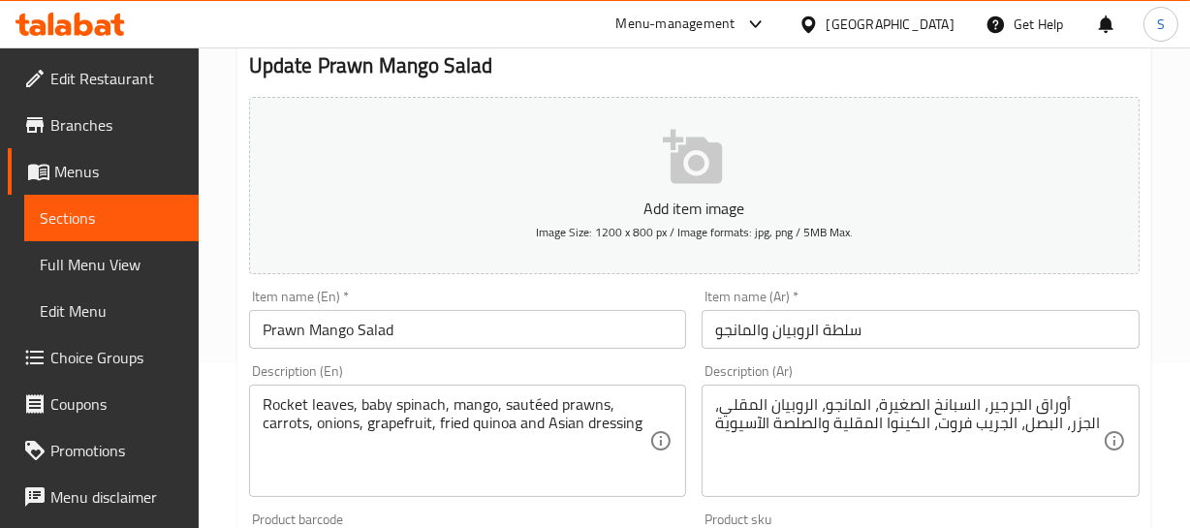
scroll to position [175, 0]
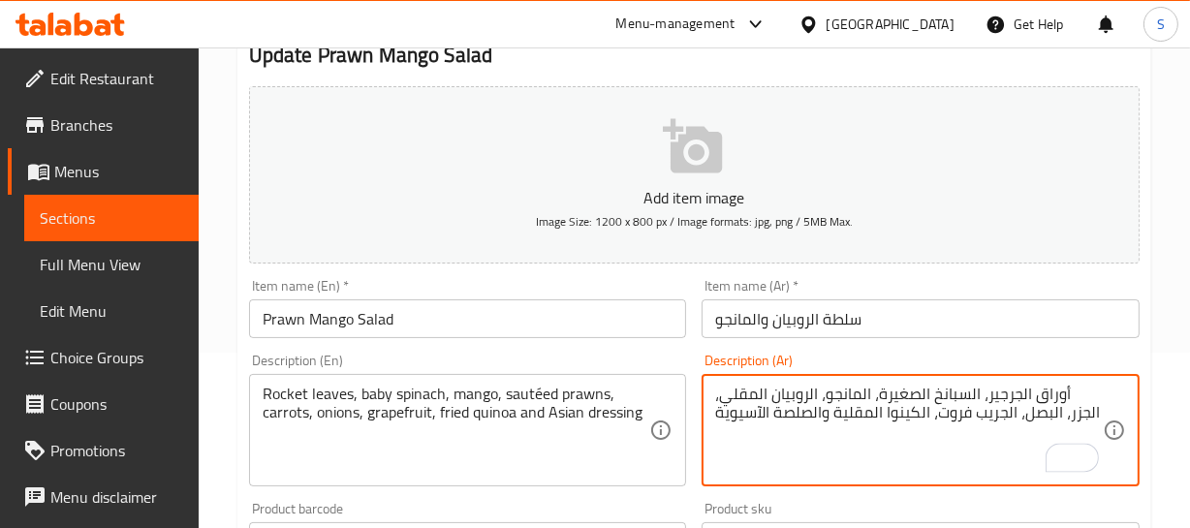
click at [788, 391] on textarea "أوراق الجرجير، السبانخ الصغيرة، المانجو، الروبيان المقلي، الجزر، البصل، الجريب …" at bounding box center [909, 431] width 388 height 92
type textarea "أوراق الجرجير، السبانخ الصغيرة، المانجو، الروبيان السوتيه، الجزر، البصل، الجريب…"
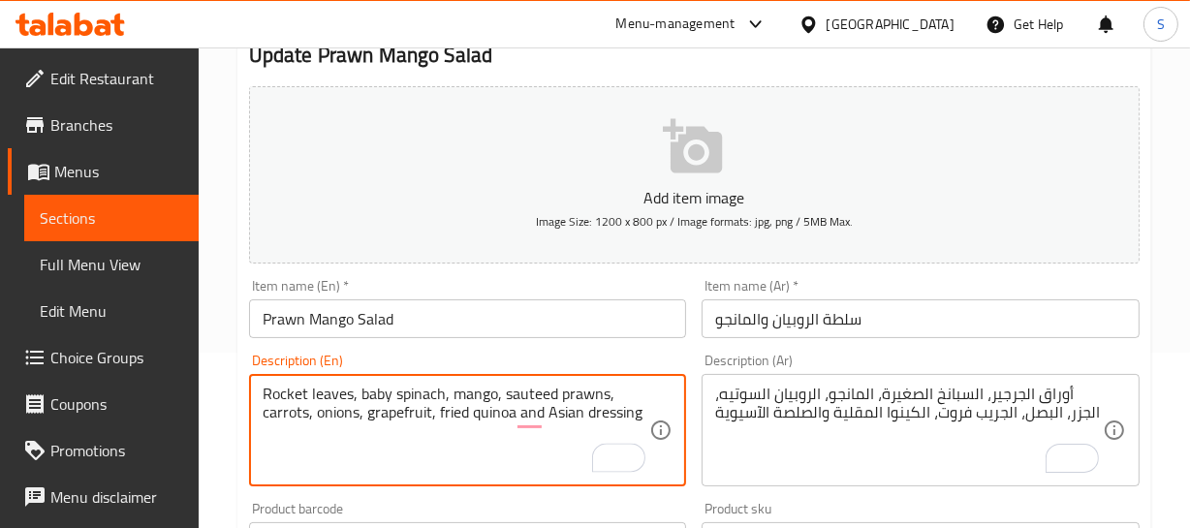
type textarea "Rocket leaves, baby spinach, mango, sauteed prawns, carrots, onions, grapefruit…"
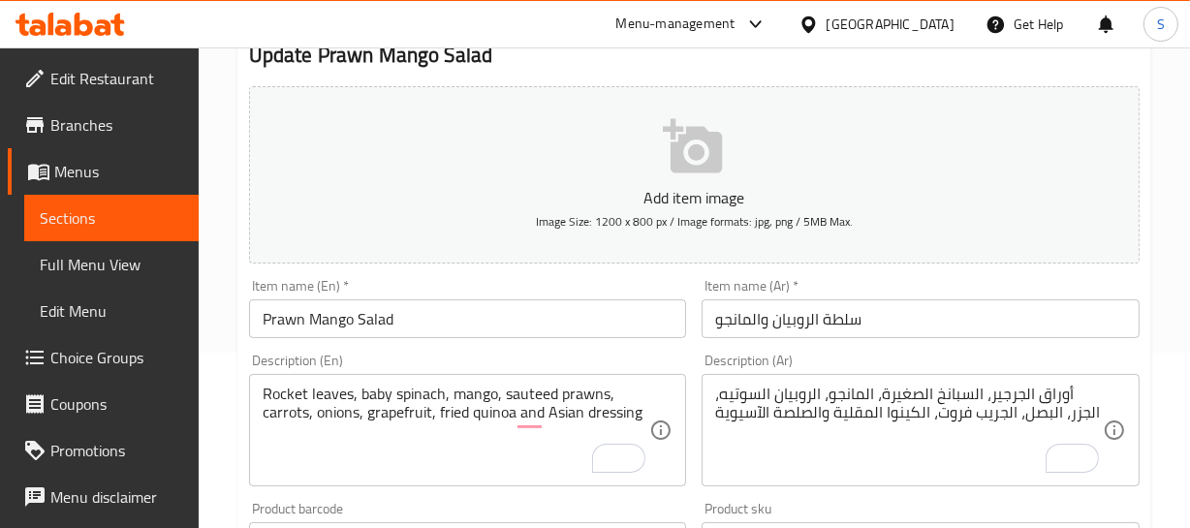
click at [871, 320] on input "سلطة الروبيان والمانجو" at bounding box center [920, 318] width 438 height 39
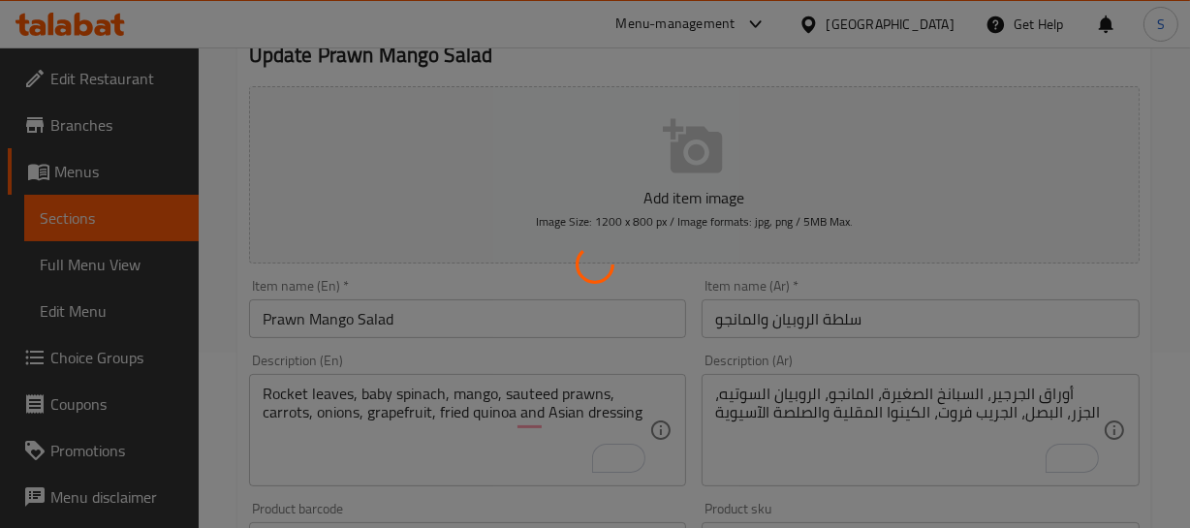
click at [805, 318] on div at bounding box center [595, 264] width 1190 height 528
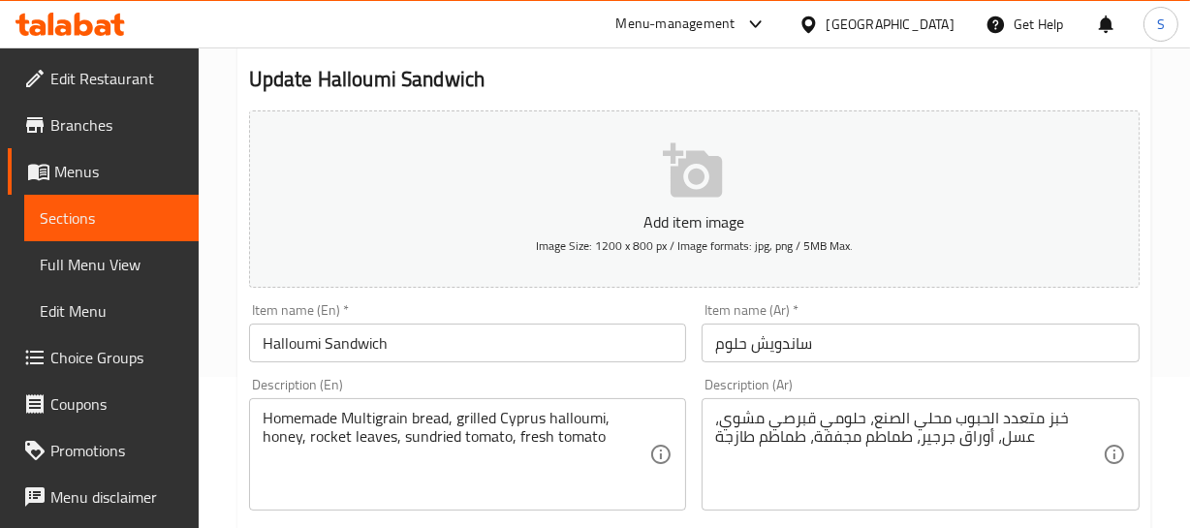
scroll to position [175, 0]
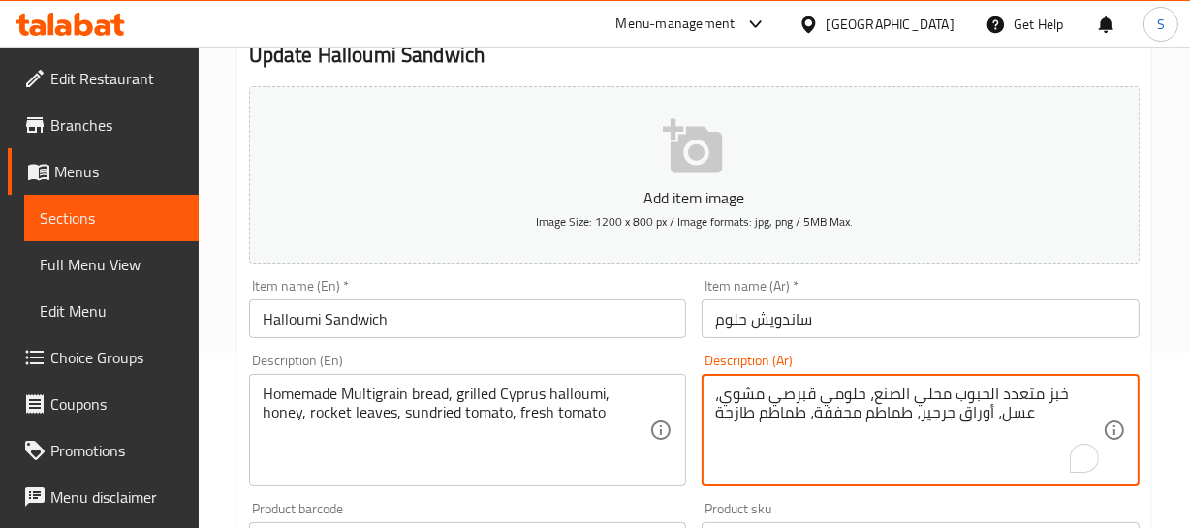
click at [939, 389] on textarea "خبز متعدد الحبوب محلي الصنع، حلومي قبرصي مشوي، عسل، أوراق جرجير، طماطم مجففة، ط…" at bounding box center [909, 431] width 388 height 92
click at [921, 395] on textarea "خبز متعدد الحبوب بيتي الصنع، حلومي قبرصي مشوي، عسل، أوراق جرجير، طماطم مجففة، ط…" at bounding box center [909, 431] width 388 height 92
click at [904, 391] on textarea "خبز متعدد الحبوب بيتي ، حلومي قبرصي مشوي، عسل، أوراق جرجير، طماطم مجففة، طماطم …" at bounding box center [909, 431] width 388 height 92
click at [947, 392] on textarea "خبز متعدد الحبوب بيتي ، حلومي قبرصي مشوي، عسل، أوراق جرجير، طماطم مجففة، طماطم …" at bounding box center [909, 431] width 388 height 92
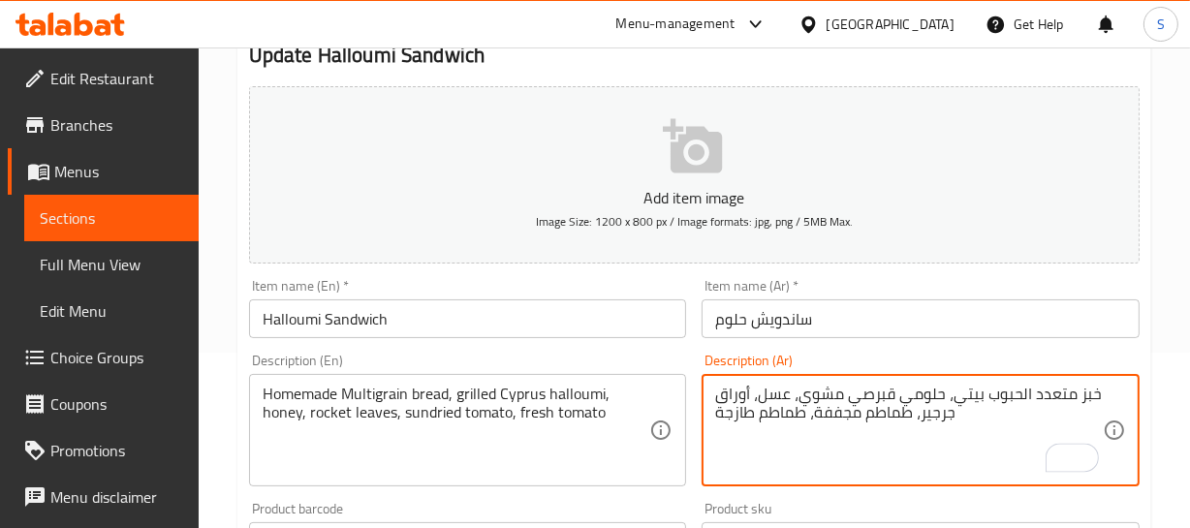
click at [939, 389] on textarea "خبز متعدد الحبوب بيتي، حلومي قبرصي مشوي، عسل، أوراق جرجير، طماطم مجففة، طماطم ط…" at bounding box center [909, 431] width 388 height 92
type textarea "خبز متعدد الحبوب بيتي، حلومي قبرصي مشوي، عسل، أوراق جرجير، طماطم مجففة، طماطم ط…"
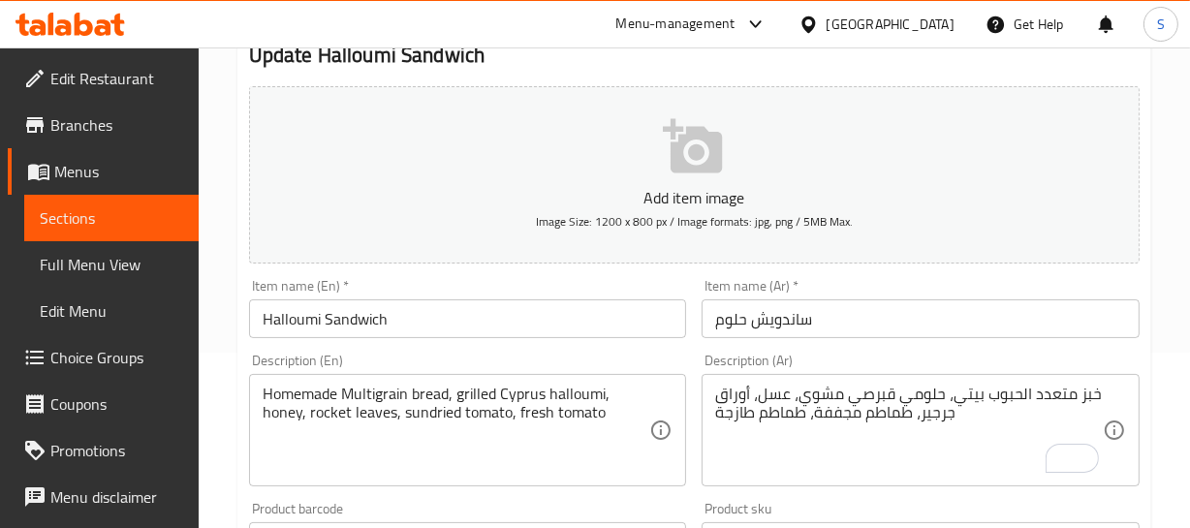
click at [793, 311] on input "ساندويش حلوم" at bounding box center [920, 318] width 438 height 39
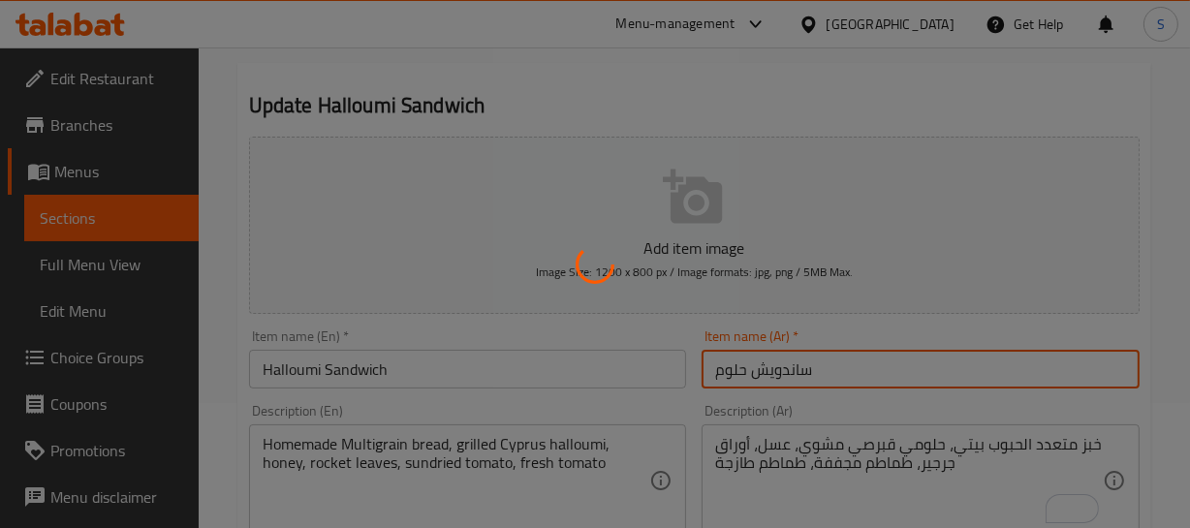
scroll to position [87, 0]
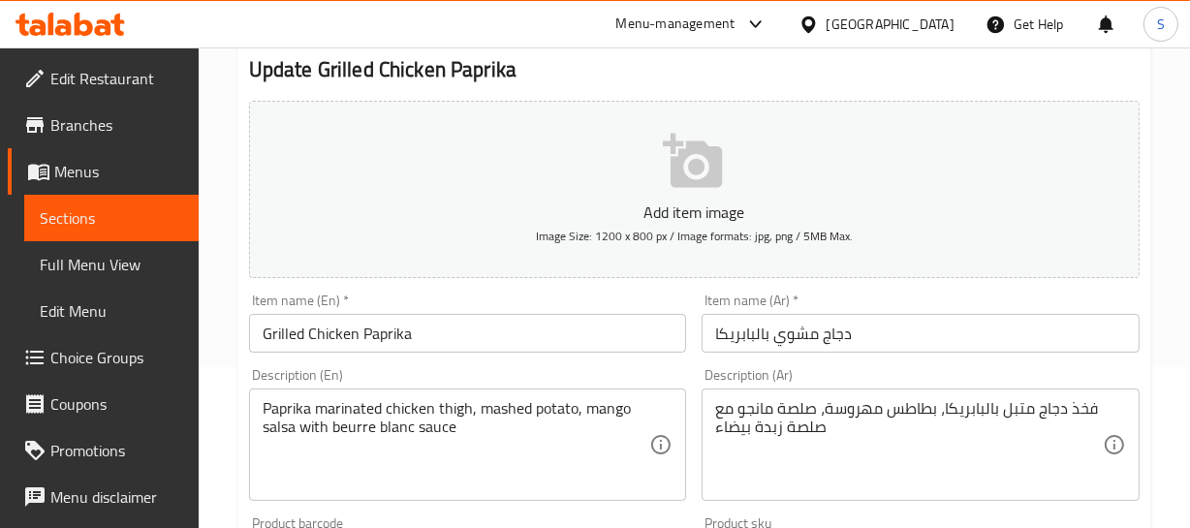
scroll to position [175, 0]
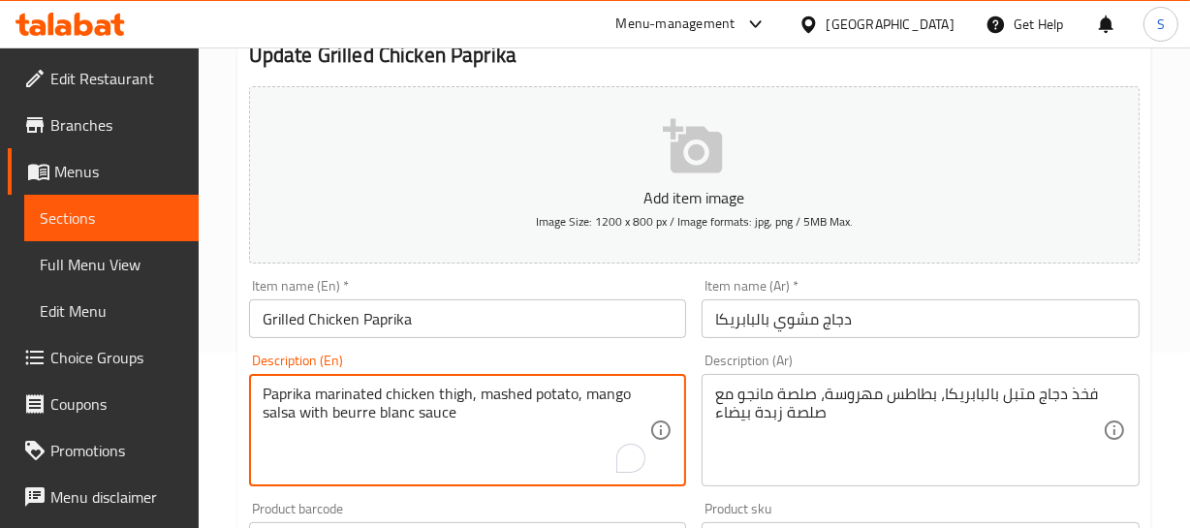
drag, startPoint x: 296, startPoint y: 415, endPoint x: 481, endPoint y: 403, distance: 185.4
click at [533, 431] on textarea "Paprika marinated chicken thigh, mashed potato, mango salsa with beurre blanc s…" at bounding box center [457, 431] width 388 height 92
drag, startPoint x: 333, startPoint y: 410, endPoint x: 442, endPoint y: 408, distance: 108.5
click at [442, 408] on textarea "Paprika marinated chicken thigh, mashed potato, mango salsa with beurre blanc s…" at bounding box center [457, 431] width 388 height 92
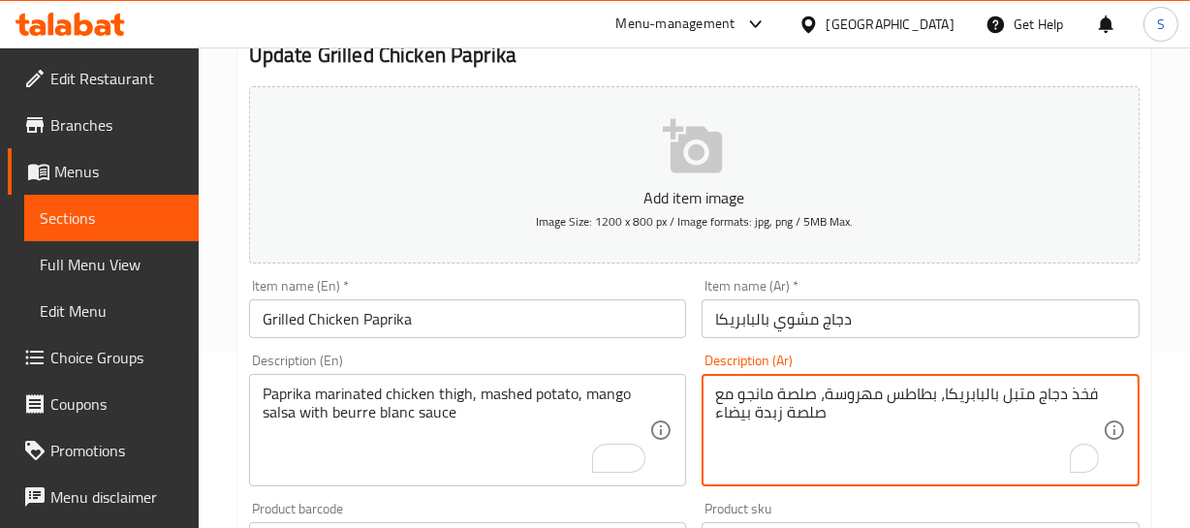
drag, startPoint x: 846, startPoint y: 415, endPoint x: 698, endPoint y: 417, distance: 147.3
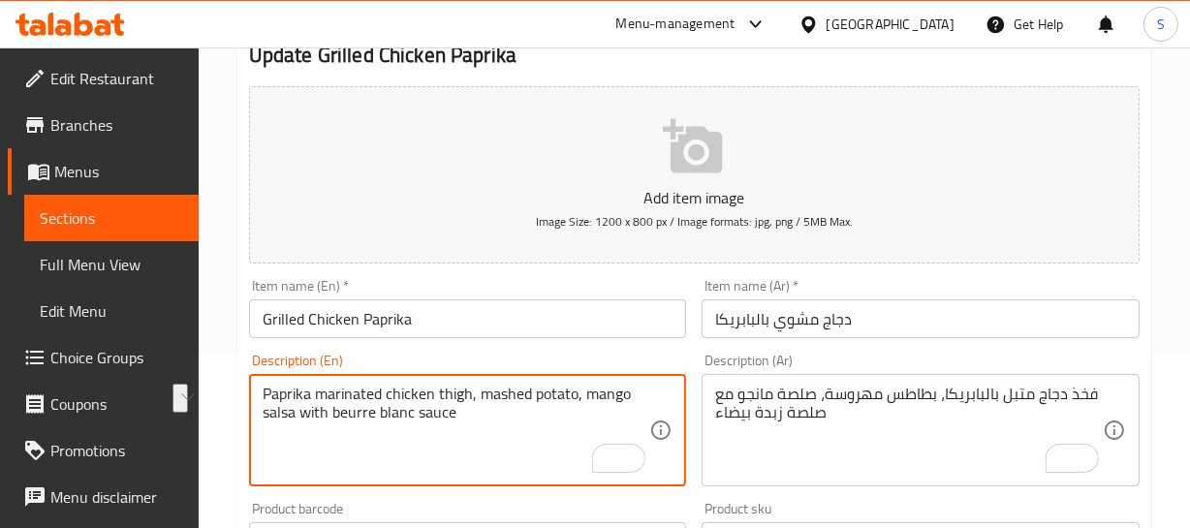
drag, startPoint x: 331, startPoint y: 414, endPoint x: 452, endPoint y: 417, distance: 121.1
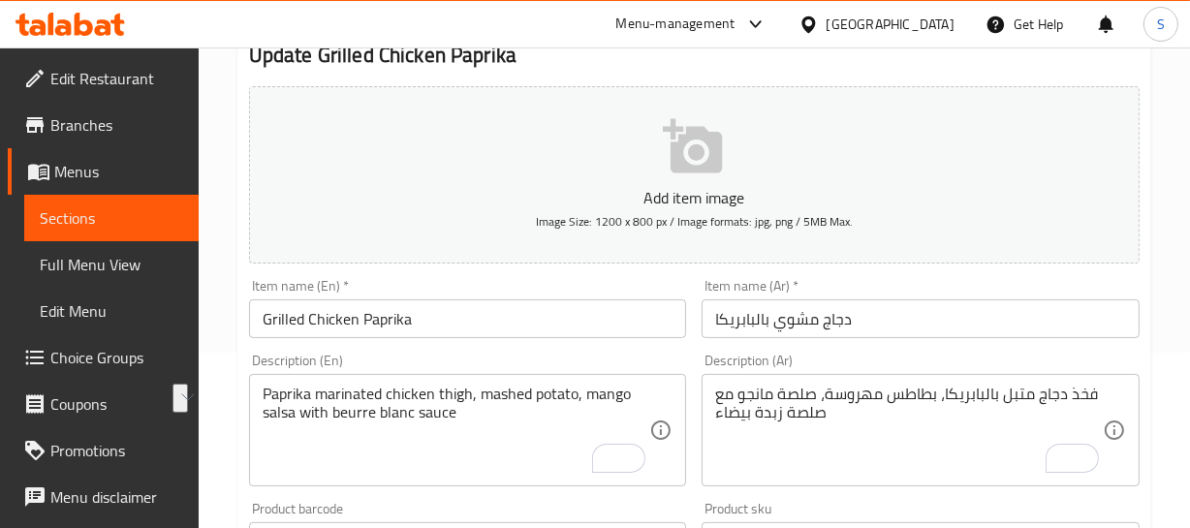
click at [477, 442] on textarea "Paprika marinated chicken thigh, mashed potato, mango salsa with beurre blanc s…" at bounding box center [457, 431] width 388 height 92
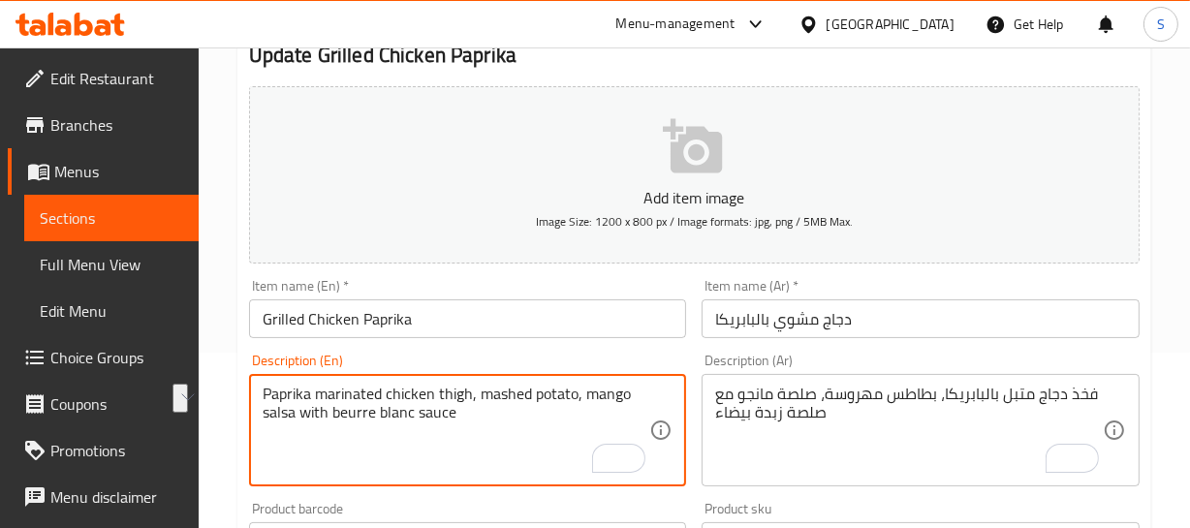
drag, startPoint x: 333, startPoint y: 406, endPoint x: 482, endPoint y: 406, distance: 149.2
click at [482, 406] on textarea "Paprika marinated chicken thigh, mashed potato, mango salsa with beurre blanc s…" at bounding box center [457, 431] width 388 height 92
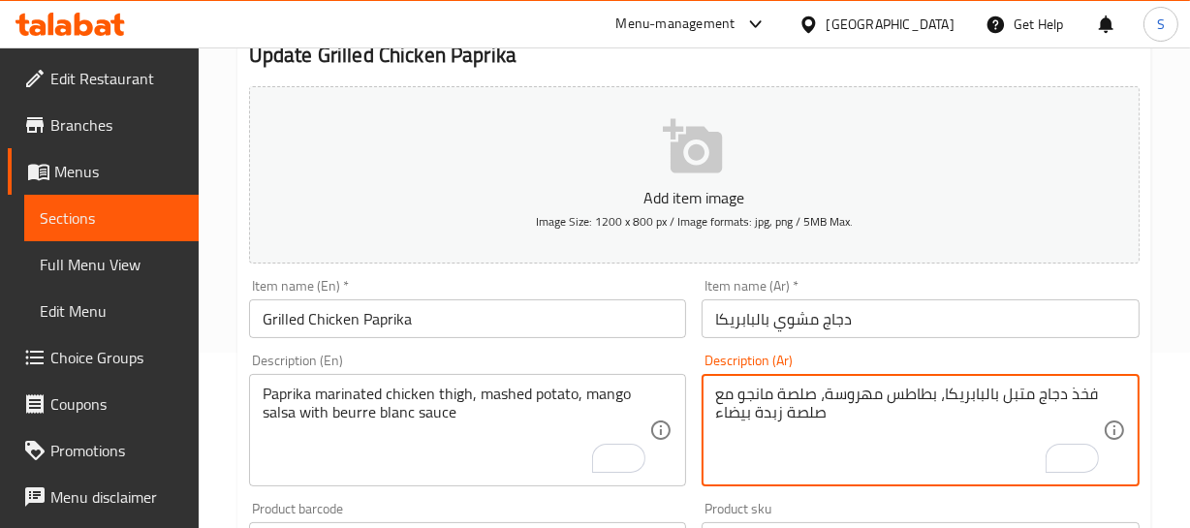
click at [765, 407] on textarea "فخذ دجاج متبل بالبابريكا، بطاطس مهروسة، صلصة مانجو مع صلصة زبدة بيضاء" at bounding box center [909, 431] width 388 height 92
paste textarea "يوريه بلانك"
click at [744, 418] on textarea "فخذ دجاج متبل بالبابريكا، بطاطس مهروسة، صلصة مانجو مع صلصة بيوريه بلانك بيضاء" at bounding box center [909, 431] width 388 height 92
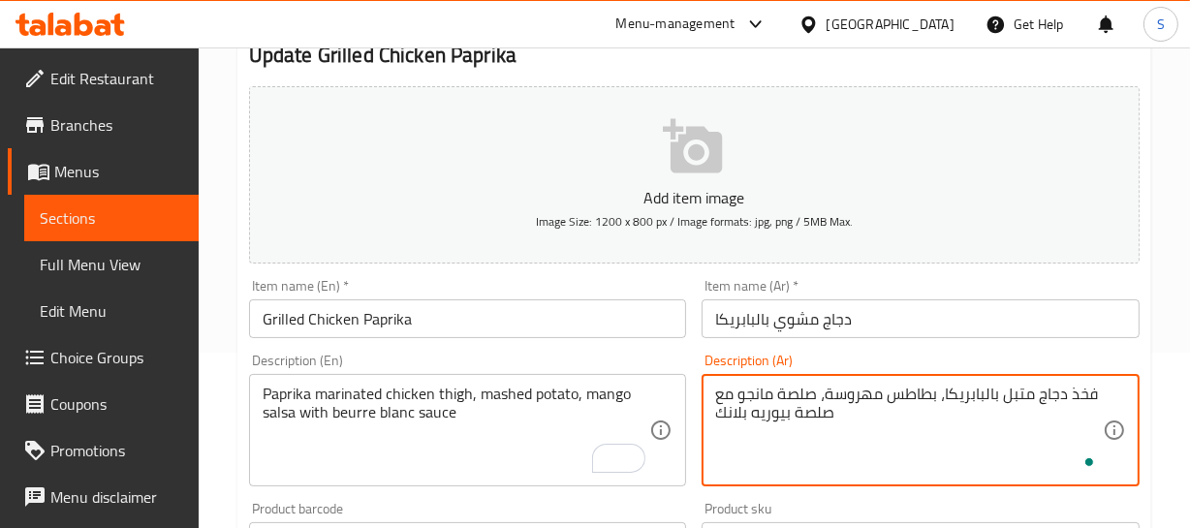
drag, startPoint x: 832, startPoint y: 415, endPoint x: 669, endPoint y: 419, distance: 162.8
click at [669, 419] on div "Add item image Image Size: 1200 x 800 px / Image formats: jpg, png / 5MB Max. I…" at bounding box center [694, 495] width 906 height 835
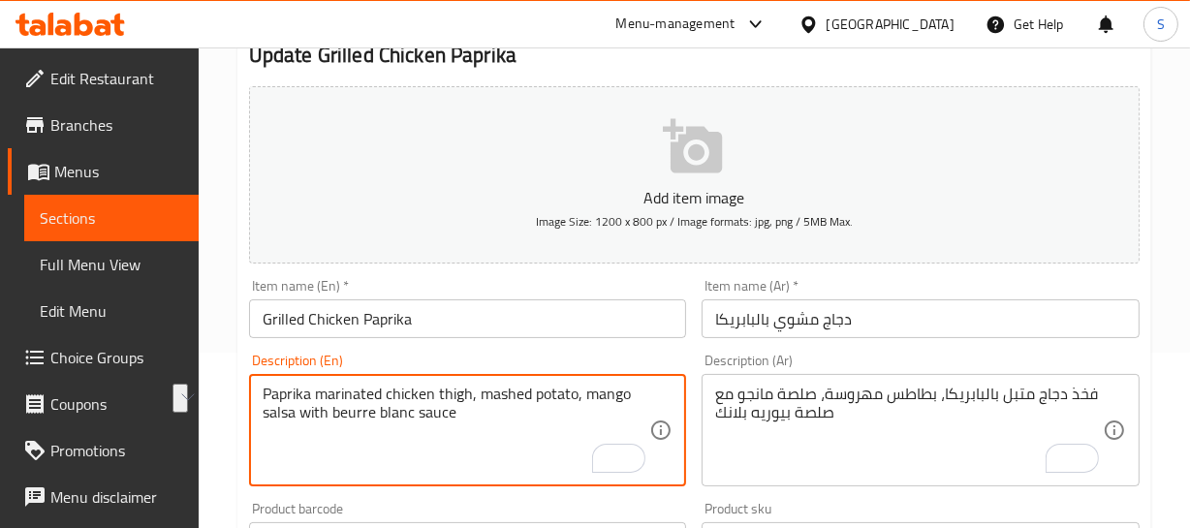
drag, startPoint x: 459, startPoint y: 411, endPoint x: 326, endPoint y: 439, distance: 135.7
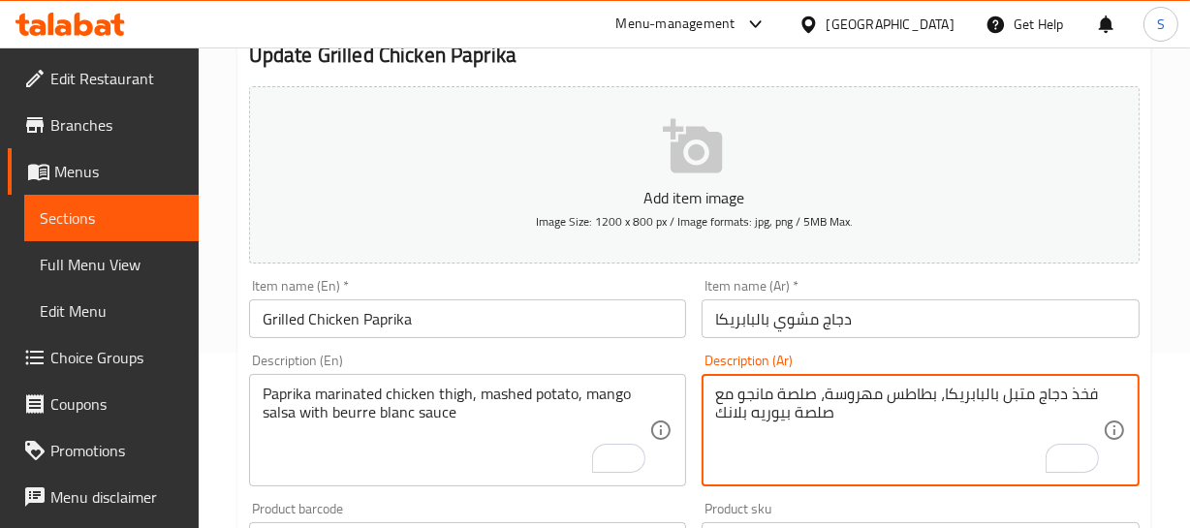
click at [769, 414] on textarea "فخذ دجاج متبل بالبابريكا، بطاطس مهروسة، صلصة مانجو مع صلصة بيوريه بلانك" at bounding box center [909, 431] width 388 height 92
paste textarea "ر"
click at [796, 418] on textarea "فخذ دجاج متبل بالبابريكا، بطاطس مهروسة، صلصة مانجو مع صلصة بور بلانك" at bounding box center [909, 431] width 388 height 92
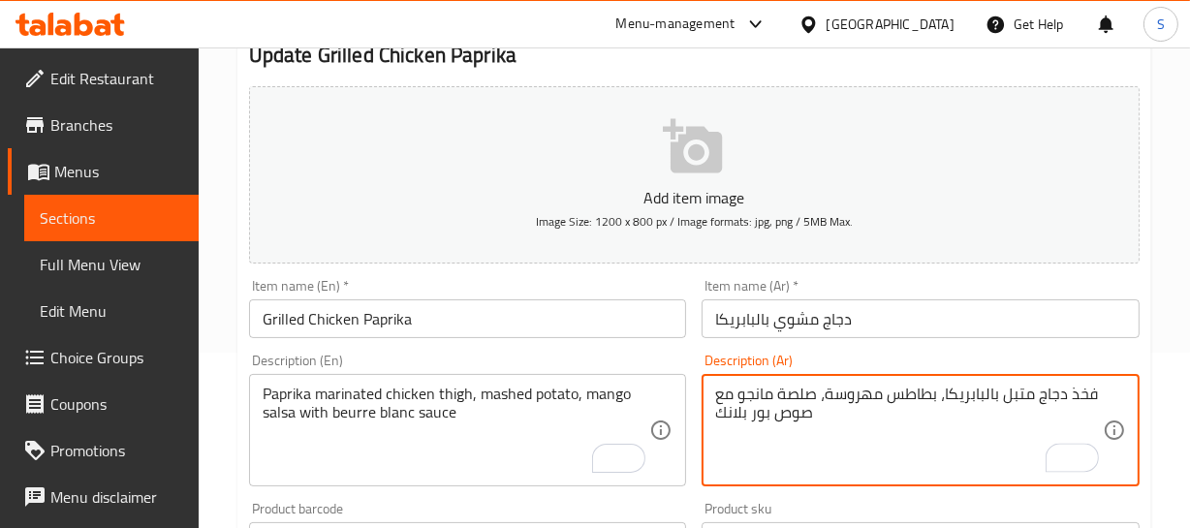
type textarea "فخذ دجاج متبل بالبابريكا، بطاطس مهروسة، صلصة مانجو مع صوص بور بلانك"
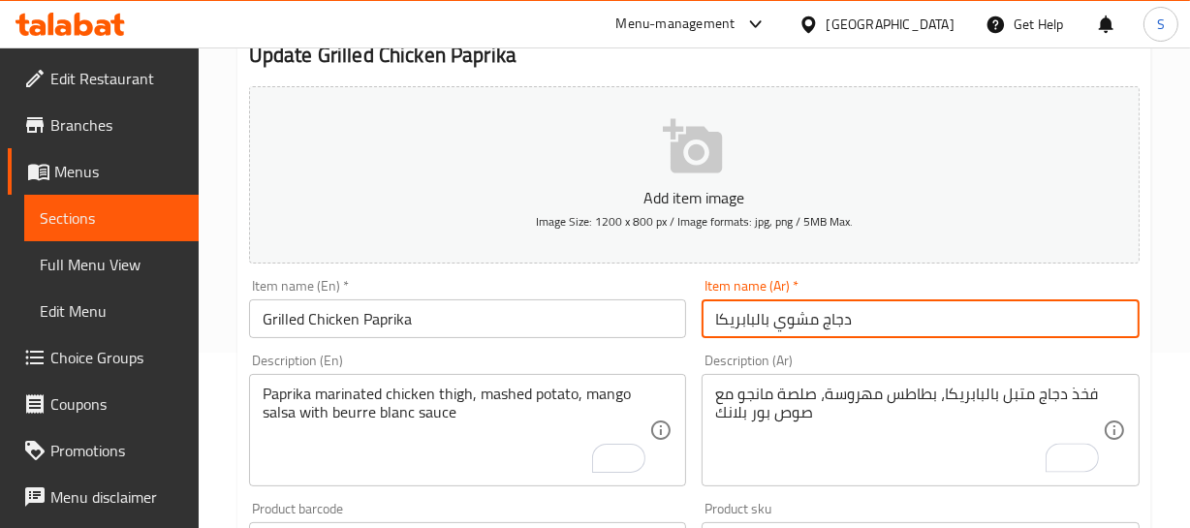
click at [782, 320] on div "Home / Restaurants management / Menus / Sections / item / update Lunch section …" at bounding box center [694, 533] width 914 height 1244
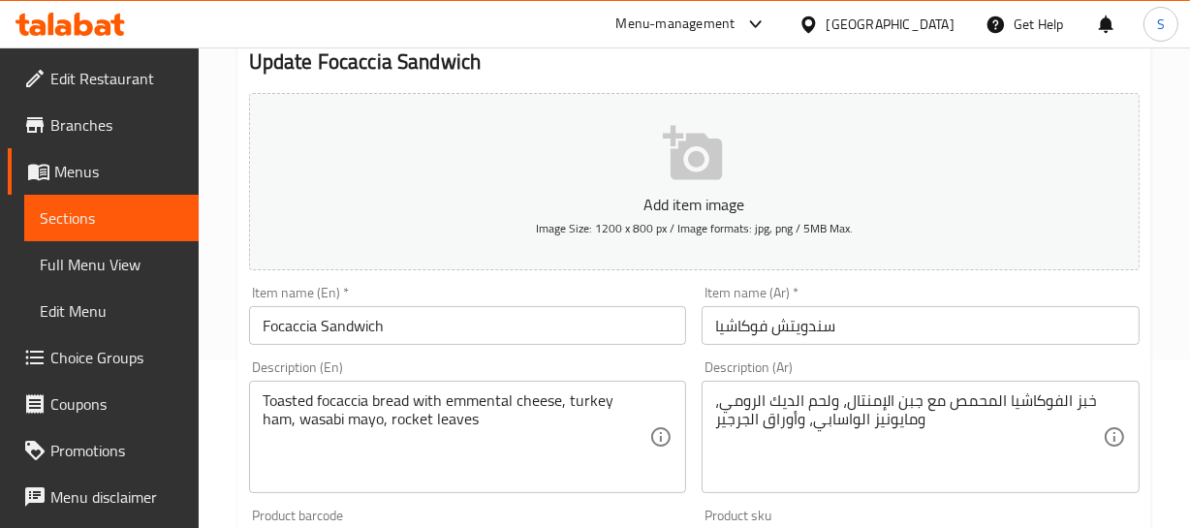
scroll to position [175, 0]
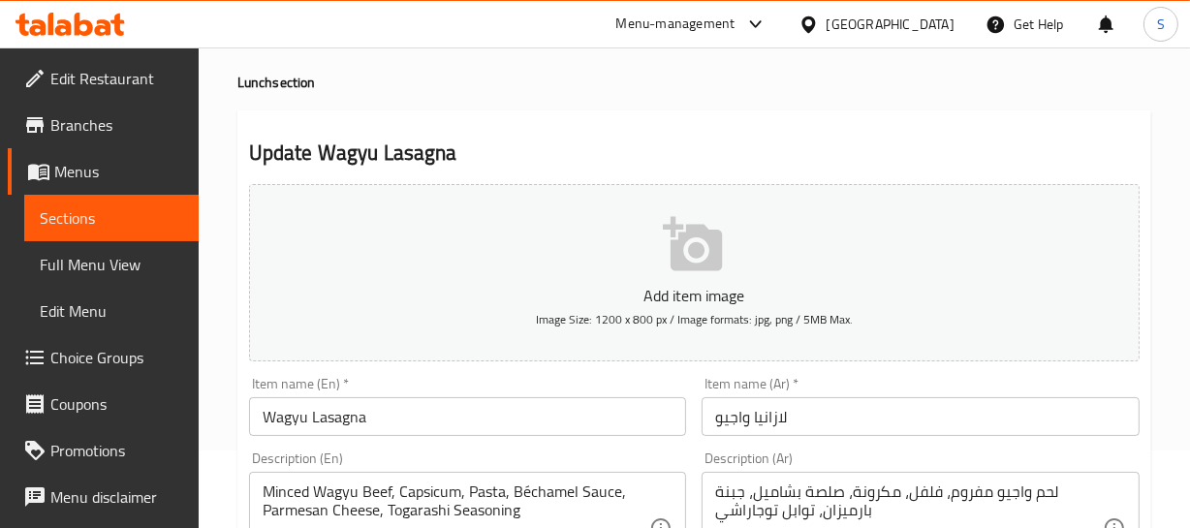
scroll to position [175, 0]
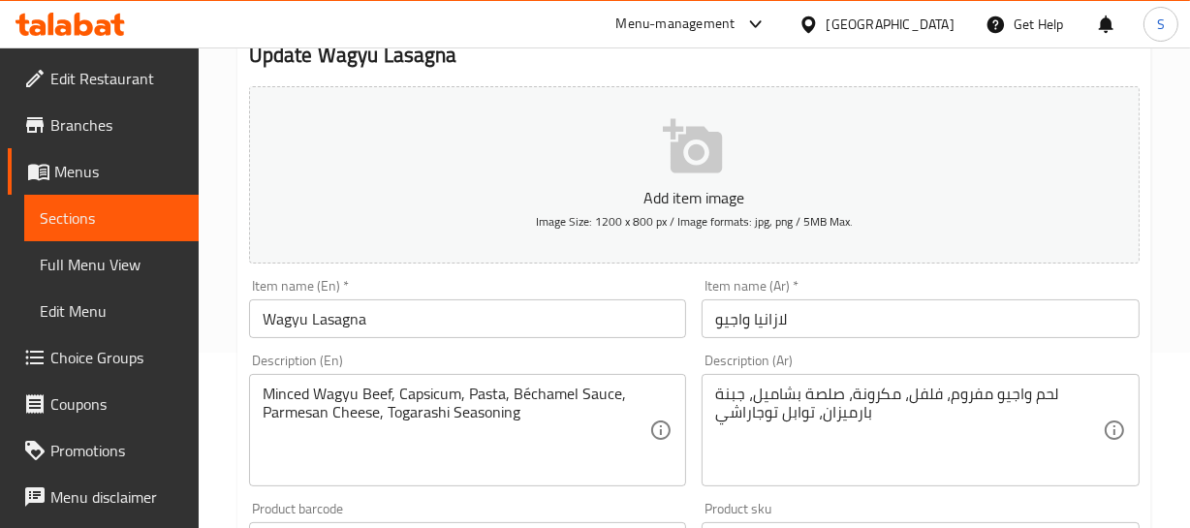
click at [378, 296] on div "Item name (En)   * [PERSON_NAME] Item name (En) *" at bounding box center [468, 308] width 438 height 59
click at [483, 315] on input "Wagyu Lasagna" at bounding box center [468, 318] width 438 height 39
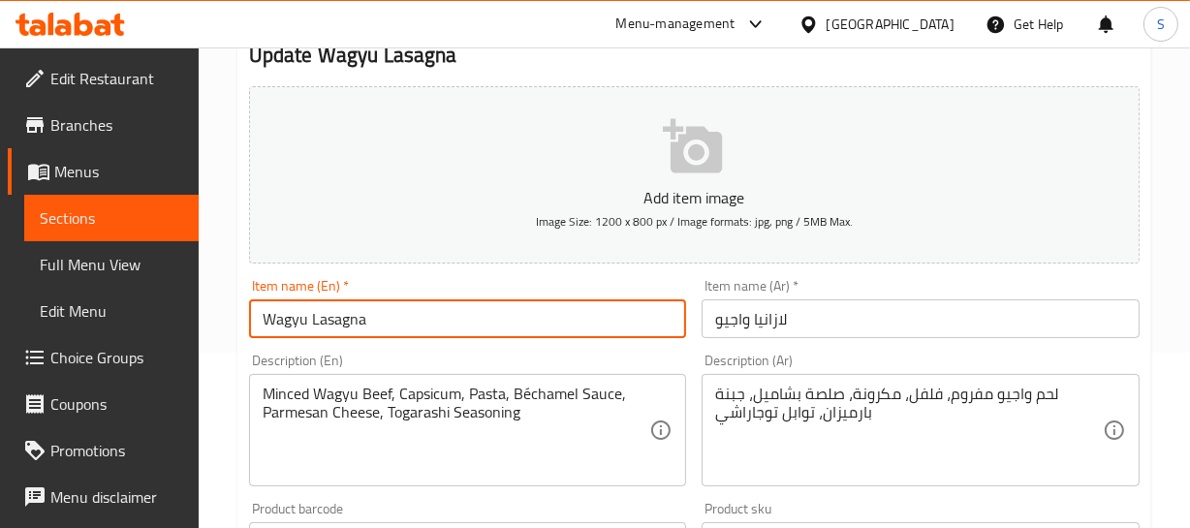
click at [483, 315] on input "Wagyu Lasagna" at bounding box center [468, 318] width 438 height 39
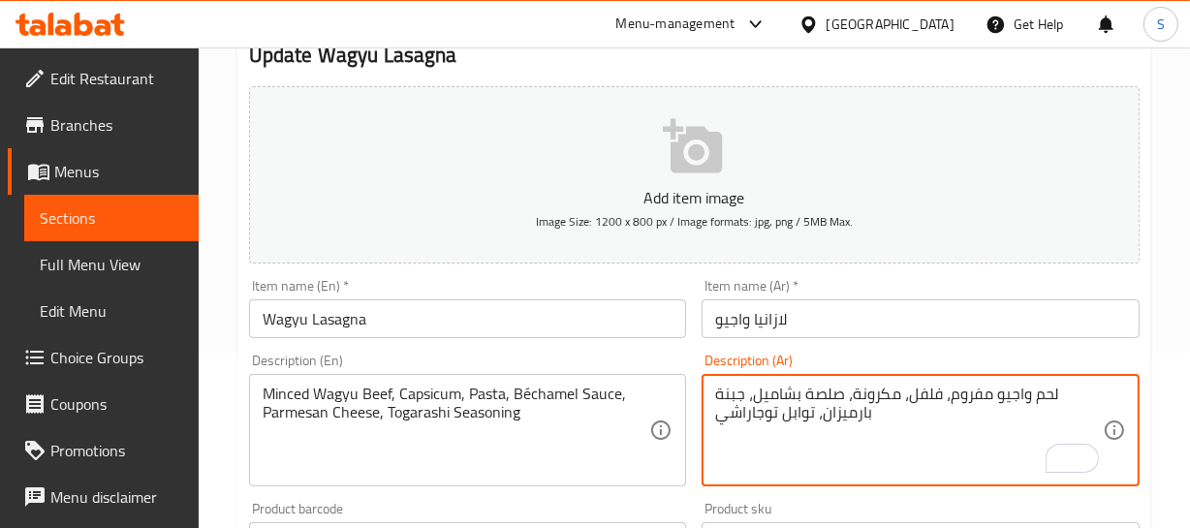
click at [1036, 400] on textarea "لحم واجيو مفروم، فلفل، مكرونة، صلصة بشاميل، جبنة بارميزان، توابل توجاراشي" at bounding box center [909, 431] width 388 height 92
click at [1034, 391] on textarea "لحم واجيو مفروم، فلفل، مكرونة، صلصة بشاميل، جبنة بارميزان، توابل توجاراشي" at bounding box center [909, 431] width 388 height 92
type textarea "لحم بقري واجيو مفروم، فلفل، مكرونة، صلصة بشاميل، جبنة بارميزان، توابل توجاراشي"
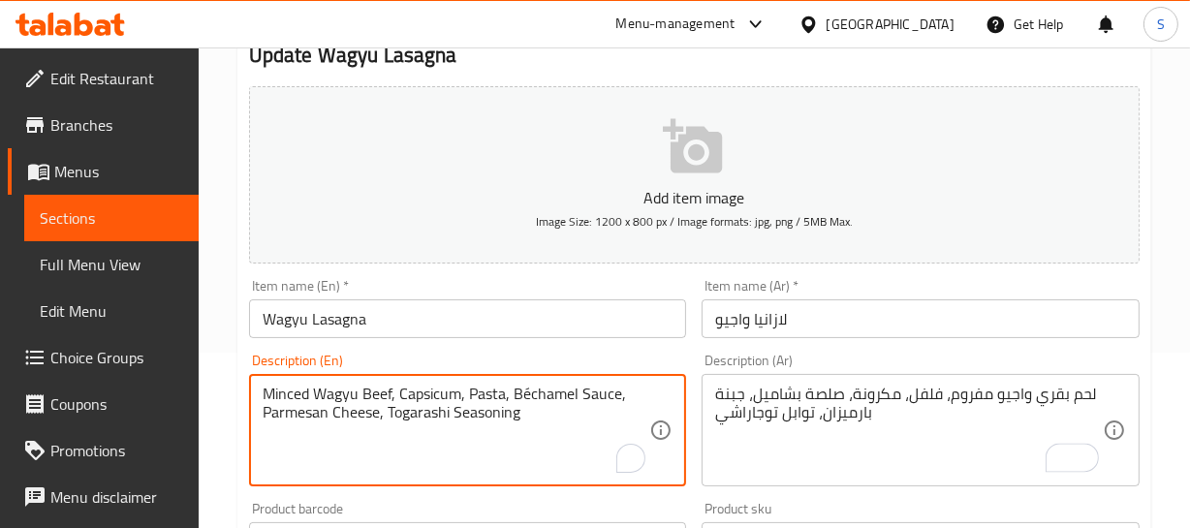
click at [383, 385] on textarea "Minced Wagyu Beef, Capsicum, Pasta, Béchamel Sauce, Parmesan Cheese, Togarashi …" at bounding box center [457, 431] width 388 height 92
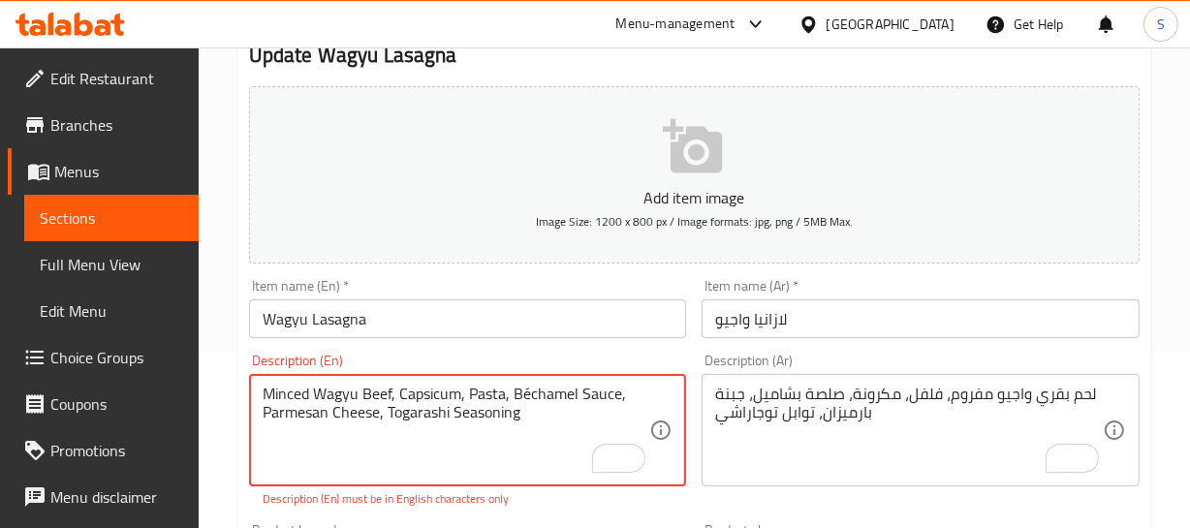
click at [539, 400] on textarea "Minced Wagyu Beef, Capsicum, Pasta, Béchamel Sauce, Parmesan Cheese, Togarashi …" at bounding box center [457, 431] width 388 height 92
click at [516, 393] on textarea "Minced Wagyu Beef, Capsicum, Pasta, Béchamel Sauce, Parmesan Cheese, Togarashi …" at bounding box center [457, 431] width 388 height 92
click at [580, 388] on textarea "Minced Wagyu Beef, Capsicum, Pasta, Bechamel Sauce, Parmesan Cheese, Togarashi …" at bounding box center [457, 431] width 388 height 92
type textarea "Minced Wagyu Beef, Capsicum, Pasta, Bechamel Sauce, Parmesan Cheese, Togarashi …"
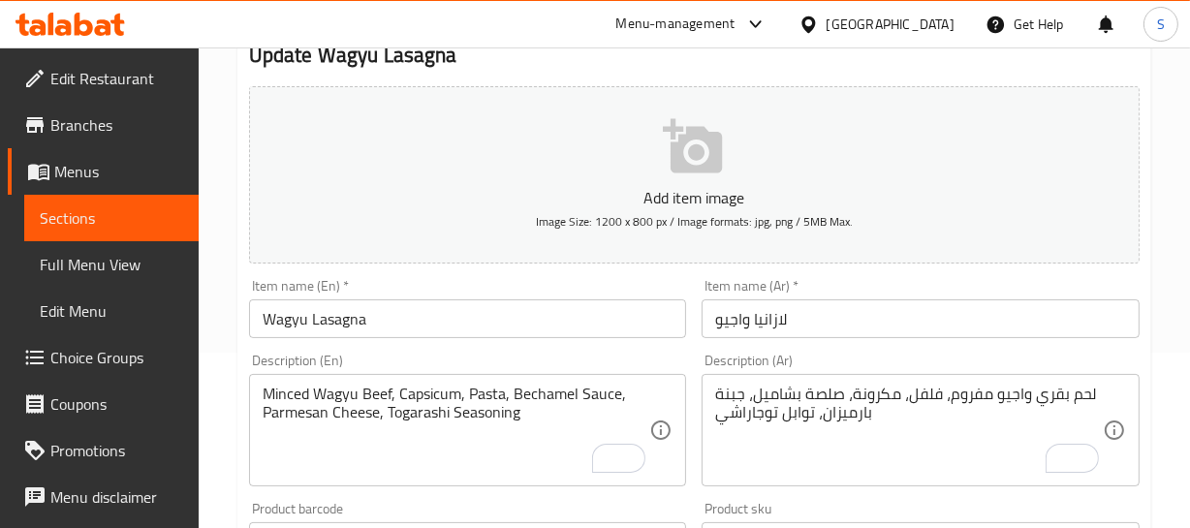
click at [386, 331] on input "Wagyu Lasagna" at bounding box center [468, 318] width 438 height 39
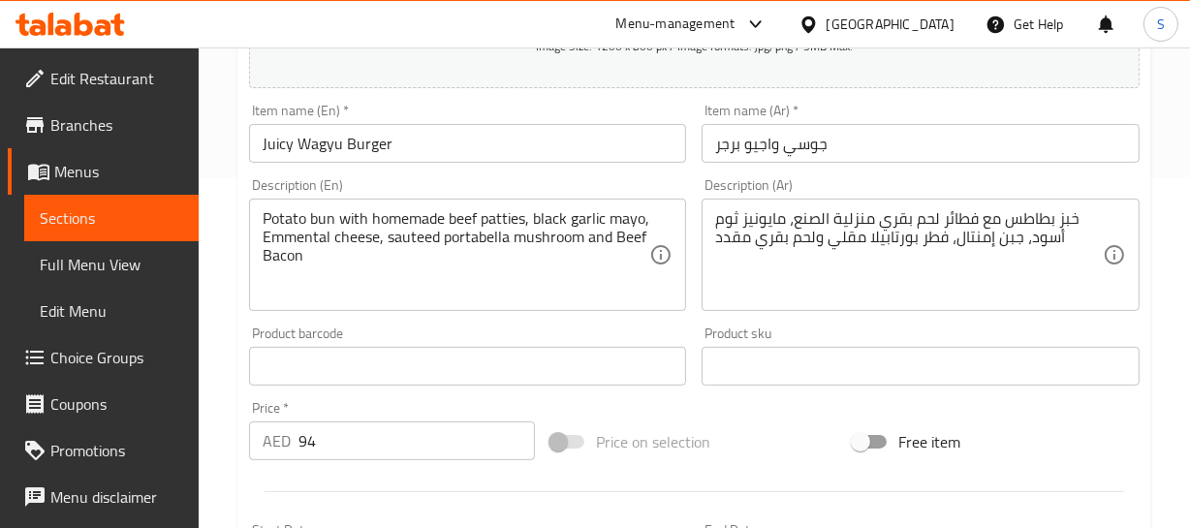
scroll to position [352, 0]
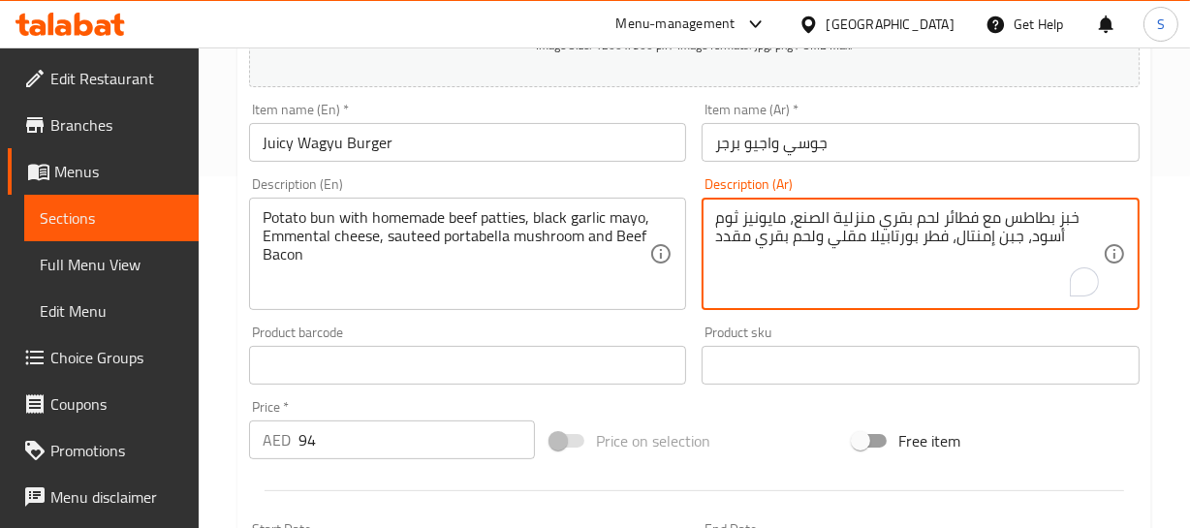
click at [1069, 211] on textarea "خبز بطاطس مع فطائر لحم بقري منزلية الصنع، مايونيز ثوم أسود، جبن إمنتال، فطر بور…" at bounding box center [909, 254] width 388 height 92
click at [388, 131] on input "Juicy Wagyu Burger" at bounding box center [468, 142] width 438 height 39
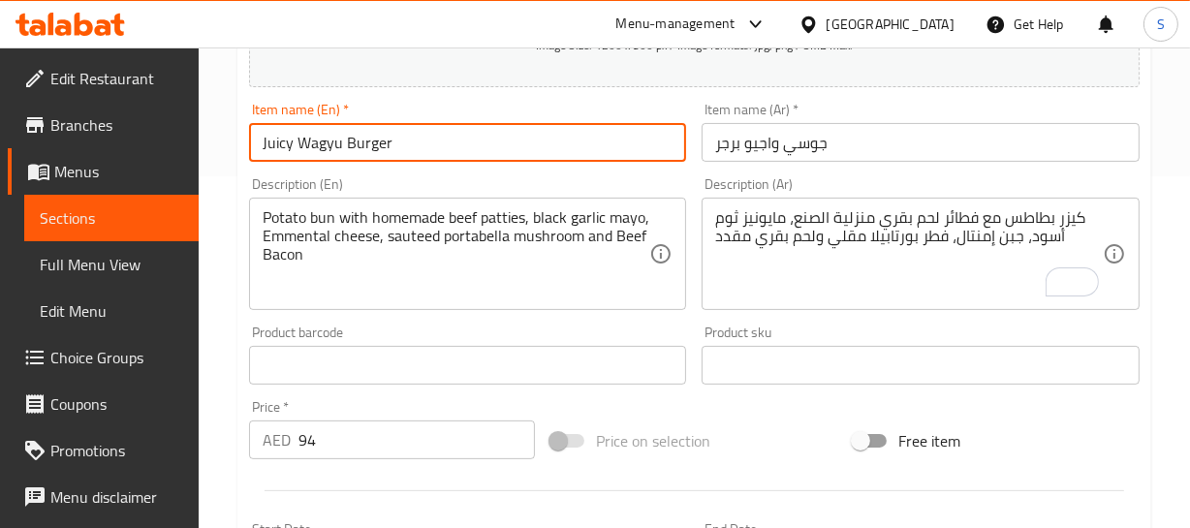
click at [388, 131] on input "Juicy Wagyu Burger" at bounding box center [468, 142] width 438 height 39
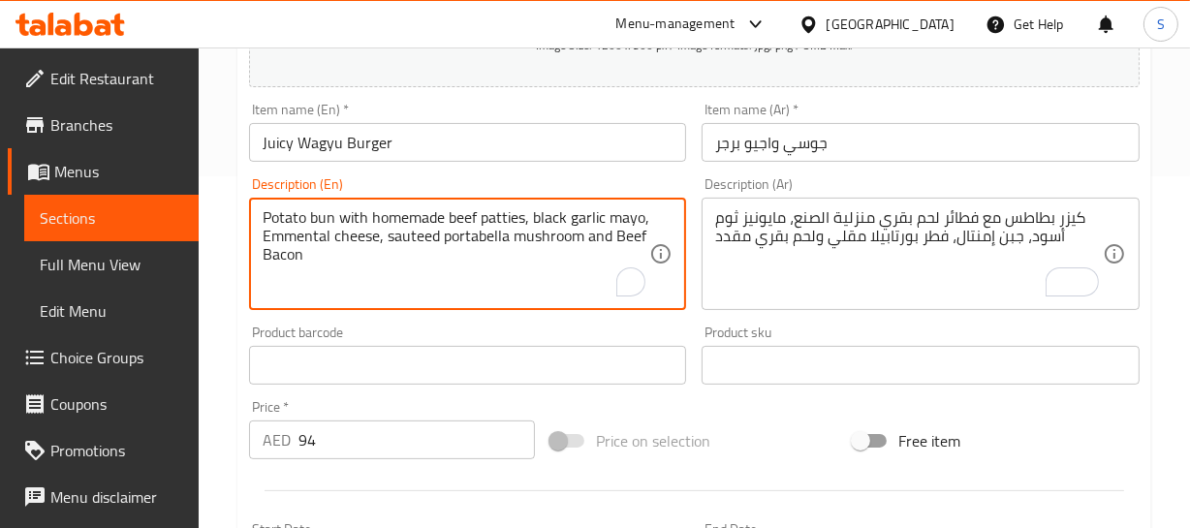
drag, startPoint x: 339, startPoint y: 211, endPoint x: 257, endPoint y: 210, distance: 82.3
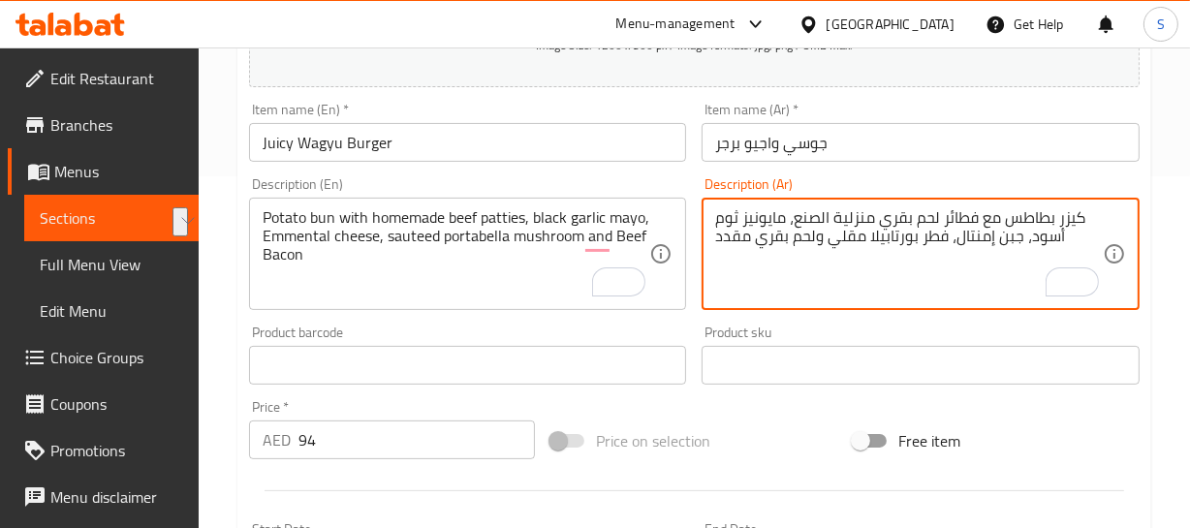
drag, startPoint x: 1088, startPoint y: 216, endPoint x: 1016, endPoint y: 228, distance: 72.6
click at [1016, 228] on textarea "كيزر بطاطس مع فطائر لحم بقري منزلية الصنع، مايونيز ثوم أسود، جبن إمنتال، فطر بو…" at bounding box center [909, 254] width 388 height 92
drag, startPoint x: 1006, startPoint y: 216, endPoint x: 1082, endPoint y: 213, distance: 76.6
click at [1082, 214] on textarea "كيزر بطاطس مع فطائر لحم بقري منزلية الصنع، مايونيز ثوم أسود، جبن إمنتال، فطر بو…" at bounding box center [909, 254] width 388 height 92
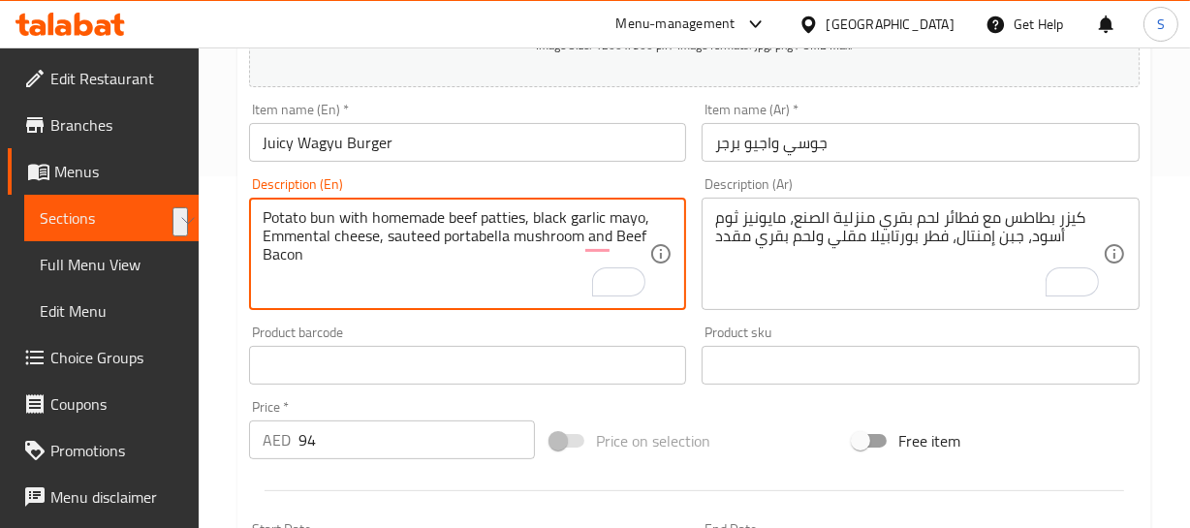
drag, startPoint x: 449, startPoint y: 218, endPoint x: 527, endPoint y: 199, distance: 80.8
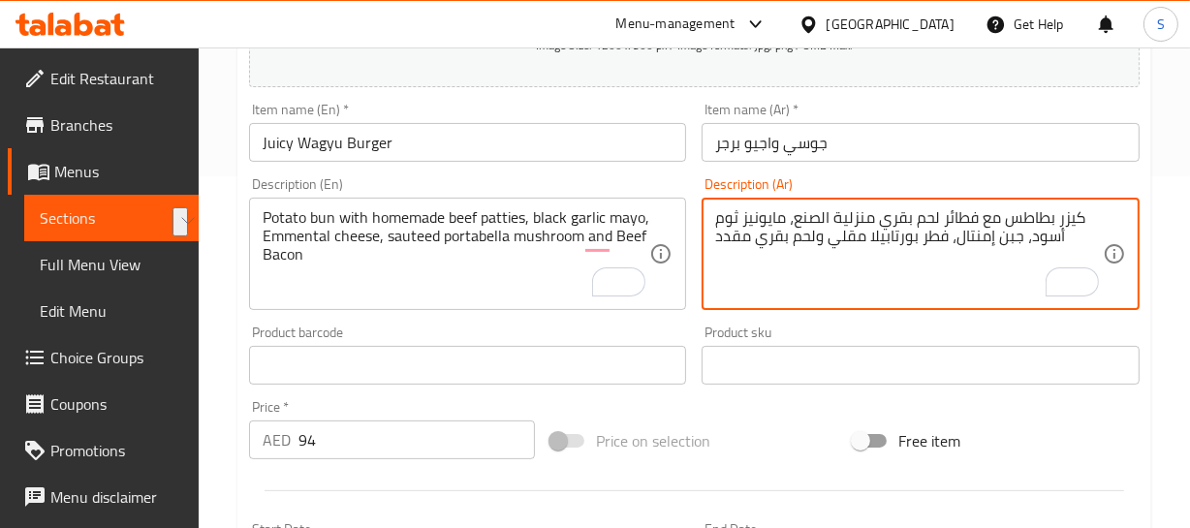
click at [968, 212] on textarea "كيزر بطاطس مع فطائر لحم بقري منزلية الصنع، مايونيز ثوم أسود، جبن إمنتال، فطر بو…" at bounding box center [909, 254] width 388 height 92
click at [892, 218] on textarea "كيزر بطاطس مع شرائح لحم بقري منزلية الصنع، مايونيز ثوم أسود، جبن إمنتال، فطر بو…" at bounding box center [909, 254] width 388 height 92
drag, startPoint x: 880, startPoint y: 218, endPoint x: 840, endPoint y: 220, distance: 39.8
click at [976, 208] on textarea "كيزر بطاطس مع شرائح لحم بقري منزلية الصنع، مايونيز ثوم أسود، جبن إمنتال، فطر بو…" at bounding box center [909, 254] width 388 height 92
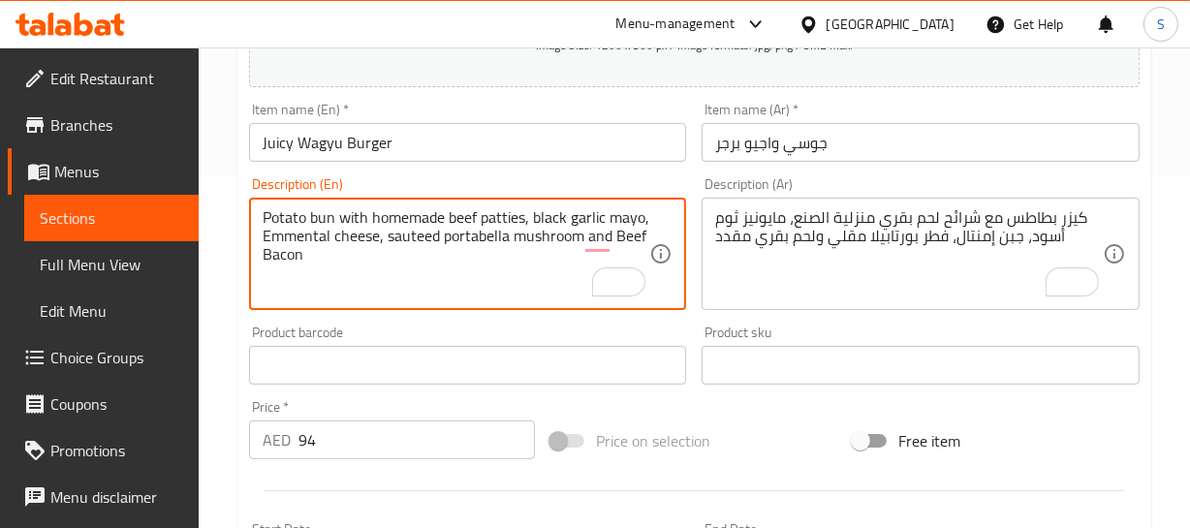
drag, startPoint x: 346, startPoint y: 214, endPoint x: 289, endPoint y: 237, distance: 61.7
click at [289, 237] on textarea "Potato bun with homemade beef patties, black garlic mayo, Emmental cheese, saut…" at bounding box center [457, 254] width 388 height 92
click at [344, 213] on textarea "Potato bun with homemade beef patties, black garlic mayo, Emmental cheese, saut…" at bounding box center [457, 254] width 388 height 92
drag, startPoint x: 313, startPoint y: 222, endPoint x: 209, endPoint y: 219, distance: 103.7
click at [218, 222] on div "Home / Restaurants management / Menus / Sections / item / update Lunch section …" at bounding box center [694, 356] width 991 height 1321
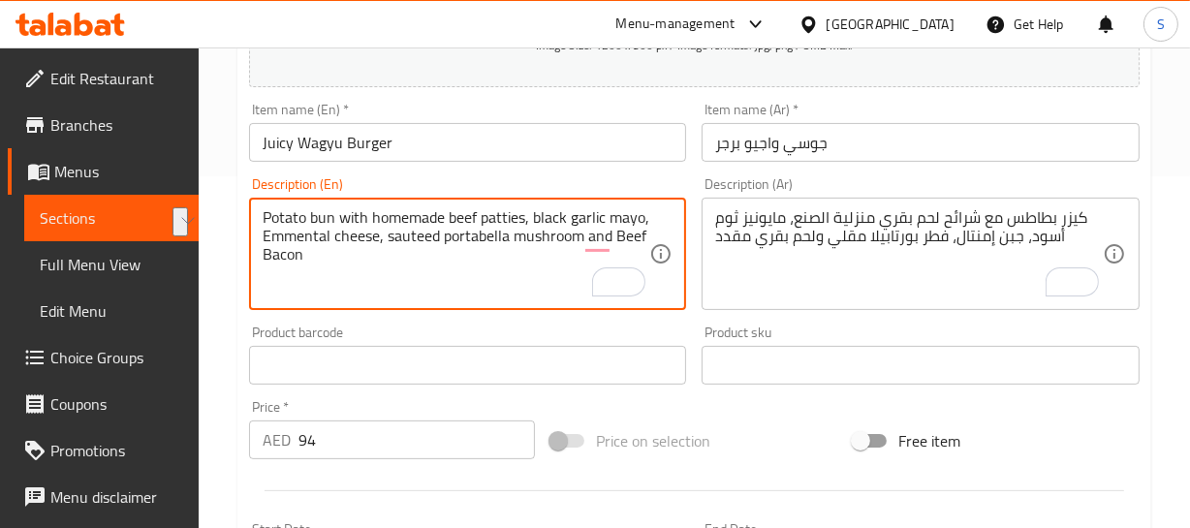
click at [407, 212] on textarea "Potato bun with homemade beef patties, black garlic mayo, Emmental cheese, saut…" at bounding box center [457, 254] width 388 height 92
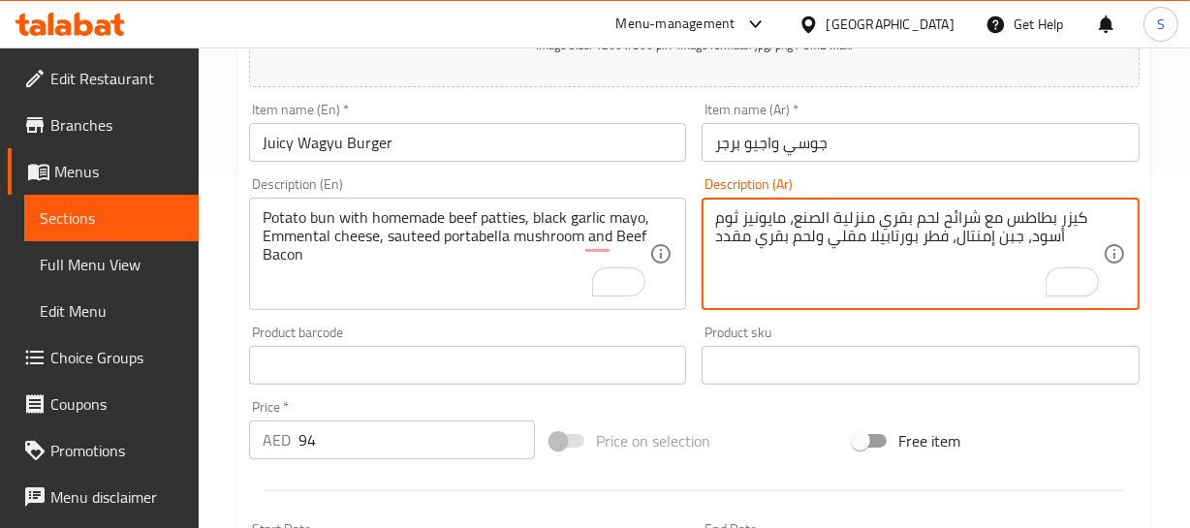
click at [867, 212] on textarea "كيزر بطاطس مع شرائح لحم بقري منزلية الصنع، مايونيز ثوم أسود، جبن إمنتال، فطر بو…" at bounding box center [909, 254] width 388 height 92
paste textarea "بيتي"
click at [814, 218] on textarea "كيزر بطاطس مع شرائح لحم بقري بيتي الصنع، مايونيز ثوم أسود، جبن إمنتال، فطر بورت…" at bounding box center [909, 254] width 388 height 92
click at [1054, 210] on textarea "كيزر بطاطس مع شرائح لحم ب[PERSON_NAME]، مايونيز ثوم أسود، جبن إمنتال، فطر بورتا…" at bounding box center [909, 254] width 388 height 92
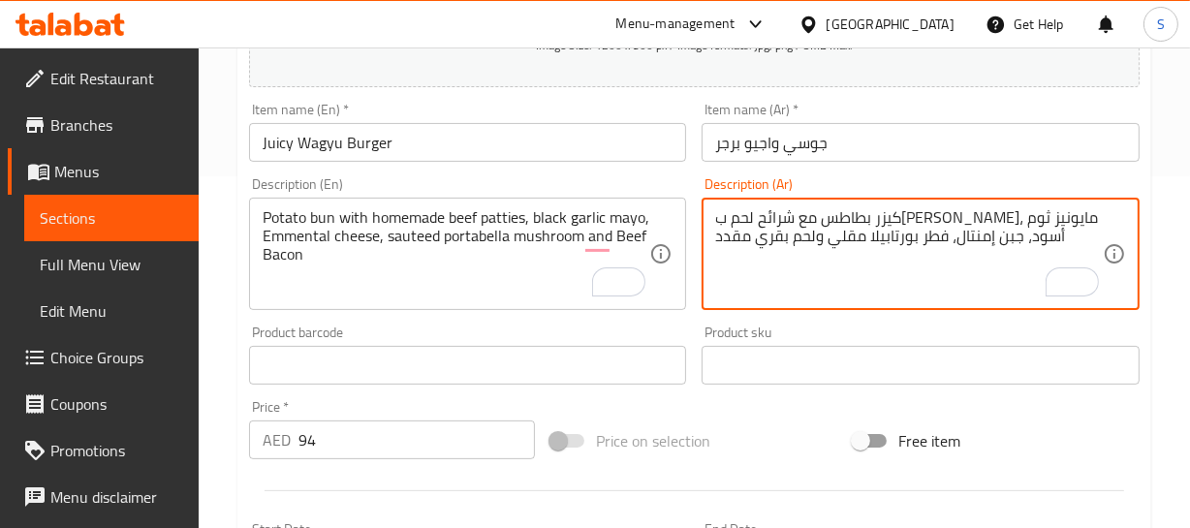
click at [761, 216] on textarea "كيزر بطاطس مع شرائح لحم ب[PERSON_NAME]، مايونيز ثوم أسود، جبن إمنتال، فطر بورتا…" at bounding box center [909, 254] width 388 height 92
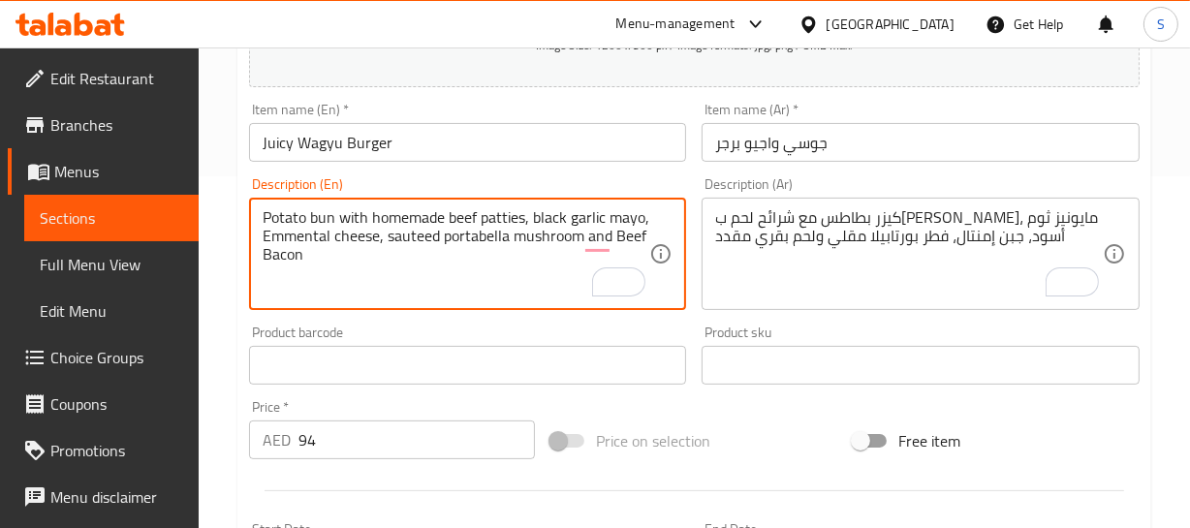
click at [418, 238] on textarea "Potato bun with homemade beef patties, black garlic mayo, Emmental cheese, saut…" at bounding box center [457, 254] width 388 height 92
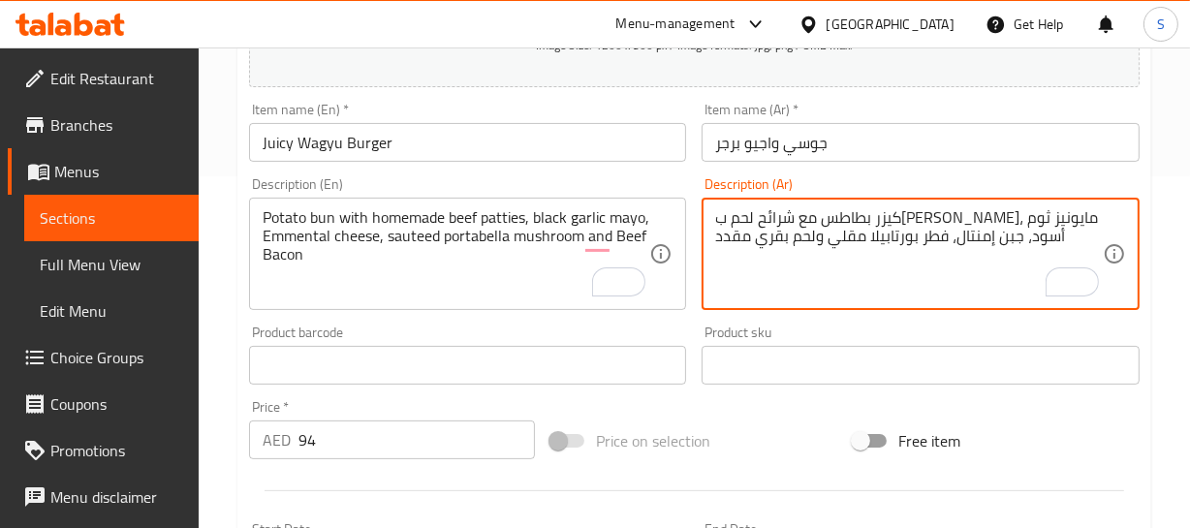
paste textarea "وتيه"
click at [841, 242] on textarea "كيزر بطاطس مع شرائح لحم ب[PERSON_NAME]، مايونيز ثوم أسود، جبن إمنتال، فطر سوتيه…" at bounding box center [909, 254] width 388 height 92
click at [838, 240] on textarea "كيزر بطاطس مع شرائح لحم ب[PERSON_NAME]، مايونيز ثوم أسود، جبن إمنتال، فطر سوتيه…" at bounding box center [909, 254] width 388 height 92
click at [894, 241] on textarea "كيزر بطاطس مع شرائح لحم ب[PERSON_NAME]، مايونيز ثوم أسود، جبن إمنتال، فطر سوتيه…" at bounding box center [909, 254] width 388 height 92
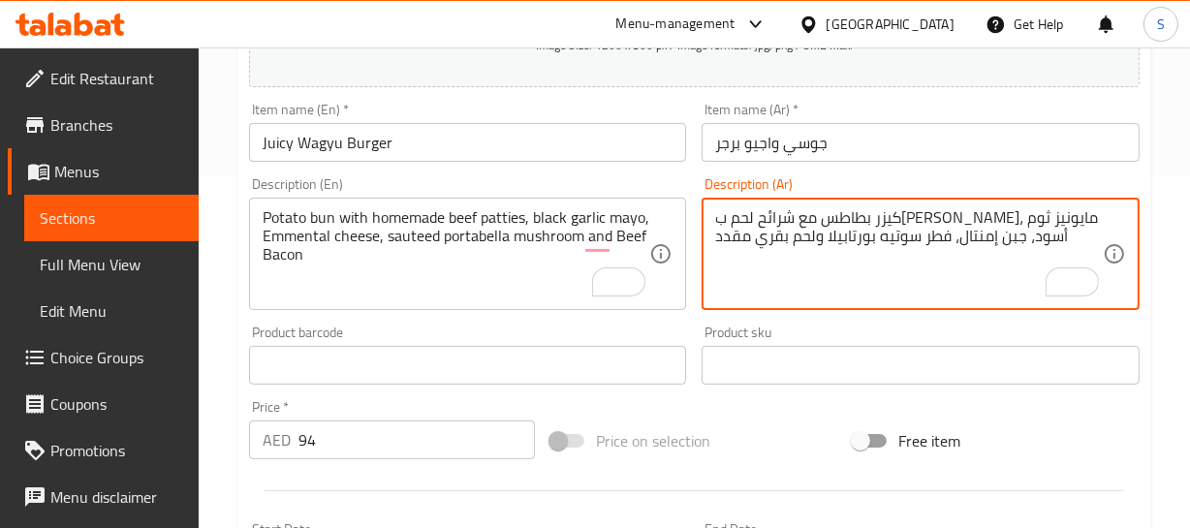
type textarea "كيزر بطاطس مع شرائح لحم ب[PERSON_NAME]، مايونيز ثوم أسود، جبن إمنتال، فطر سوتيه…"
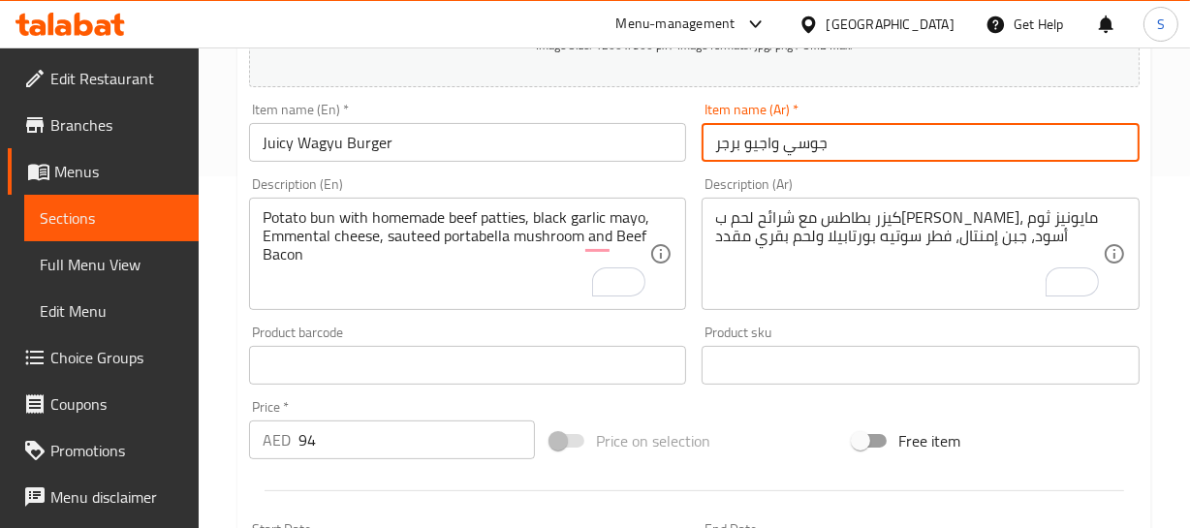
click at [833, 140] on input "جوسي واجيو برجر" at bounding box center [920, 142] width 438 height 39
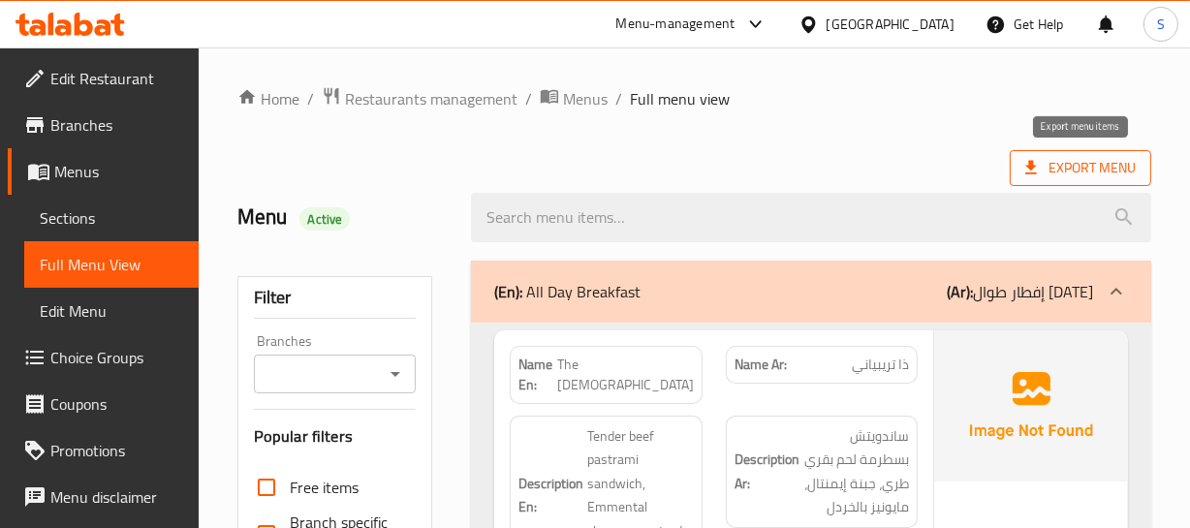
click at [1025, 165] on icon at bounding box center [1030, 167] width 19 height 19
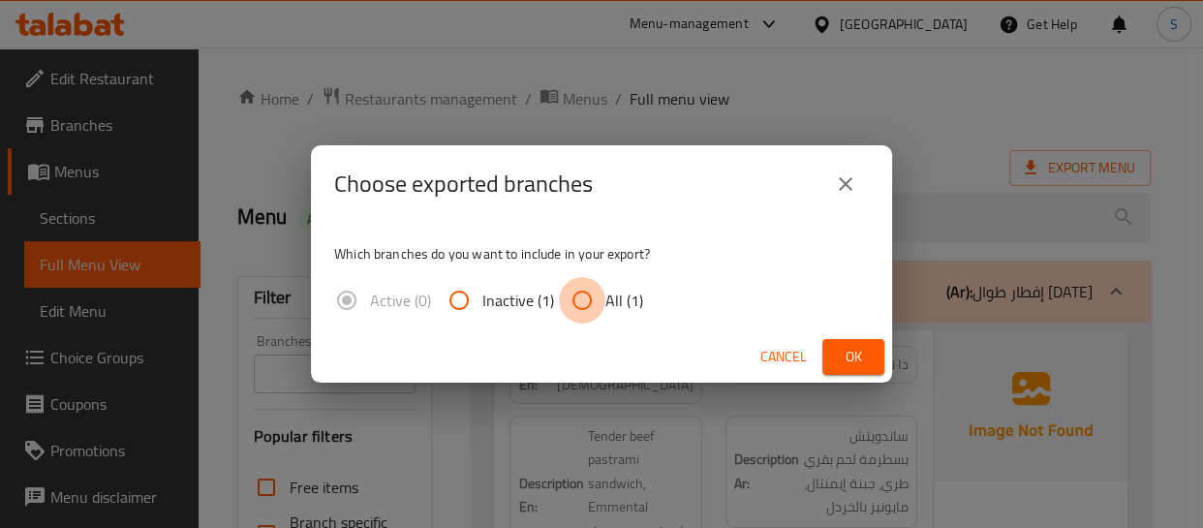
click at [596, 308] on input "All (1)" at bounding box center [582, 300] width 47 height 47
radio input "true"
click at [839, 351] on span "Ok" at bounding box center [853, 357] width 31 height 24
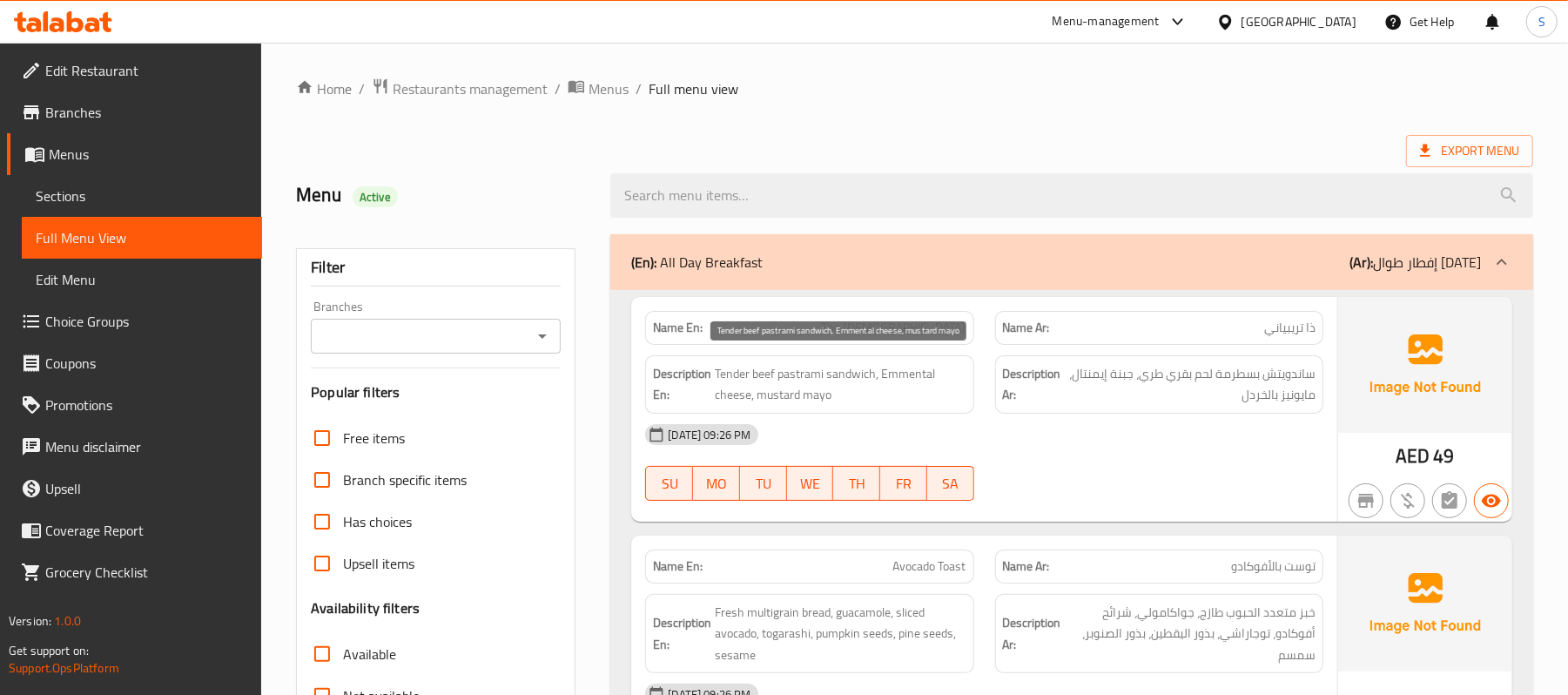
click at [910, 368] on span "Tender beef pastrami sandwich, Emmental cheese, mustard mayo" at bounding box center [839, 384] width 251 height 42
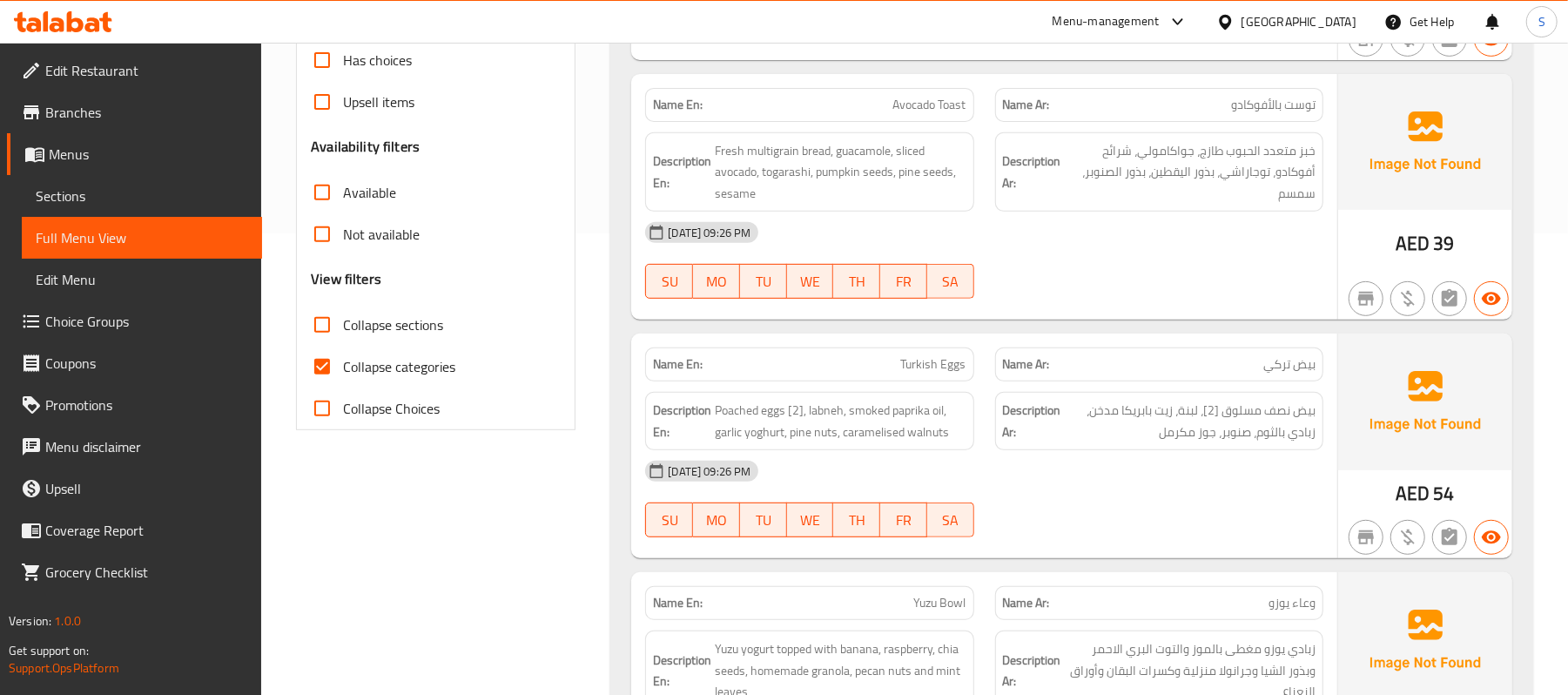
scroll to position [464, 0]
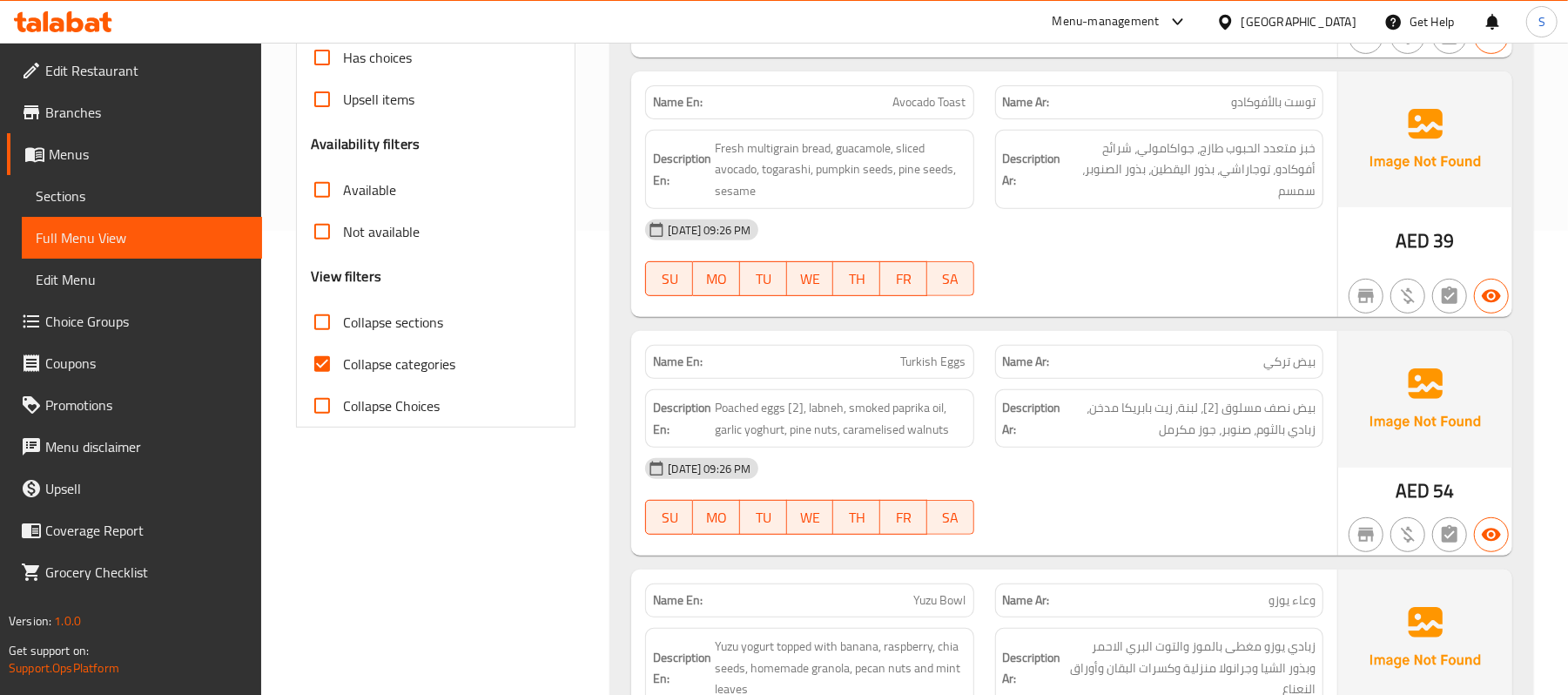
click at [394, 318] on span "Collapse sections" at bounding box center [393, 322] width 100 height 21
click at [343, 318] on input "Collapse sections" at bounding box center [322, 322] width 42 height 42
checkbox input "true"
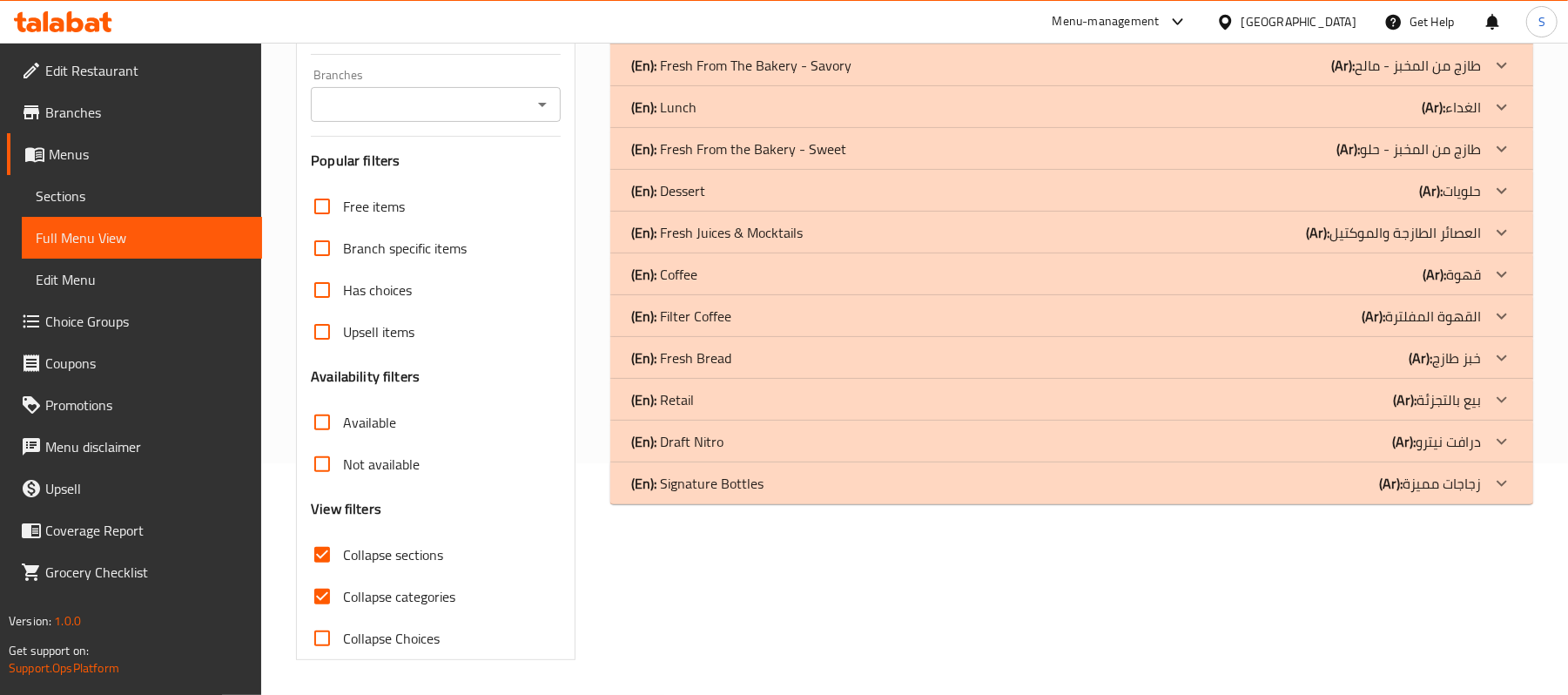
click at [364, 575] on label "Collapse categories" at bounding box center [377, 596] width 154 height 42
click at [343, 575] on input "Collapse categories" at bounding box center [322, 596] width 42 height 42
checkbox input "false"
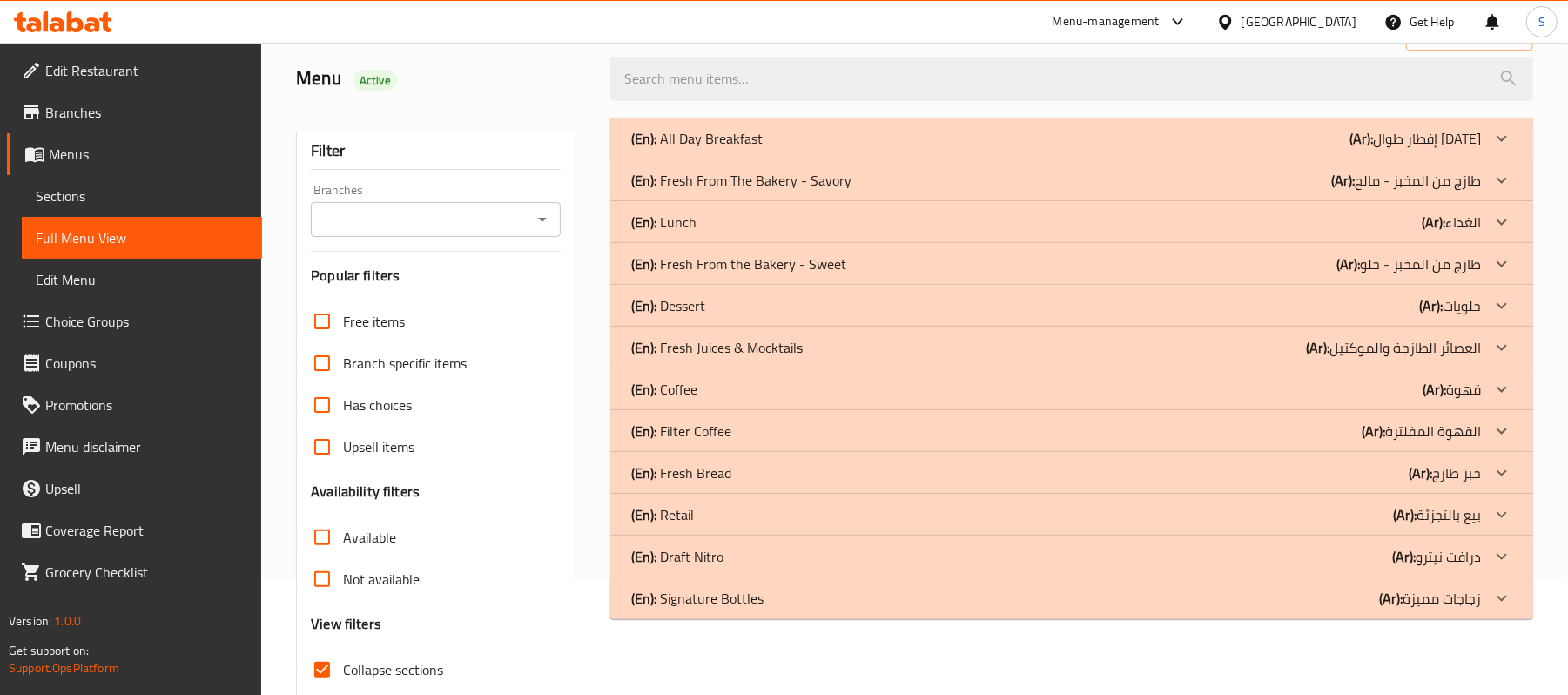
click at [861, 223] on div "(En): Lunch (Ar): الغداء" at bounding box center [1056, 221] width 850 height 21
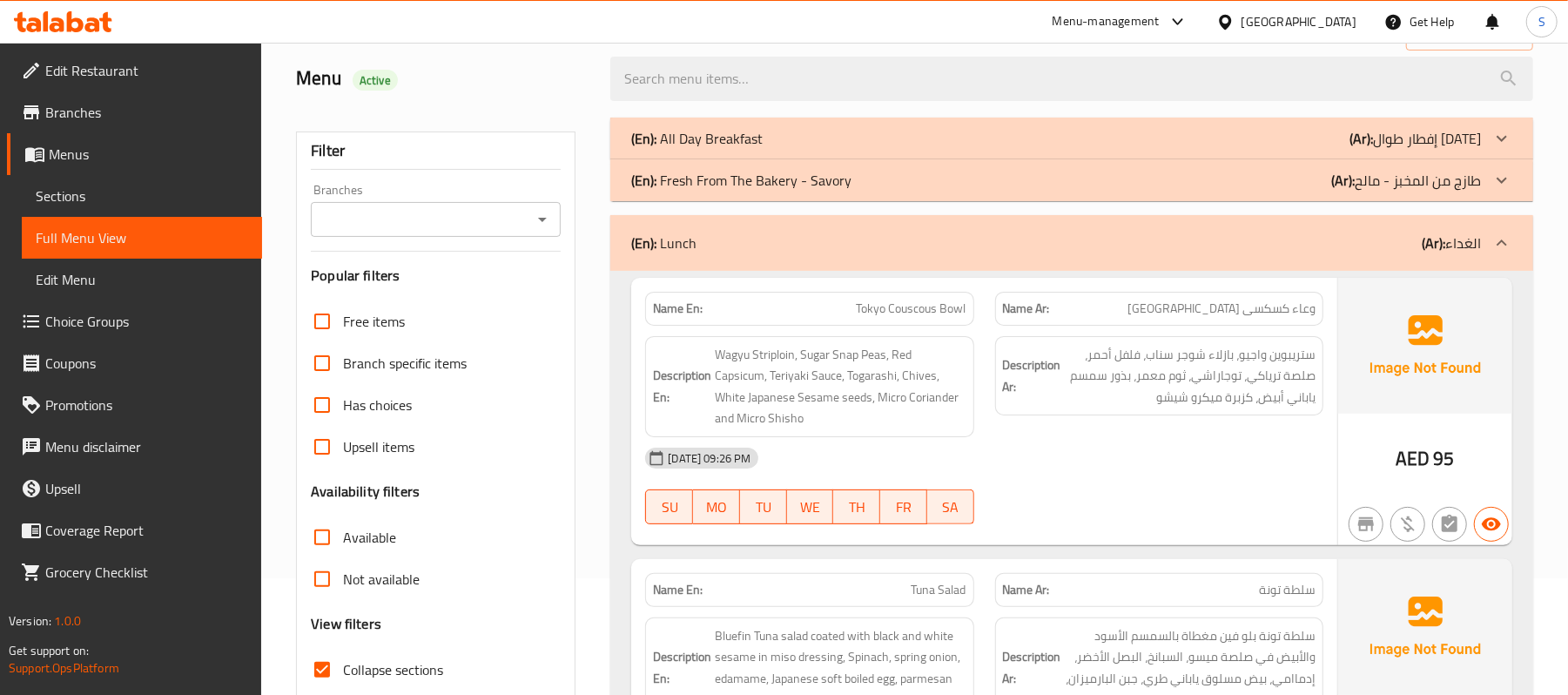
click at [861, 189] on div "(En): Fresh From The Bakery - Savory (Ar): طازج من المخبز - مالح" at bounding box center [1056, 180] width 850 height 21
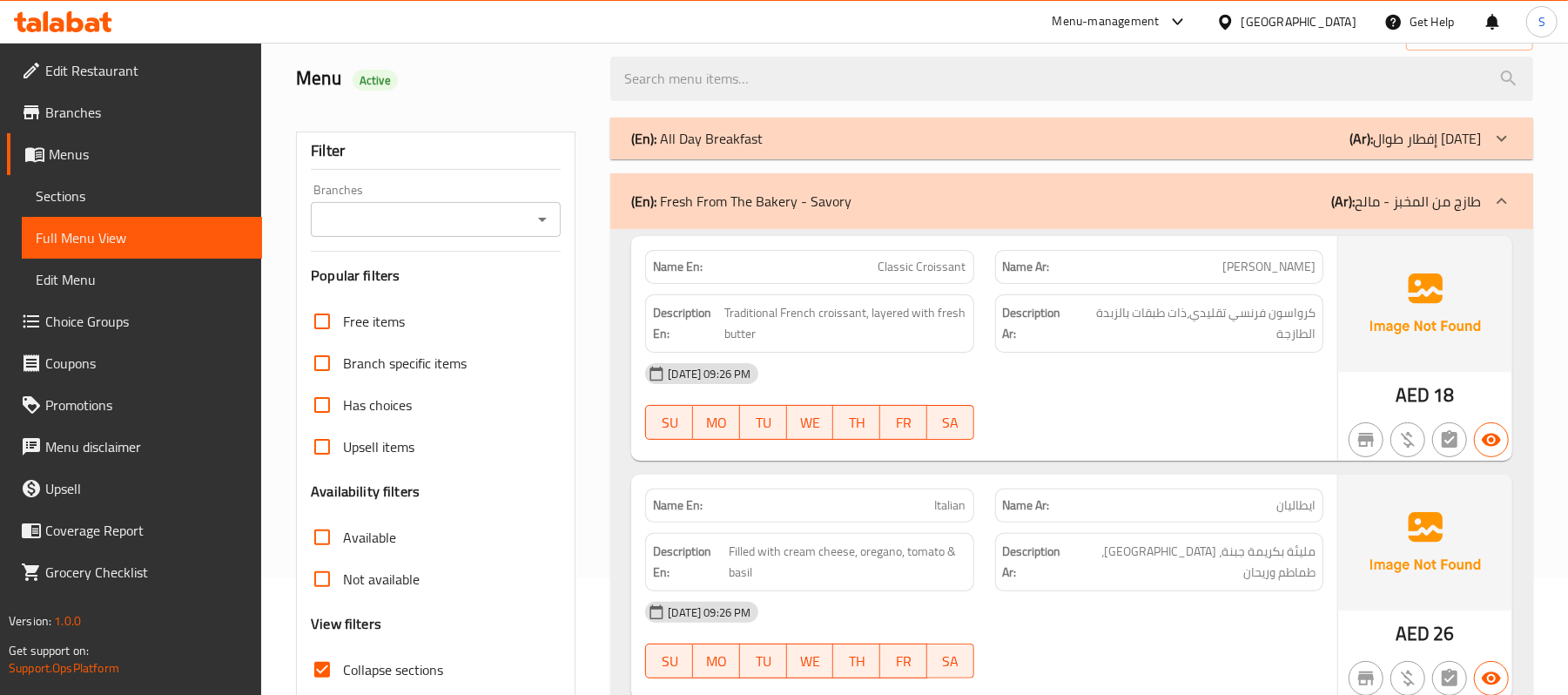
click at [855, 148] on div "(En): All Day Breakfast (Ar): إفطار طوال [DATE]" at bounding box center [1056, 138] width 850 height 21
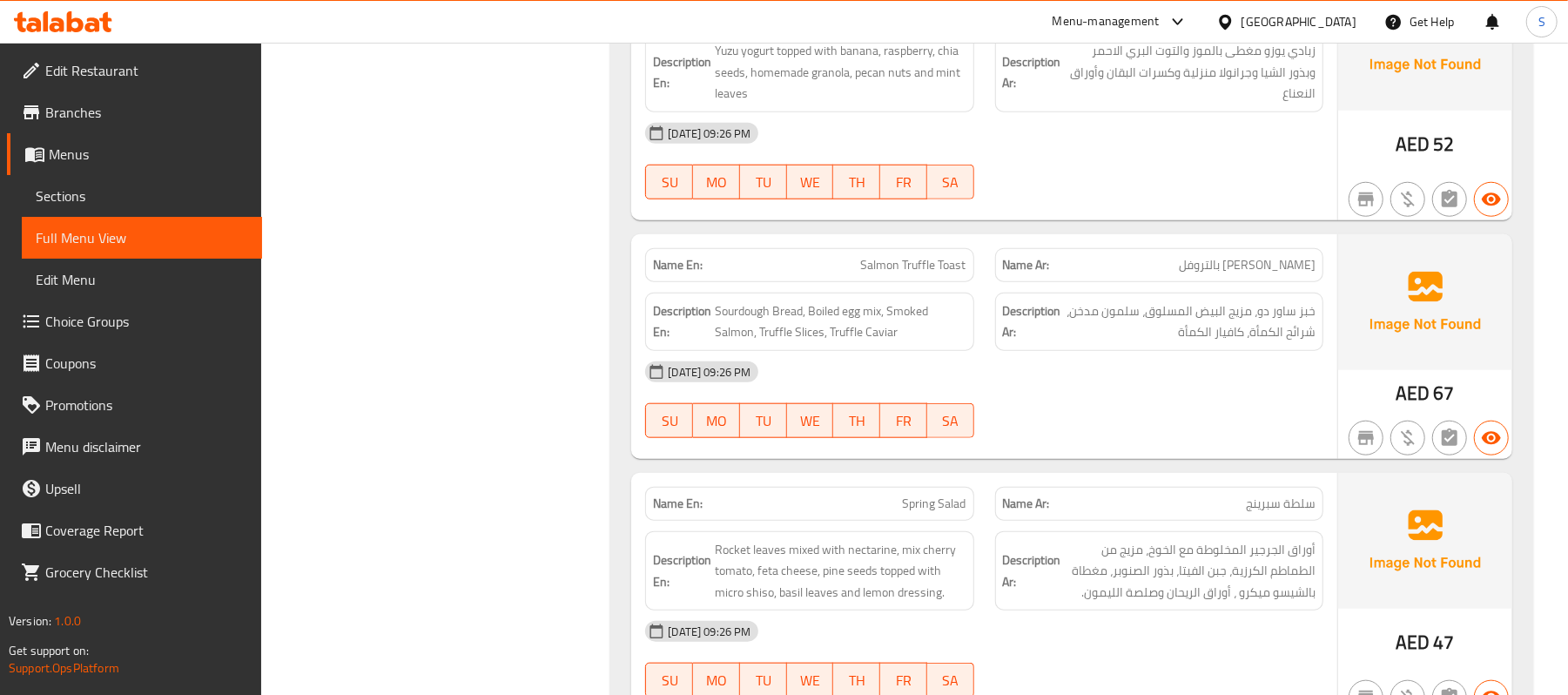
scroll to position [833, 0]
